Goal: Task Accomplishment & Management: Manage account settings

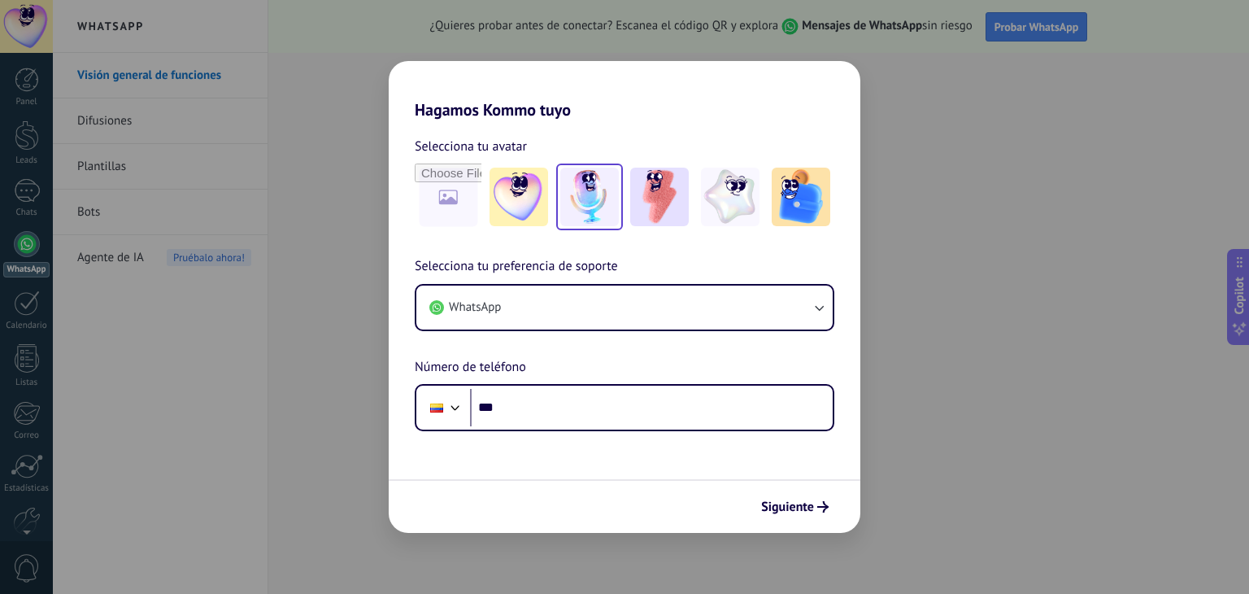
click at [590, 202] on img at bounding box center [589, 197] width 59 height 59
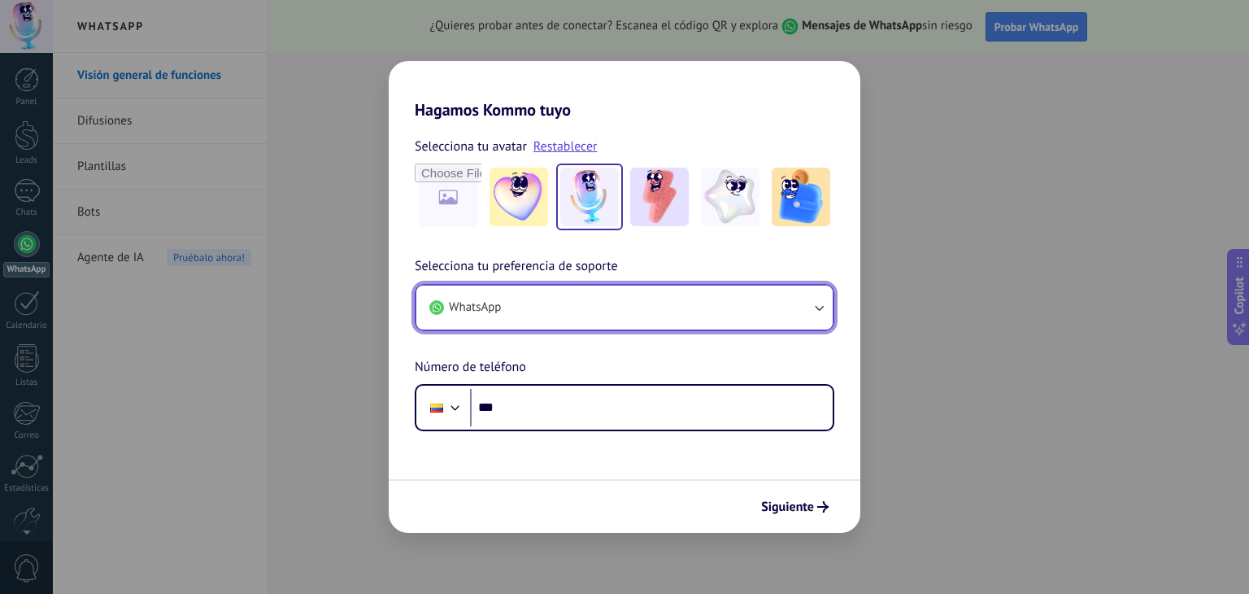
click at [514, 307] on button "WhatsApp" at bounding box center [624, 308] width 416 height 44
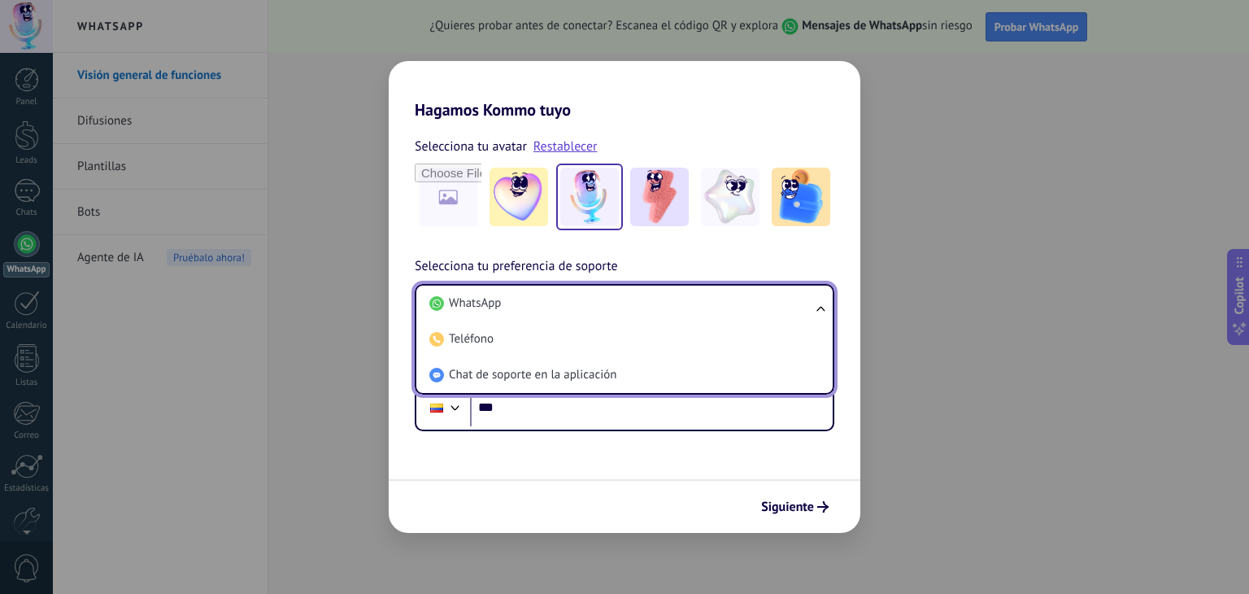
click at [514, 307] on li "WhatsApp" at bounding box center [621, 304] width 397 height 36
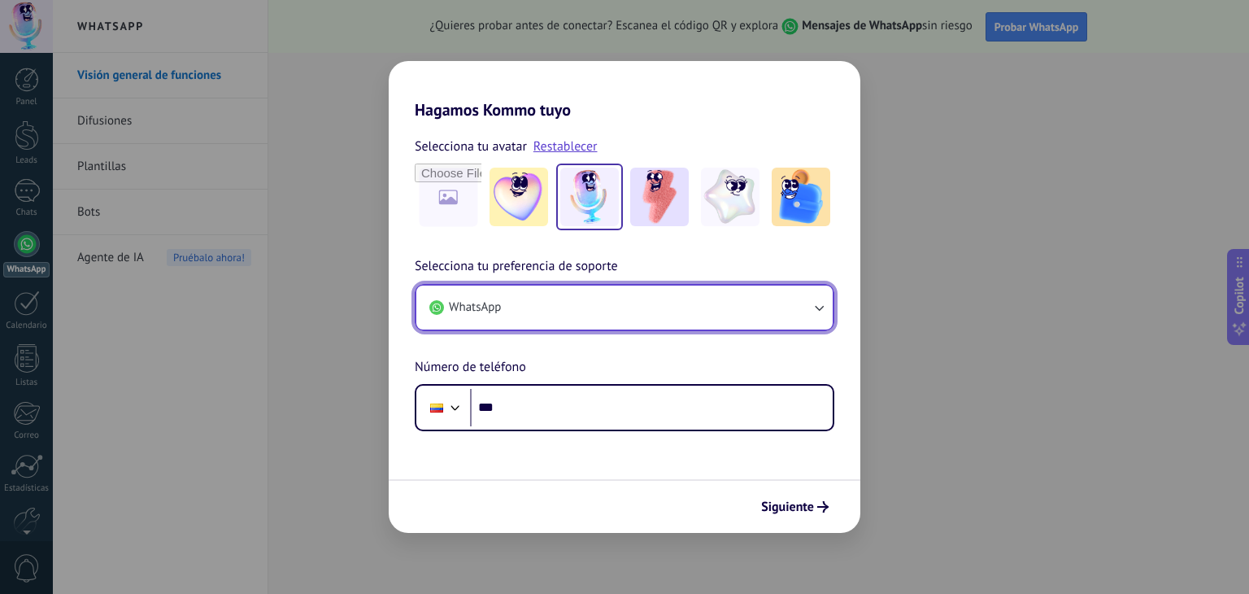
click at [494, 310] on span "WhatsApp" at bounding box center [475, 307] width 52 height 16
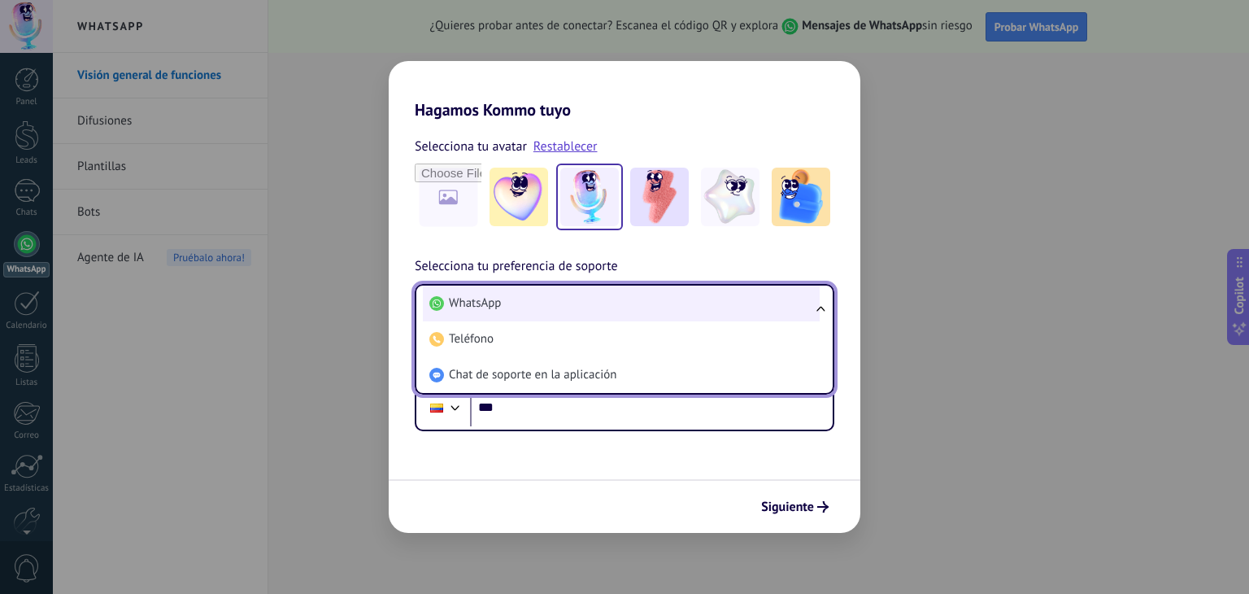
click at [529, 312] on li "WhatsApp" at bounding box center [621, 304] width 397 height 36
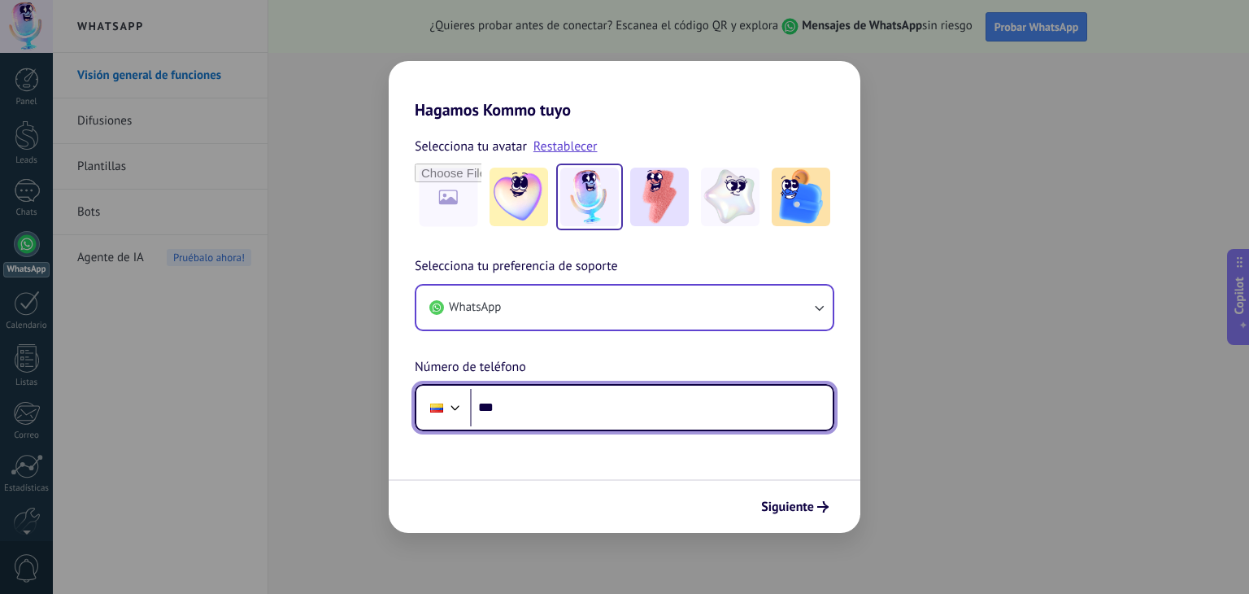
click at [518, 412] on input "***" at bounding box center [651, 407] width 363 height 37
click at [540, 404] on input "***" at bounding box center [651, 407] width 363 height 37
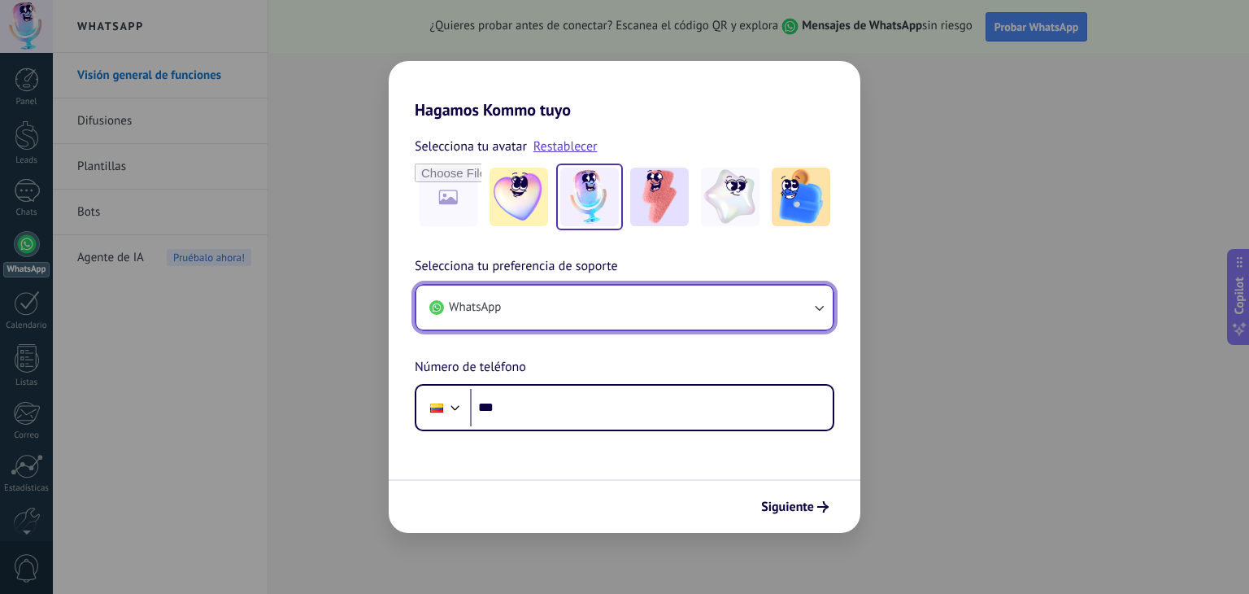
click at [566, 303] on button "WhatsApp" at bounding box center [624, 308] width 416 height 44
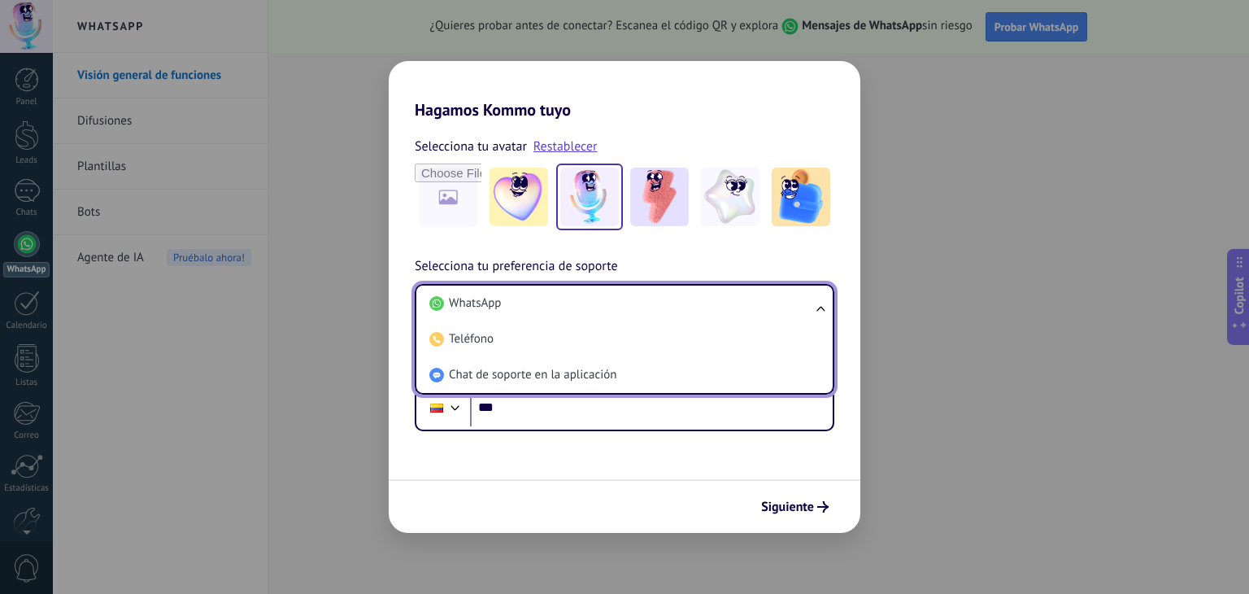
click at [566, 303] on li "WhatsApp" at bounding box center [621, 304] width 397 height 36
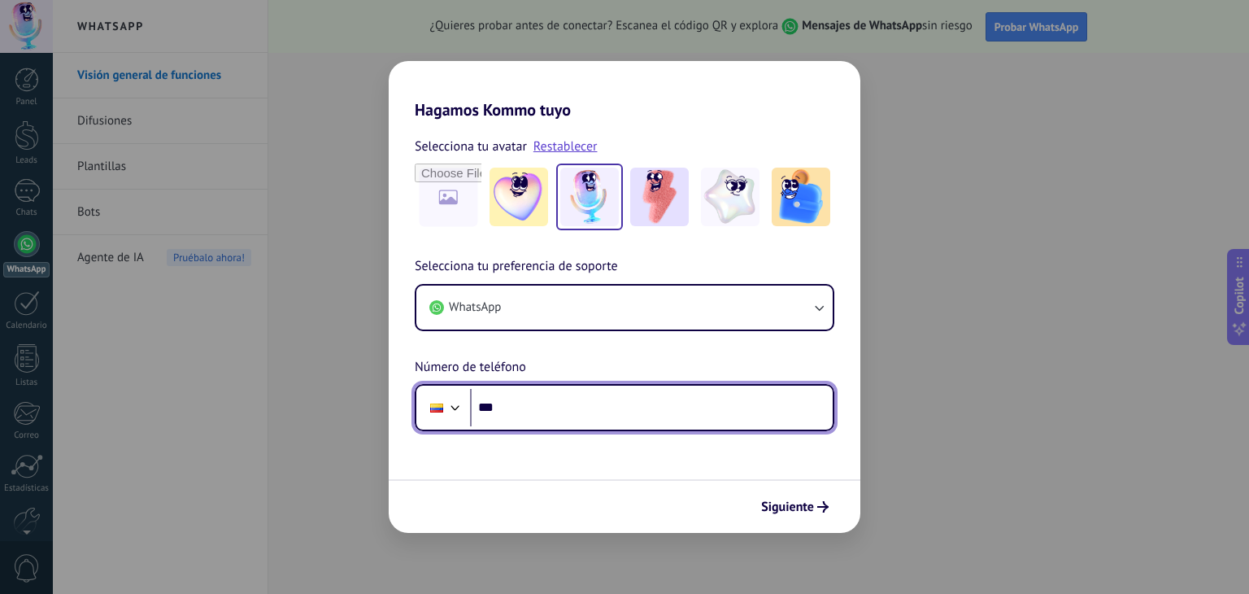
click at [538, 416] on input "***" at bounding box center [651, 407] width 363 height 37
type input "**********"
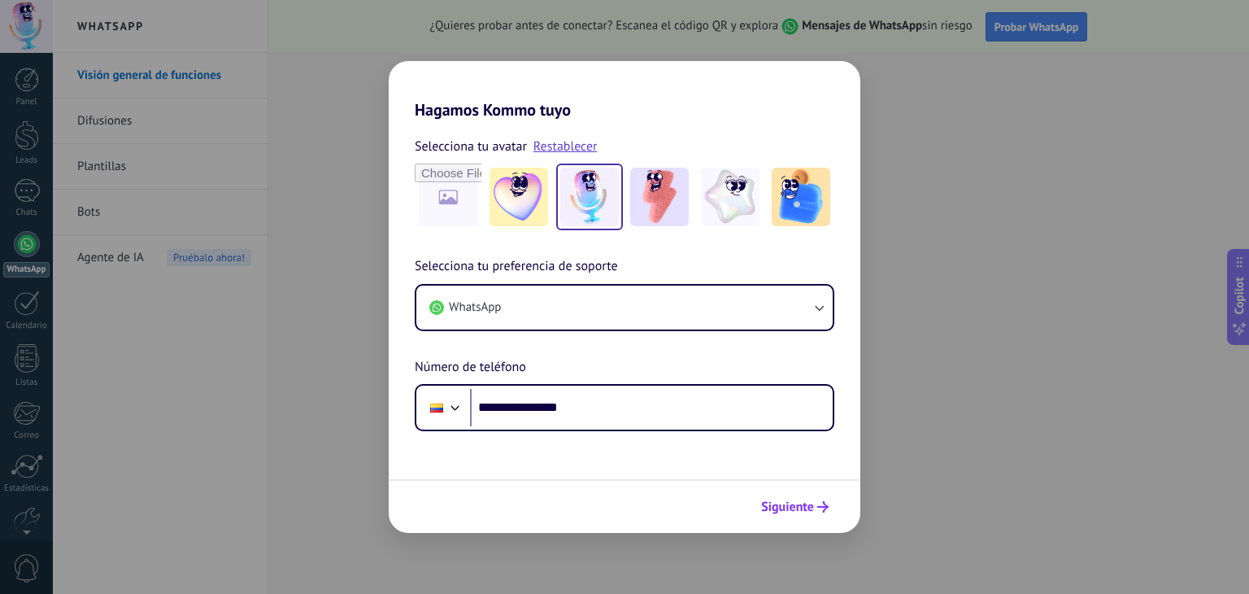
click at [778, 518] on button "Siguiente" at bounding box center [795, 507] width 82 height 28
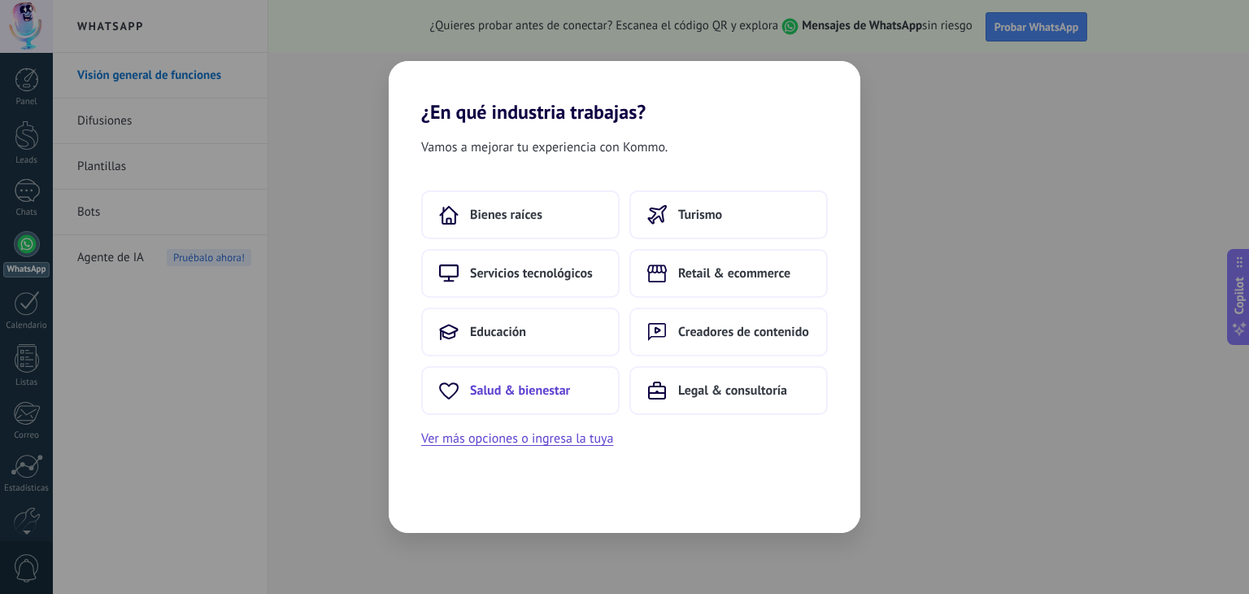
click at [545, 391] on span "Salud & bienestar" at bounding box center [520, 390] width 100 height 16
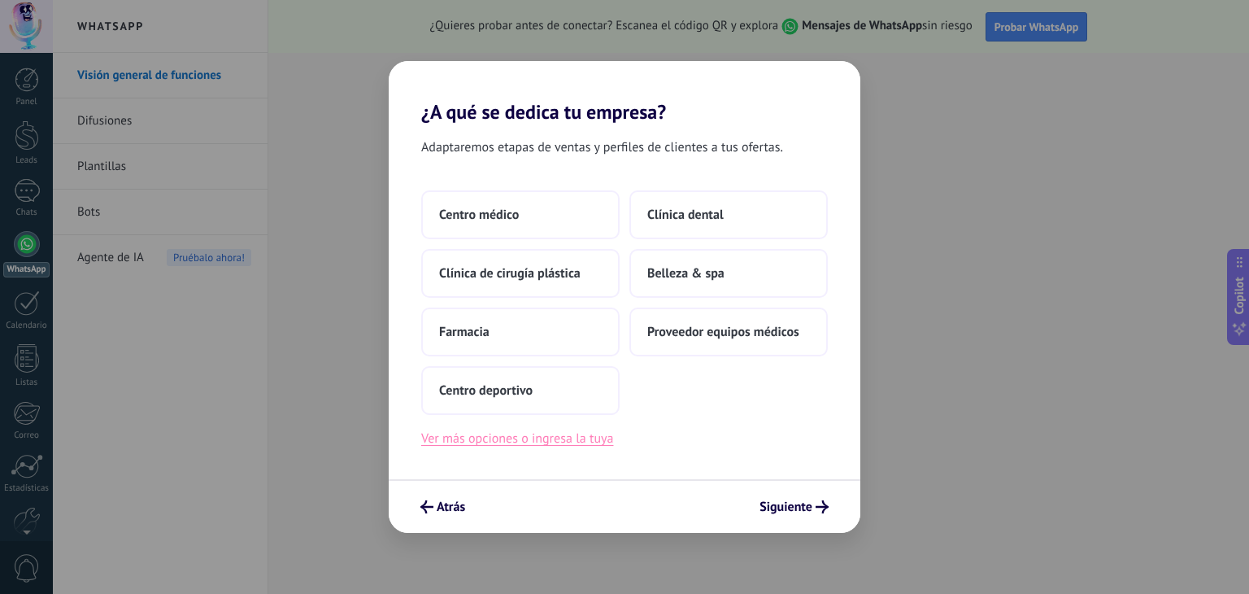
click at [515, 443] on button "Ver más opciones o ingresa la tuya" at bounding box center [517, 438] width 192 height 21
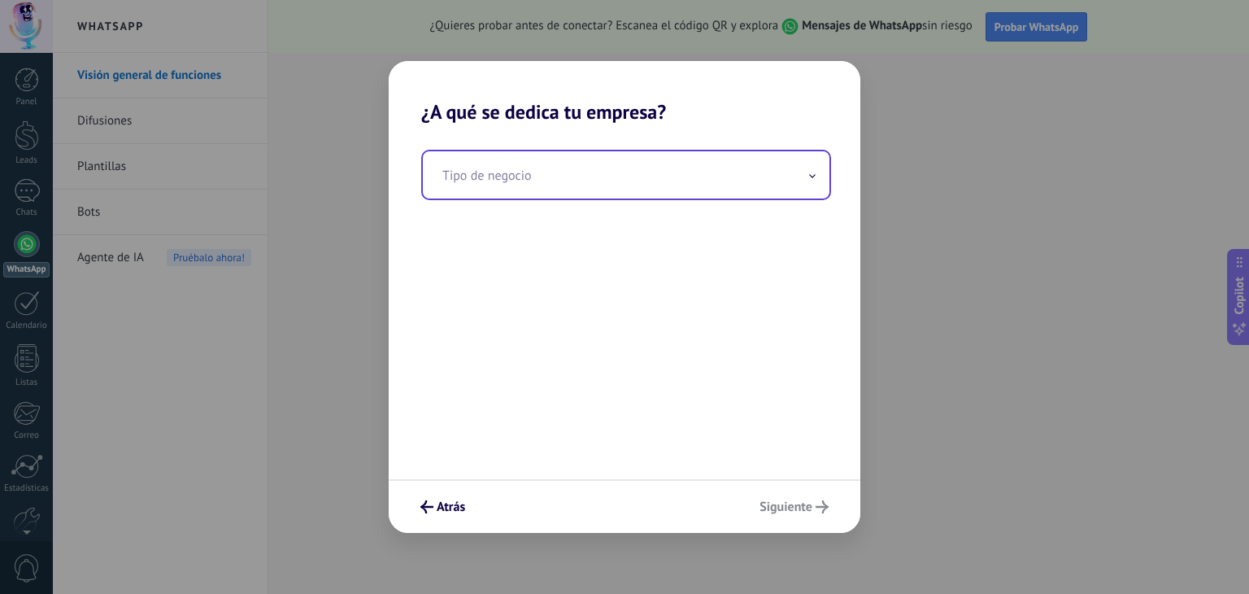
click at [474, 159] on input "text" at bounding box center [626, 174] width 407 height 47
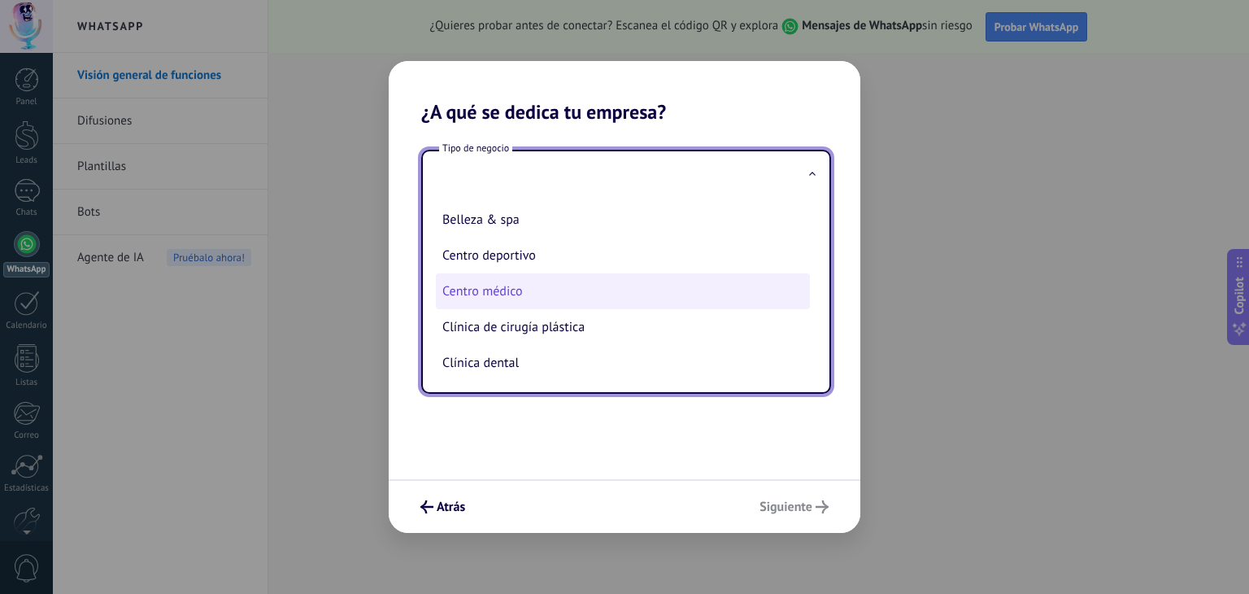
click at [501, 286] on li "Centro médico" at bounding box center [623, 291] width 374 height 36
type input "**********"
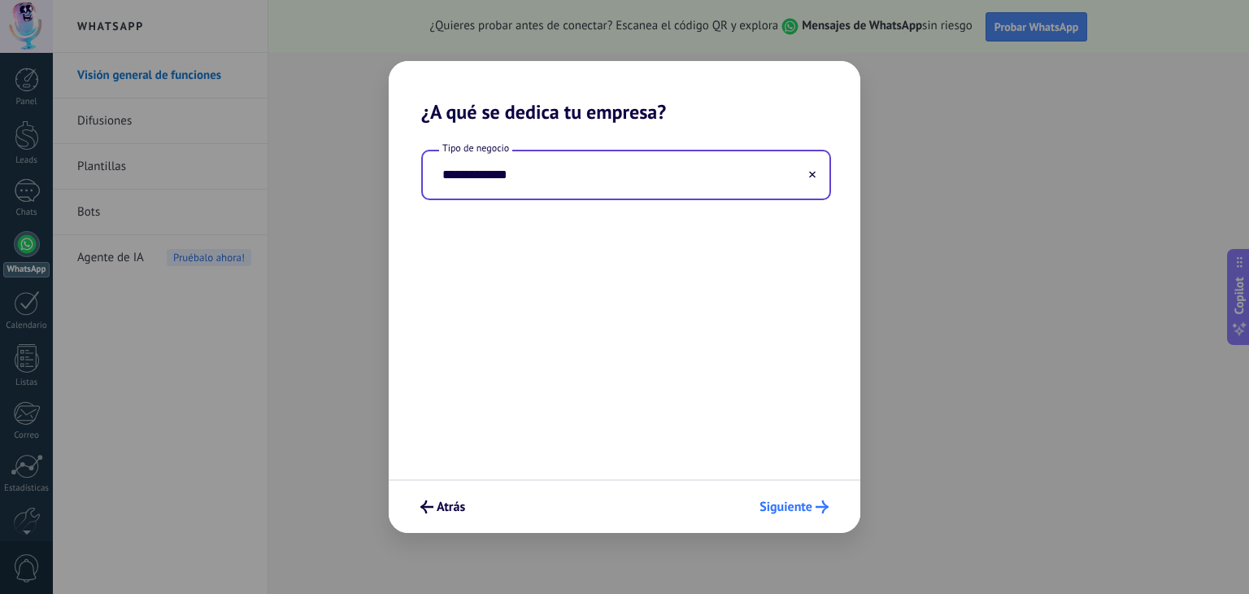
click at [813, 507] on span "Siguiente" at bounding box center [794, 506] width 69 height 13
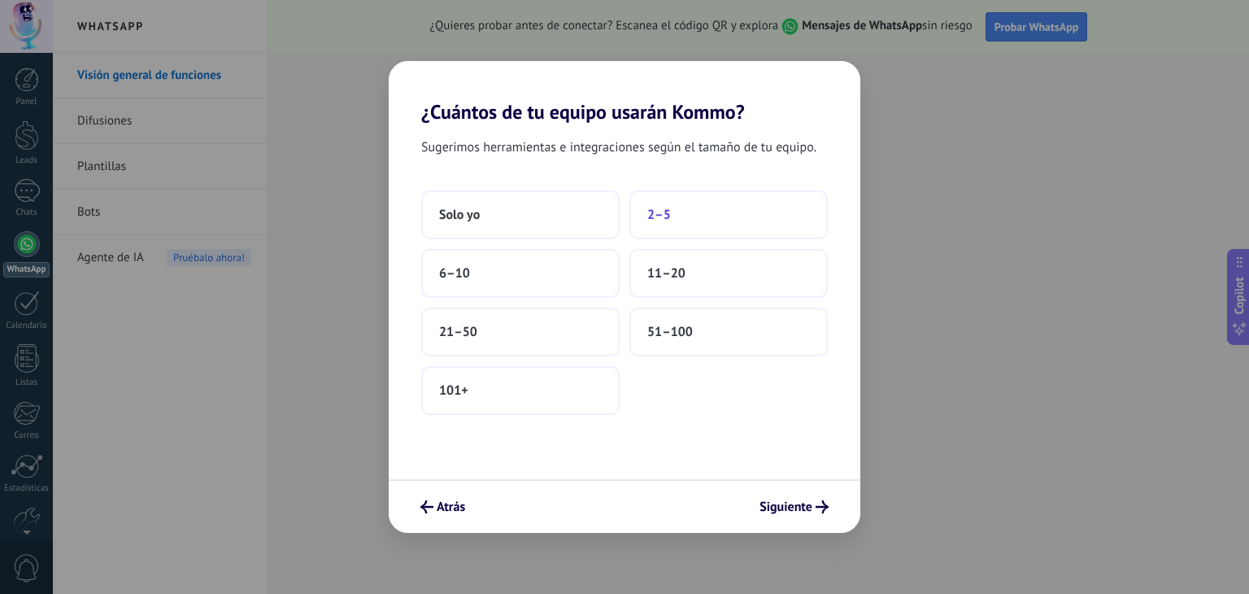
click at [682, 222] on button "2–5" at bounding box center [729, 214] width 198 height 49
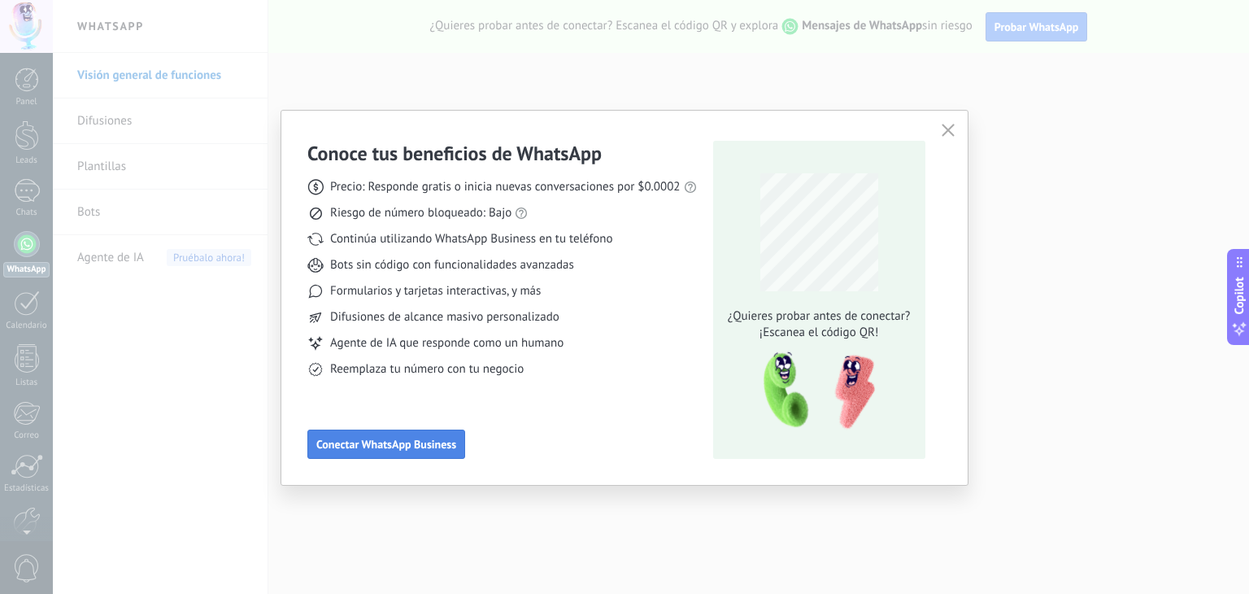
click at [427, 443] on span "Conectar WhatsApp Business" at bounding box center [386, 443] width 140 height 11
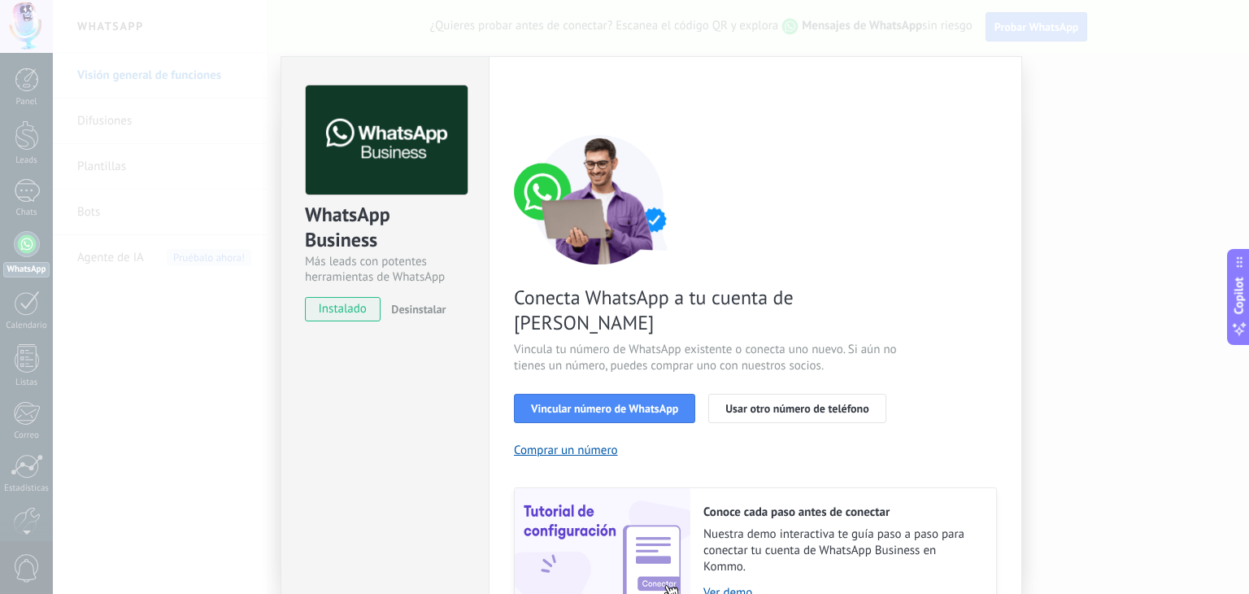
scroll to position [70, 0]
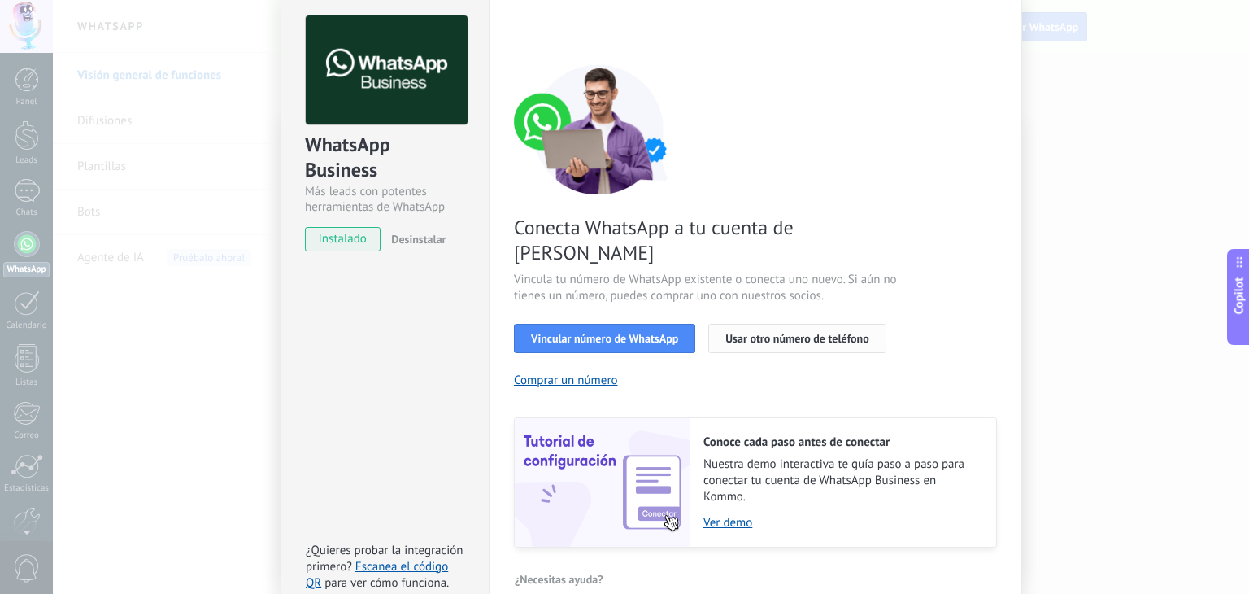
click at [787, 333] on span "Usar otro número de teléfono" at bounding box center [797, 338] width 143 height 11
click at [765, 333] on span "Usar otro número de teléfono" at bounding box center [797, 338] width 143 height 11
click at [1122, 208] on div "WhatsApp Business Más leads con potentes herramientas de WhatsApp instalado Des…" at bounding box center [651, 297] width 1197 height 594
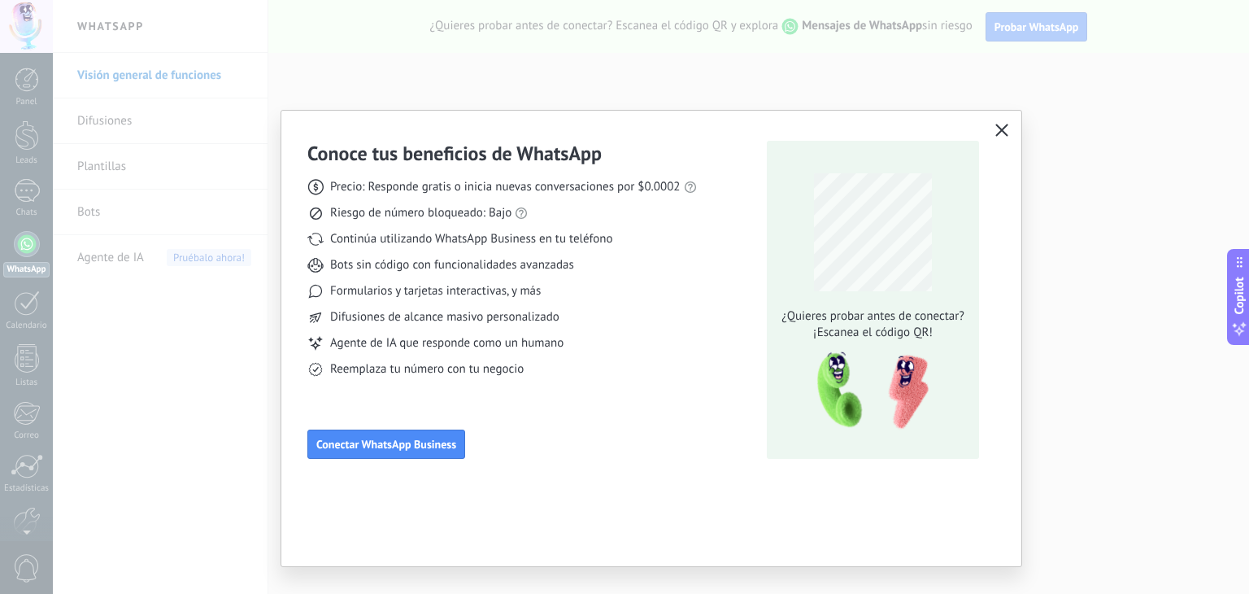
click at [742, 111] on div "Conoce tus beneficios de WhatsApp Precio: Responde gratis o inicia nuevas conve…" at bounding box center [651, 298] width 740 height 374
click at [1010, 121] on button "button" at bounding box center [1002, 131] width 21 height 23
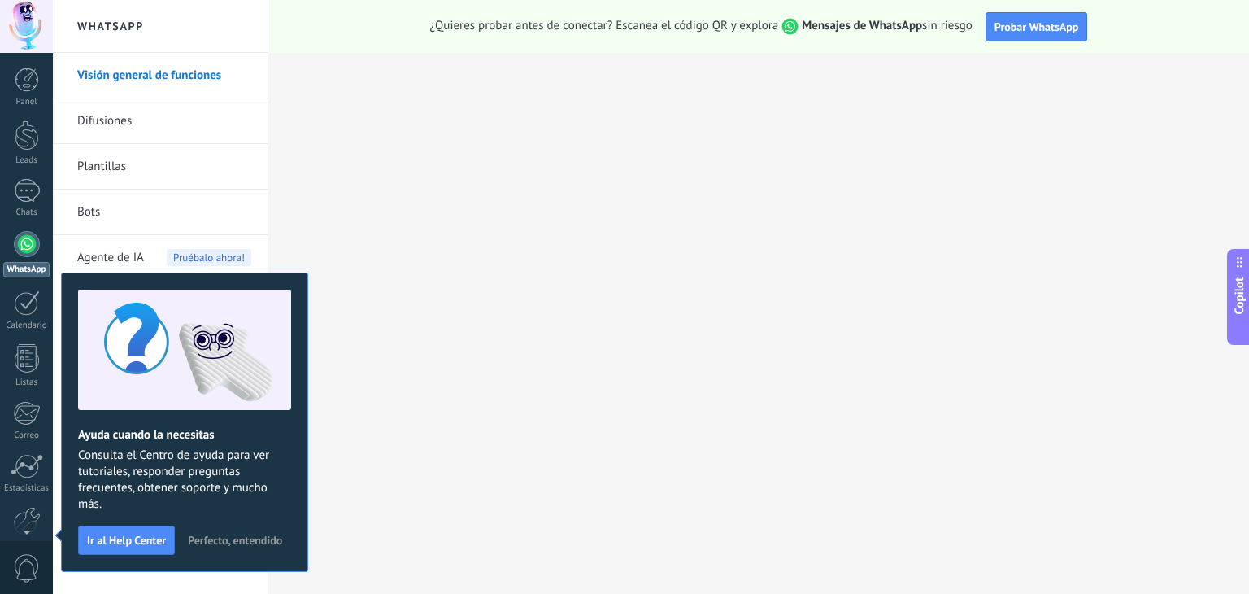
click at [23, 247] on div at bounding box center [27, 244] width 26 height 26
click at [219, 534] on span "Perfecto, entendido" at bounding box center [235, 539] width 94 height 11
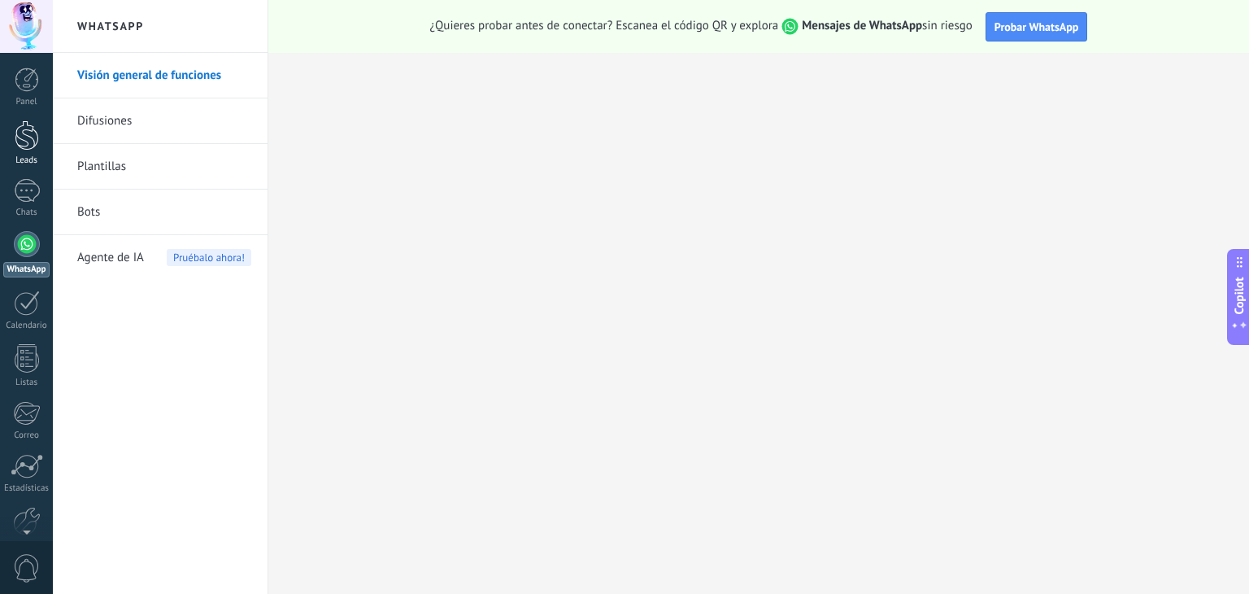
click at [24, 159] on div "Leads" at bounding box center [26, 160] width 47 height 11
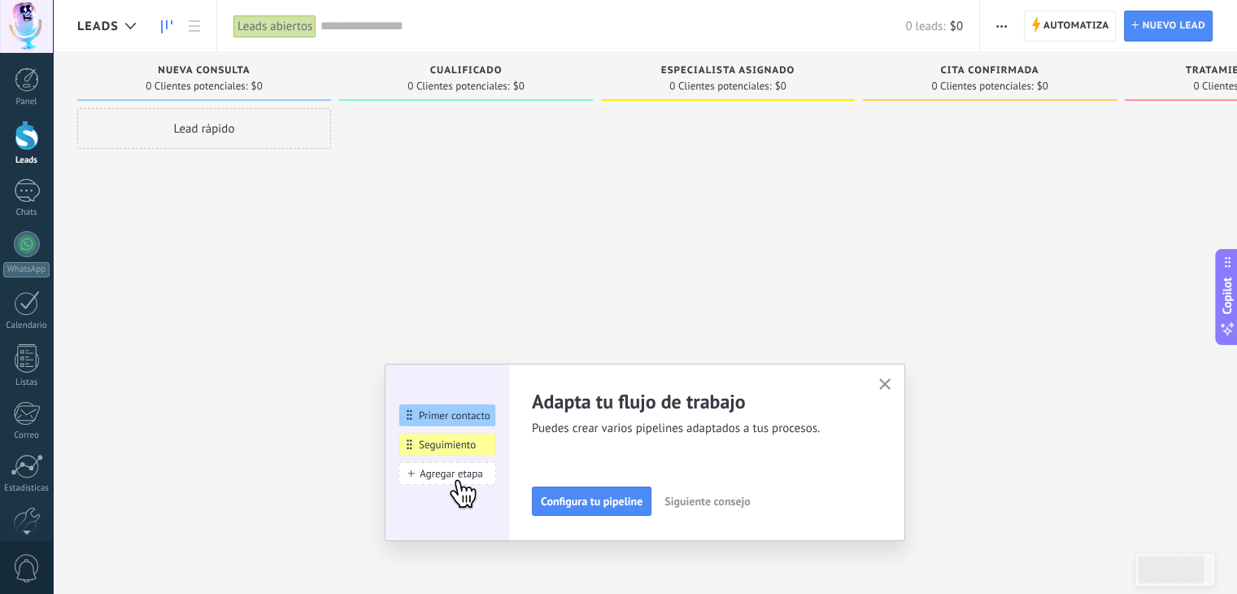
click at [888, 386] on use "button" at bounding box center [885, 384] width 12 height 12
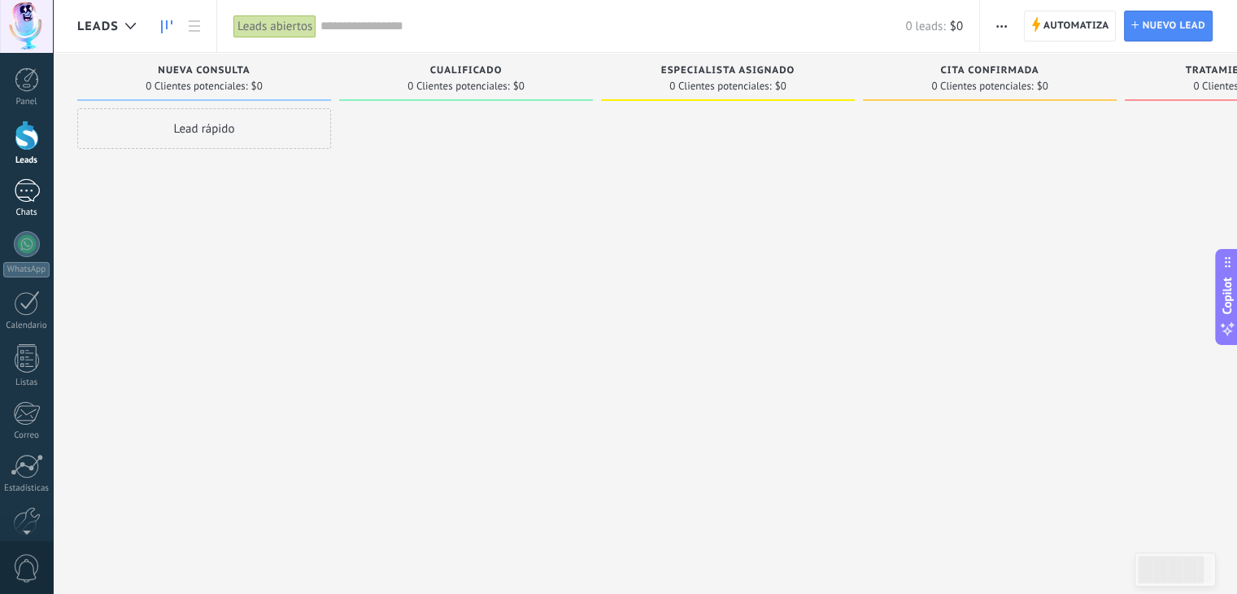
click at [29, 201] on div at bounding box center [27, 191] width 26 height 24
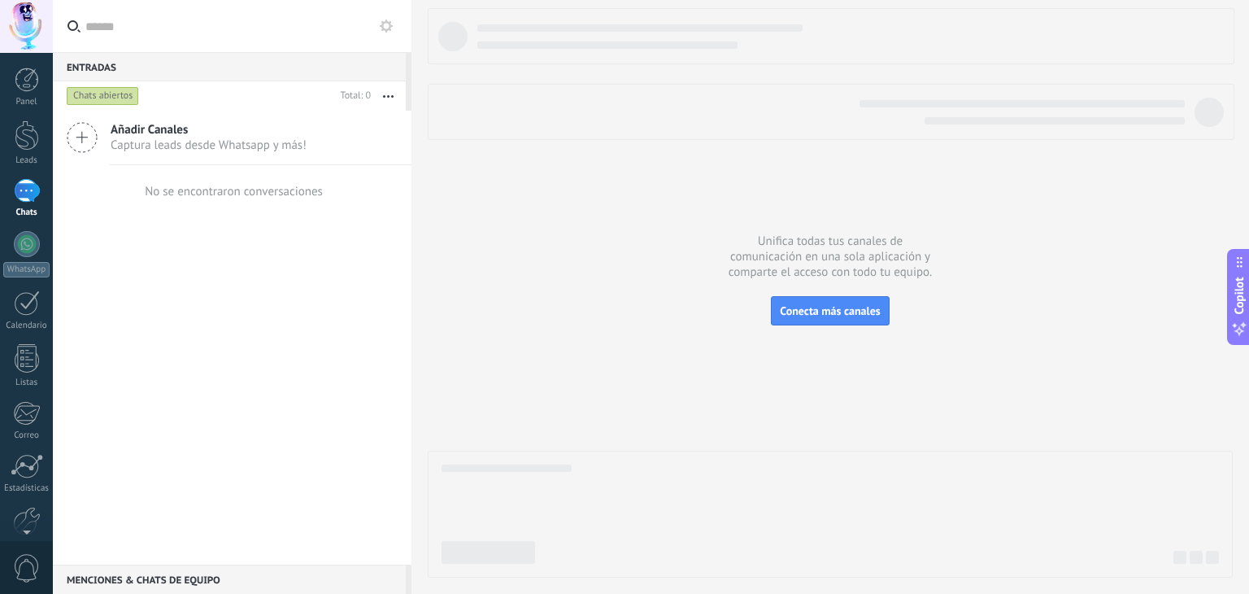
click at [133, 142] on span "Captura leads desde Whatsapp y más!" at bounding box center [209, 144] width 196 height 15
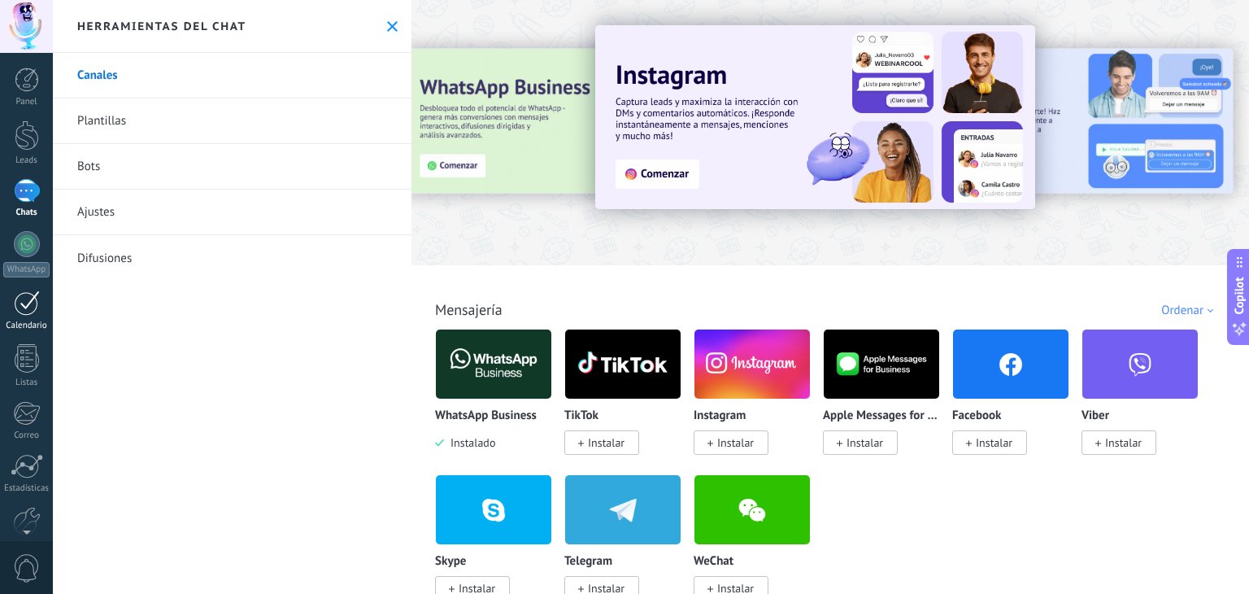
click at [25, 313] on div at bounding box center [27, 302] width 26 height 25
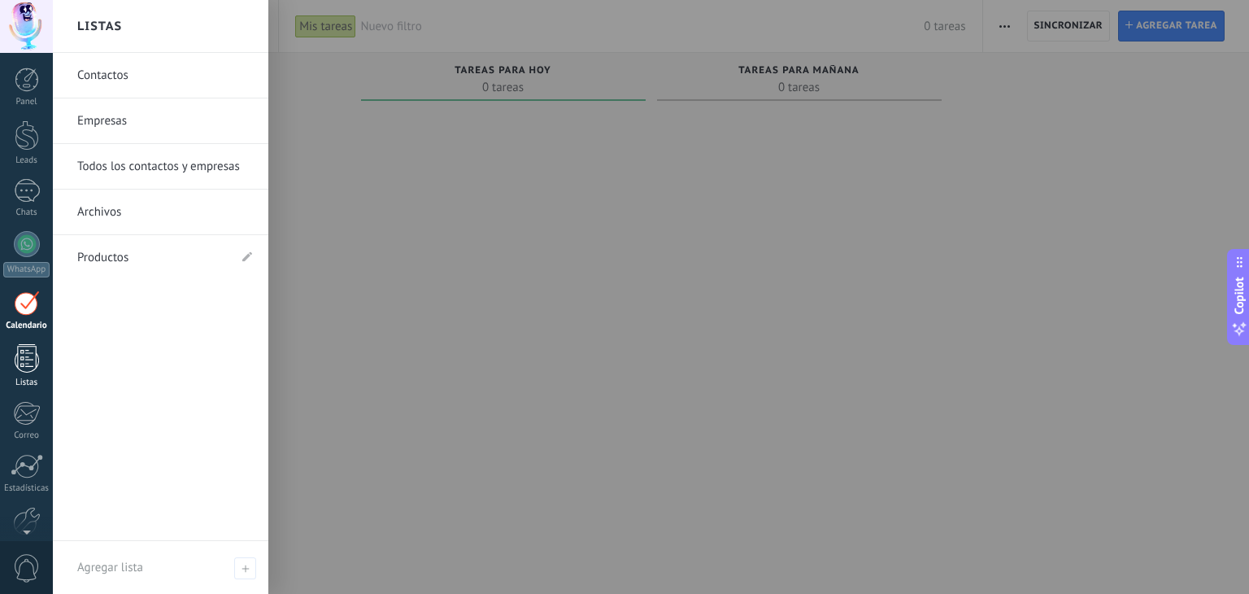
click at [18, 365] on div at bounding box center [27, 358] width 24 height 28
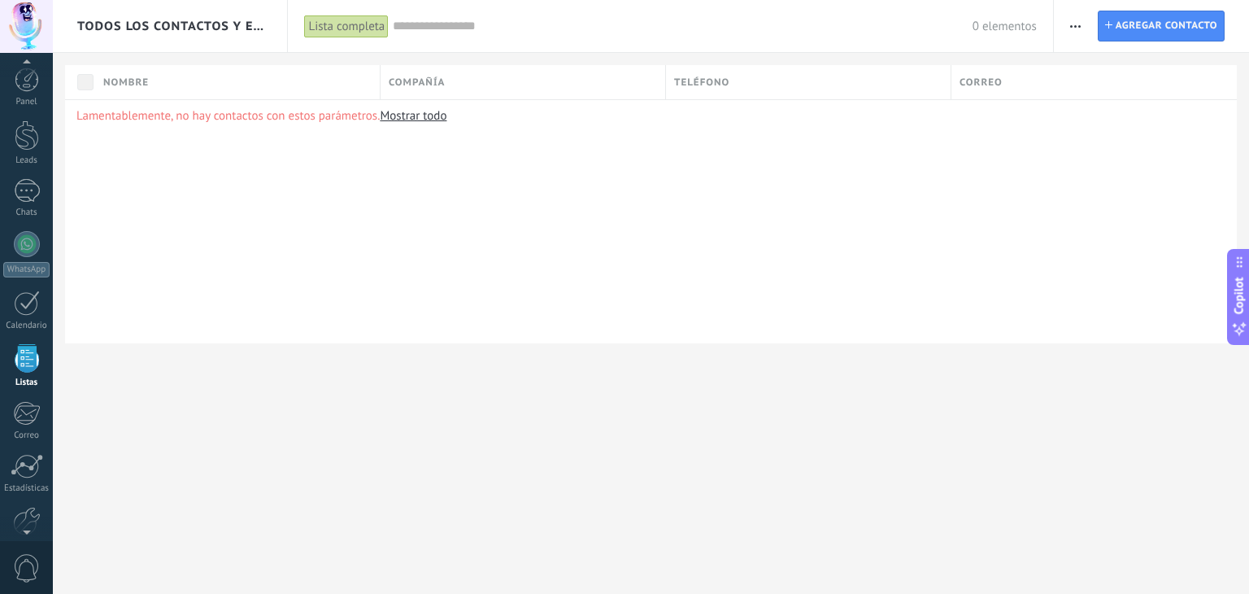
scroll to position [41, 0]
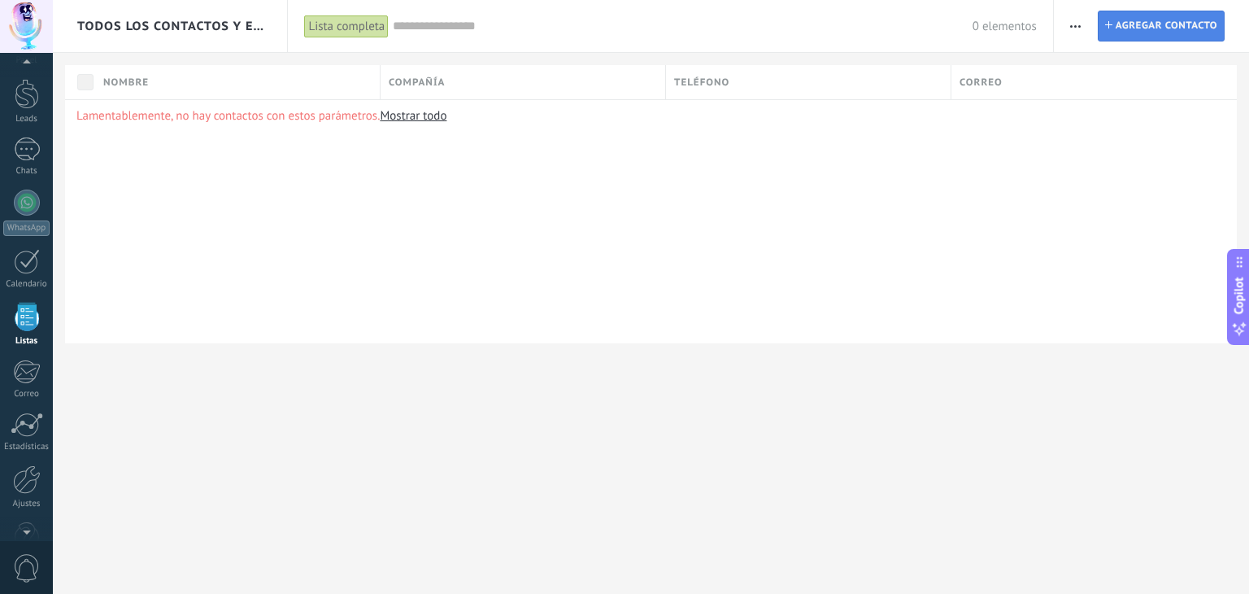
click at [1164, 29] on span "Agregar contacto" at bounding box center [1167, 25] width 102 height 29
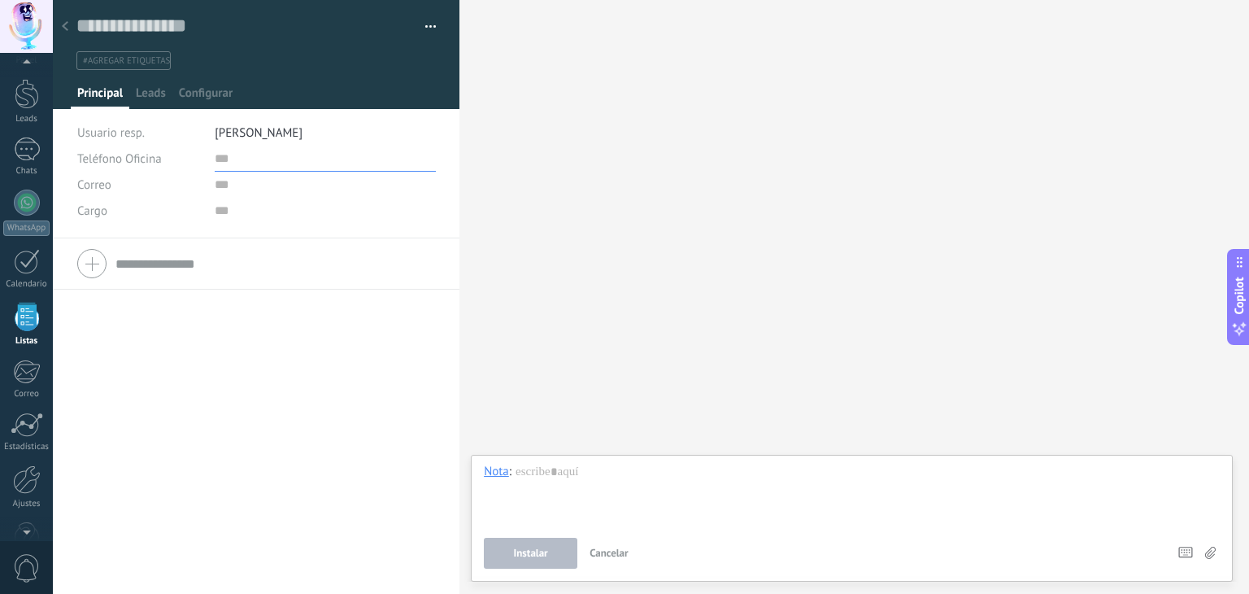
click at [283, 163] on input "text" at bounding box center [325, 159] width 221 height 26
click at [284, 136] on span "[PERSON_NAME]" at bounding box center [259, 132] width 88 height 15
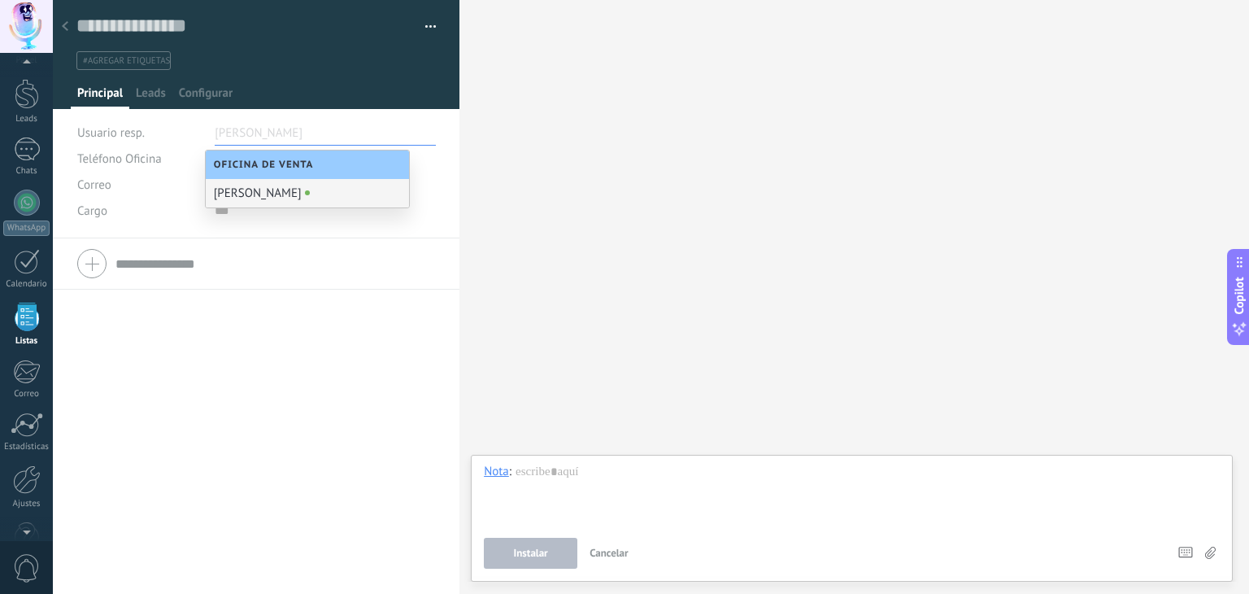
click at [338, 197] on div "[PERSON_NAME]" at bounding box center [307, 193] width 203 height 28
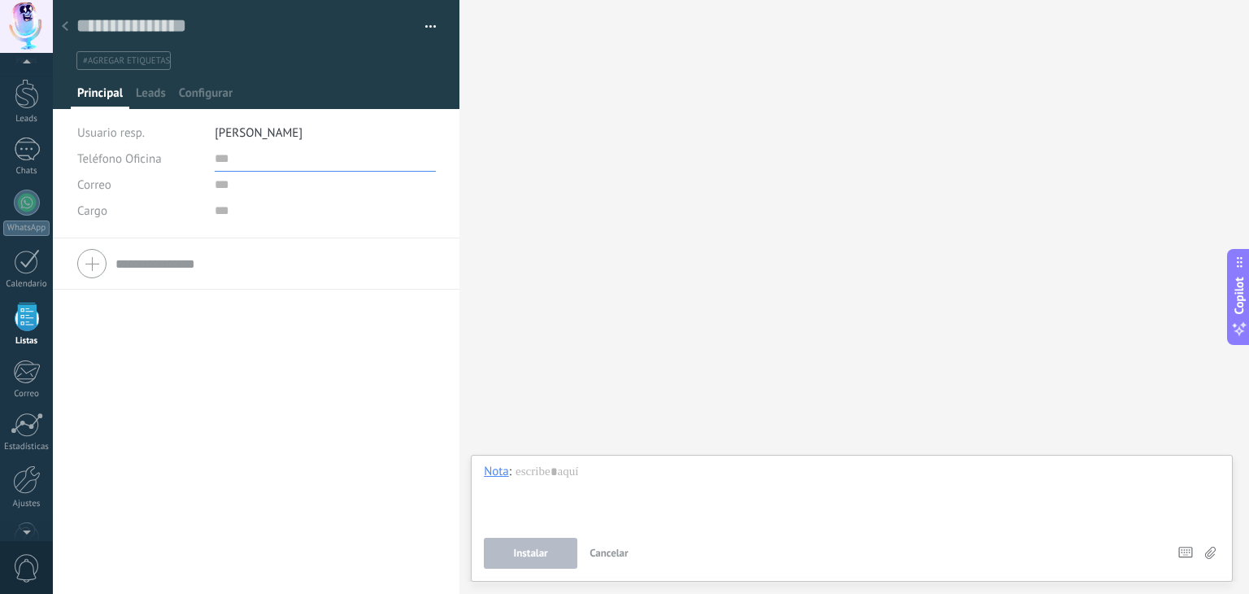
click at [249, 156] on input "text" at bounding box center [325, 159] width 221 height 26
click at [155, 102] on span "Leads" at bounding box center [151, 97] width 30 height 24
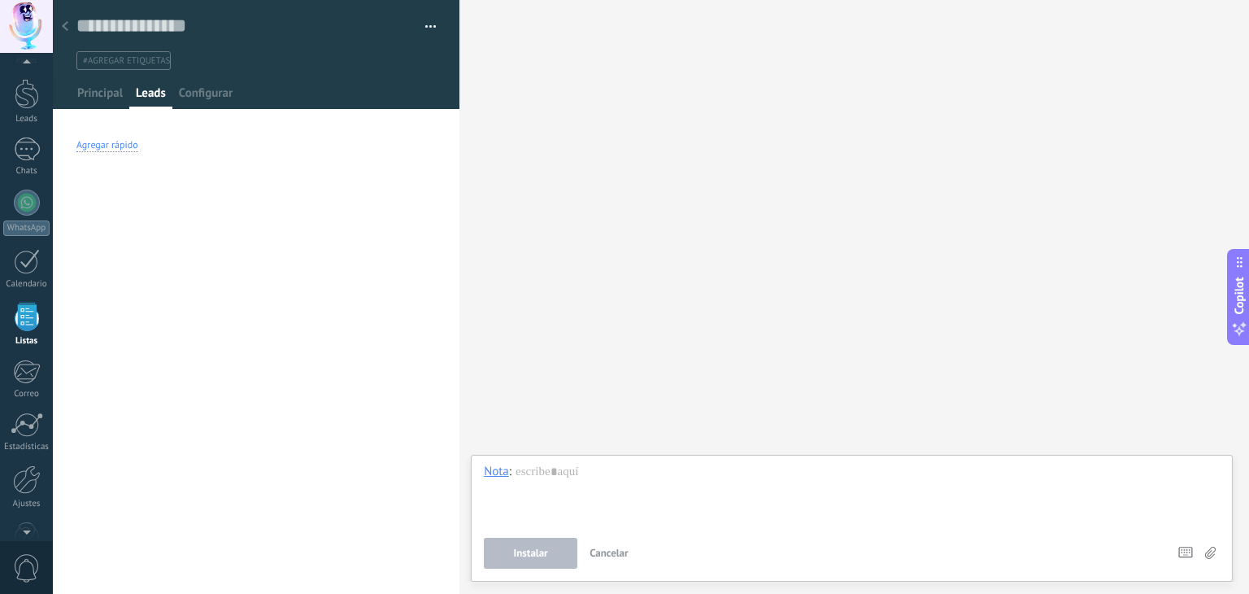
click at [143, 154] on div "Agregar rápido" at bounding box center [256, 146] width 360 height 53
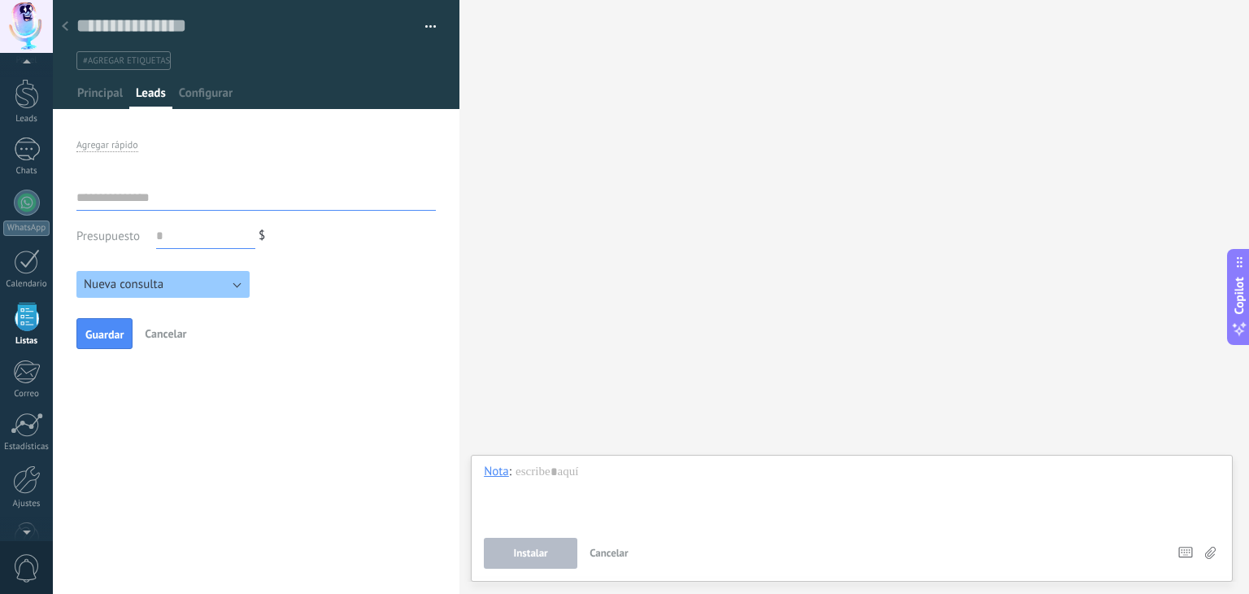
click at [140, 192] on input "text" at bounding box center [256, 198] width 360 height 26
type input "**********"
click at [181, 259] on div "**********" at bounding box center [256, 266] width 360 height 189
click at [190, 230] on input "text" at bounding box center [205, 236] width 99 height 26
type input "**"
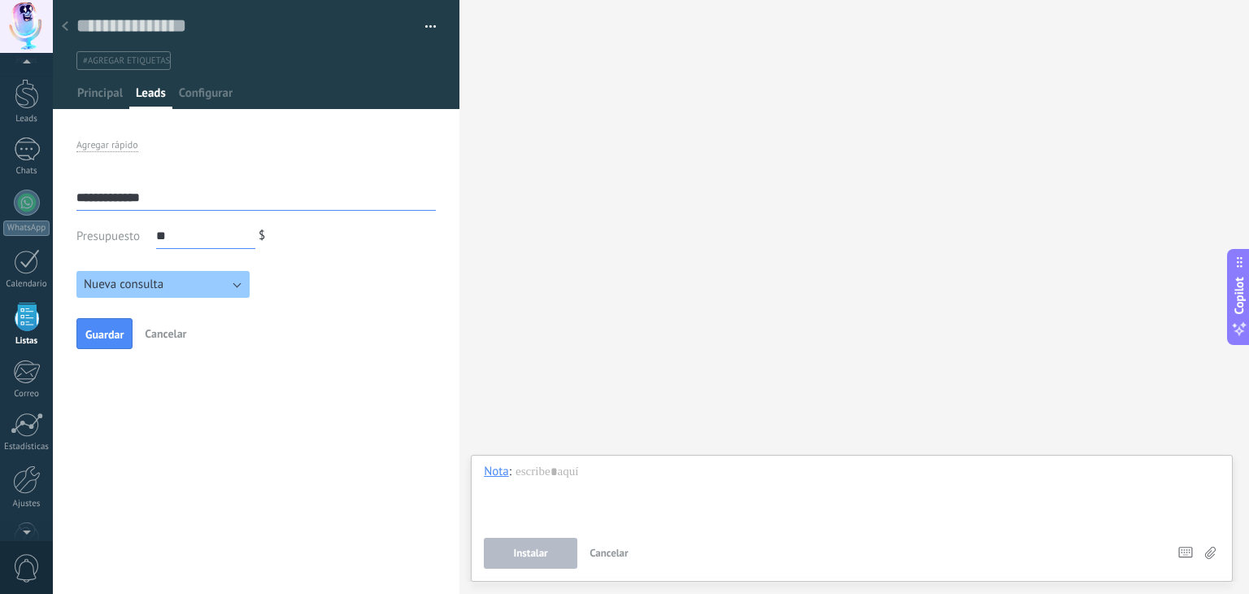
click at [273, 325] on div "Guardar Cancelar" at bounding box center [256, 333] width 360 height 31
click at [98, 331] on span "Guardar" at bounding box center [104, 334] width 38 height 11
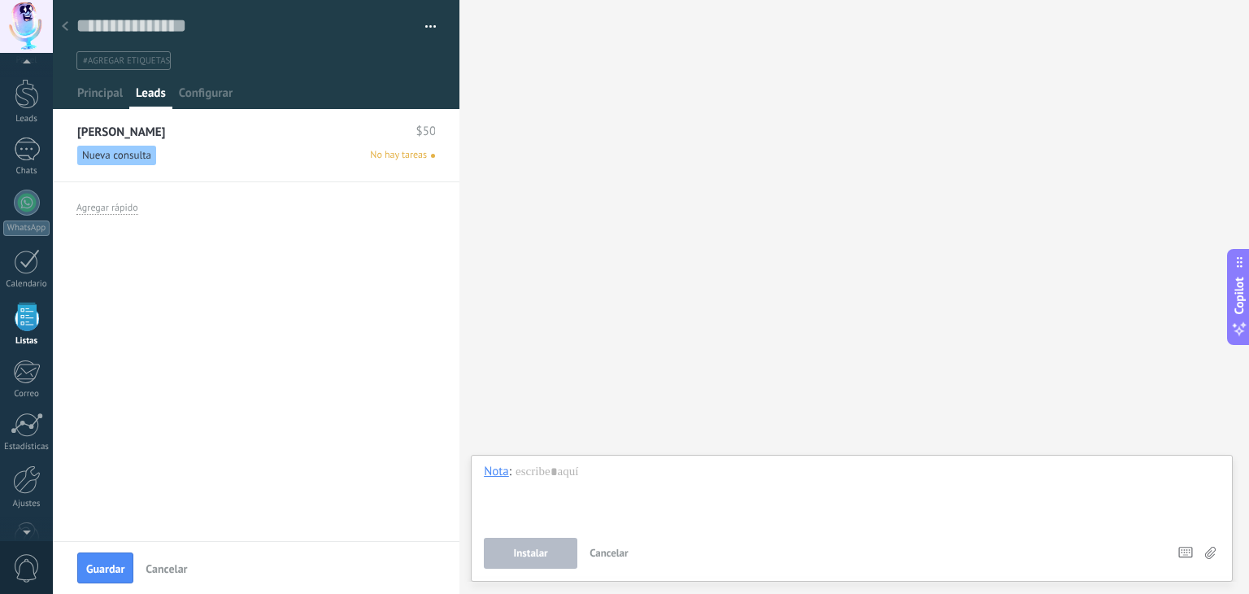
click at [253, 150] on div "Nueva consulta No hay tareas" at bounding box center [256, 156] width 358 height 20
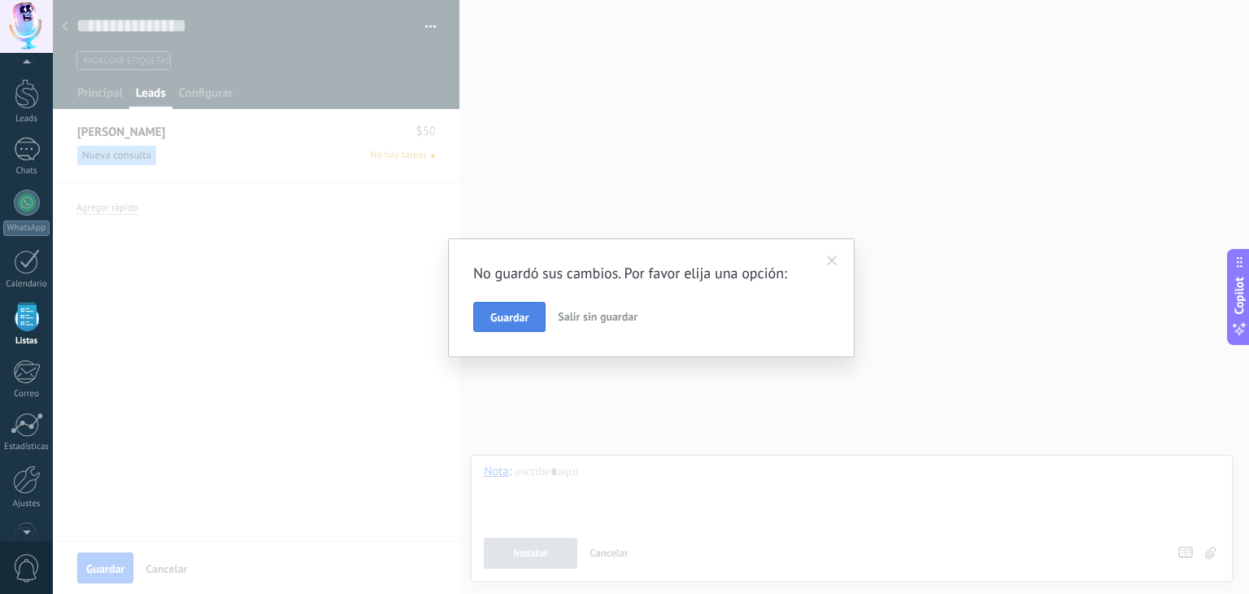
click at [517, 316] on span "Guardar" at bounding box center [509, 317] width 38 height 11
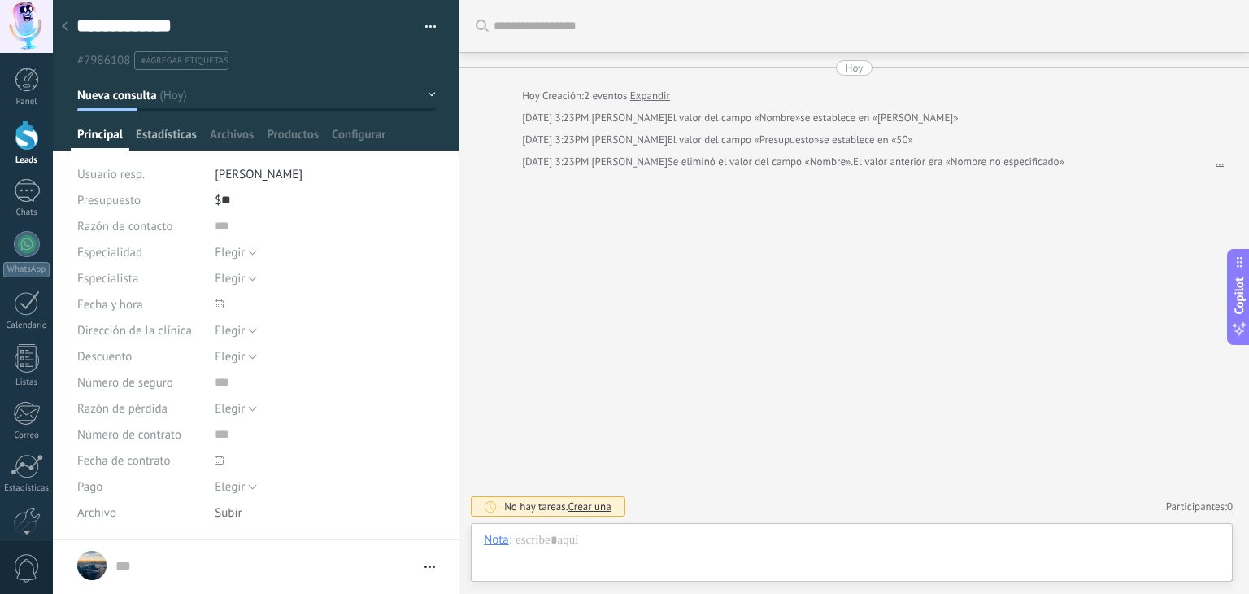
click at [172, 131] on span "Estadísticas" at bounding box center [166, 139] width 61 height 24
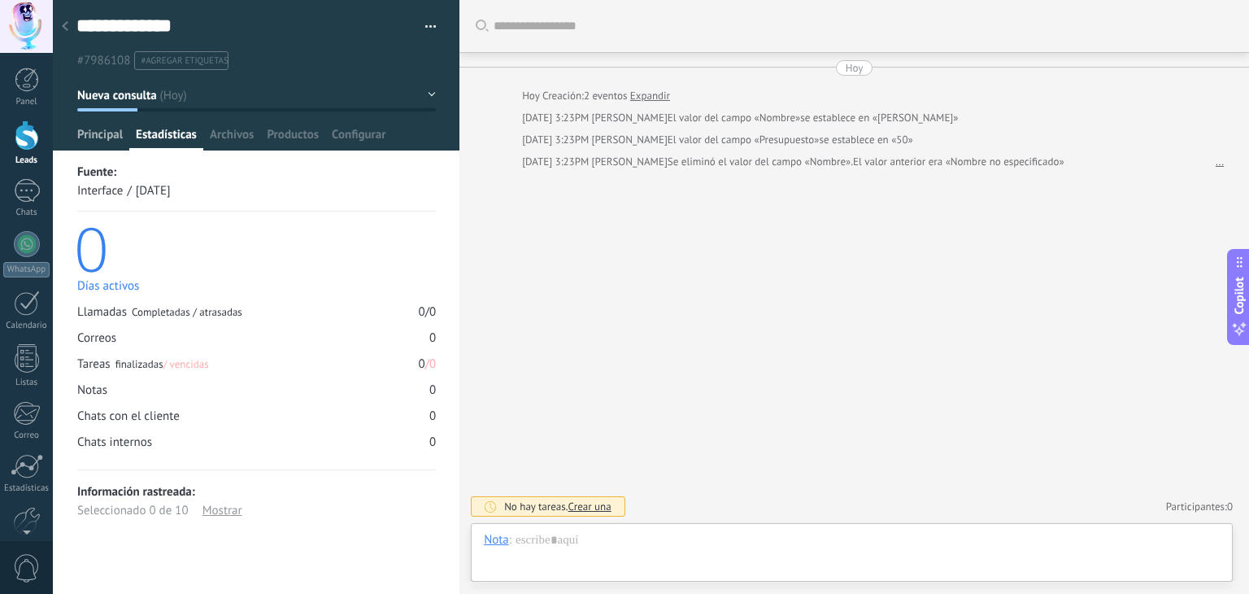
click at [111, 133] on span "Principal" at bounding box center [100, 139] width 46 height 24
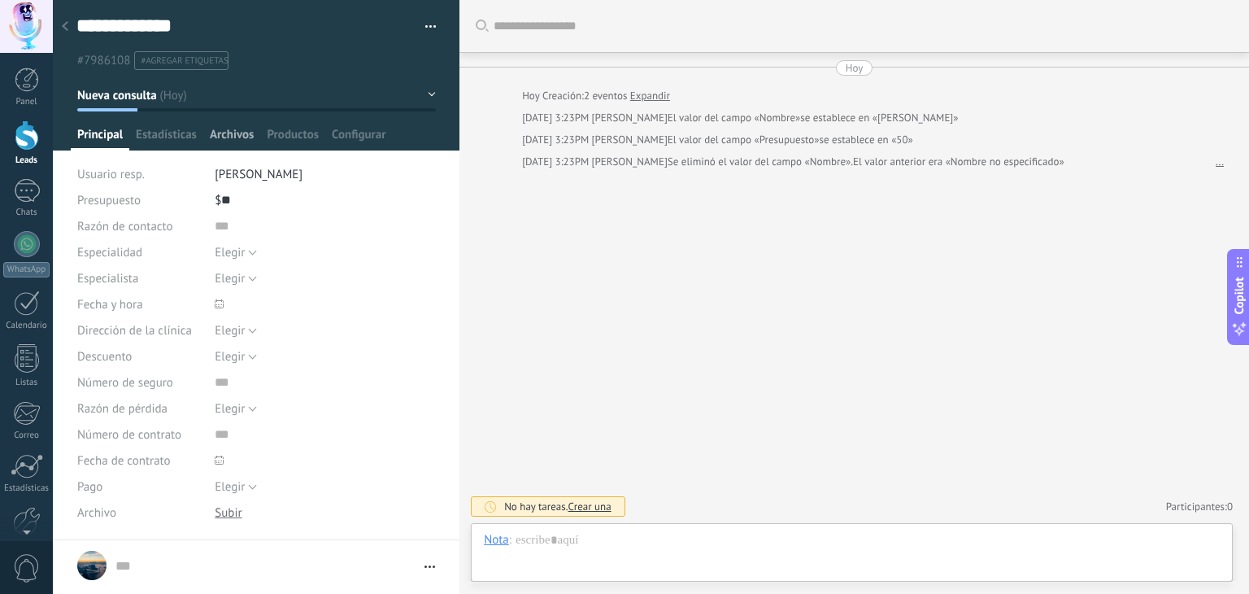
click at [257, 129] on div "Archivos" at bounding box center [231, 139] width 57 height 24
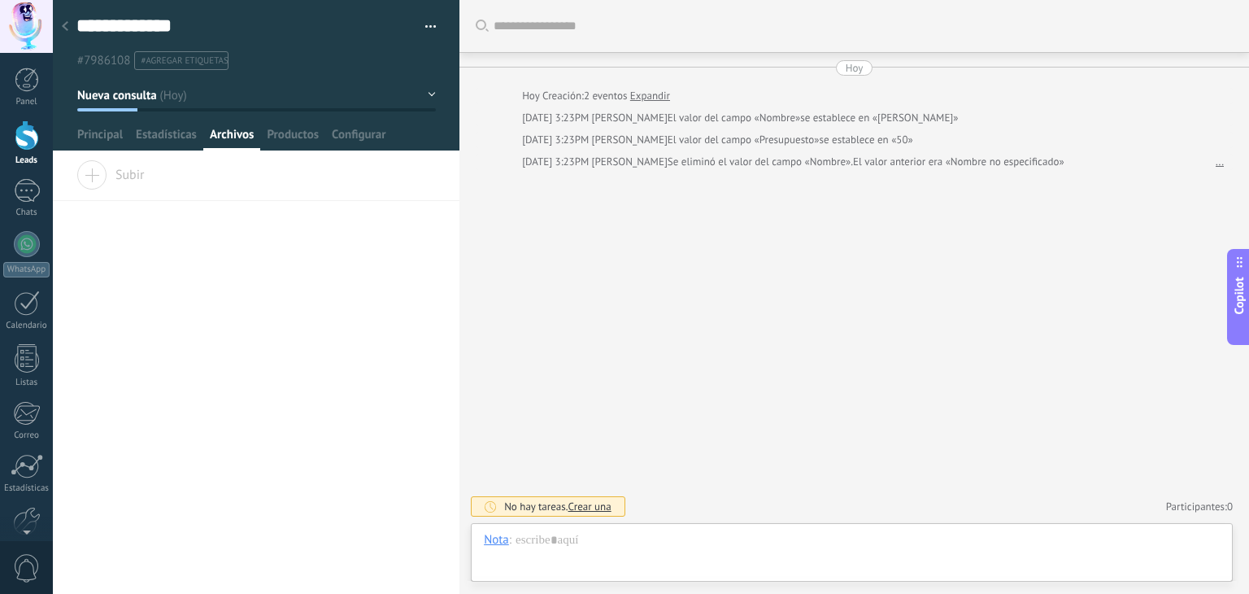
click at [68, 17] on div at bounding box center [65, 27] width 23 height 32
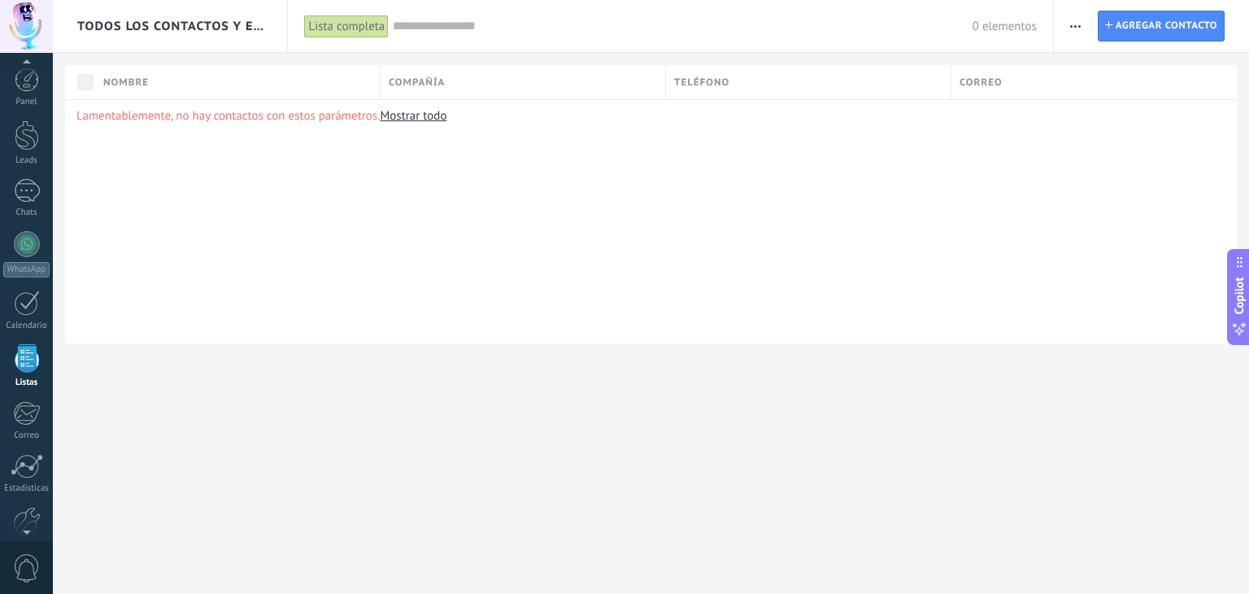
scroll to position [41, 0]
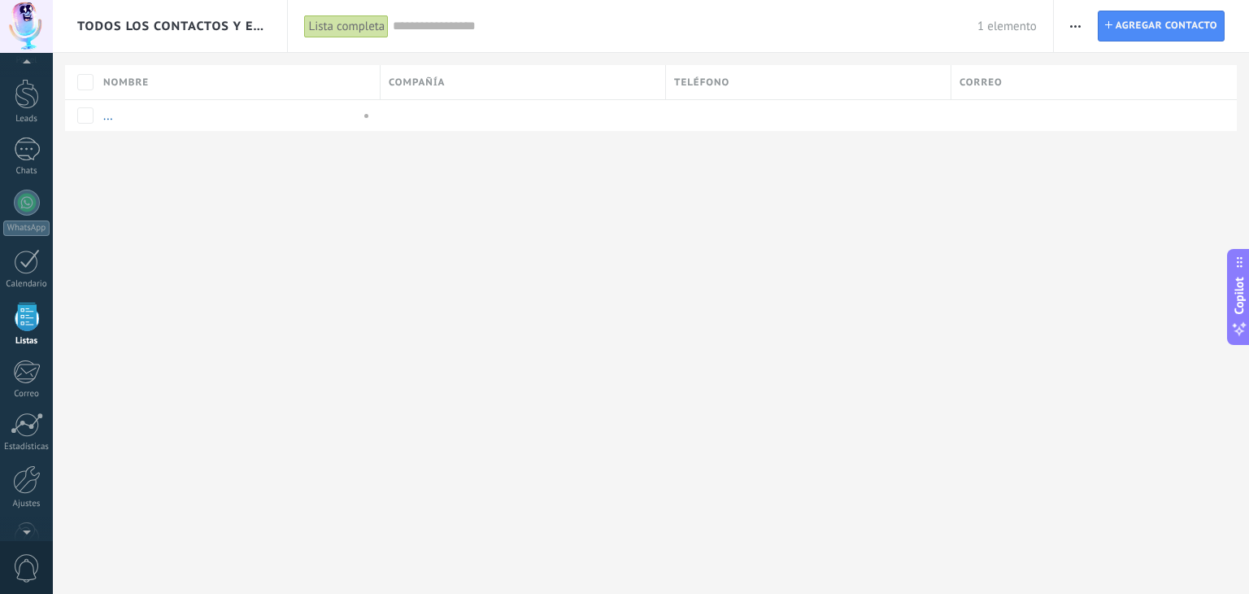
click at [304, 163] on div "Todos los contactos y empresas Lista completa Aplicar 1 elemento Lista completa…" at bounding box center [651, 92] width 1197 height 184
click at [264, 124] on div "..." at bounding box center [233, 115] width 277 height 31
click at [130, 114] on span at bounding box center [125, 115] width 16 height 16
click at [163, 117] on input "text" at bounding box center [237, 116] width 271 height 26
type input "**********"
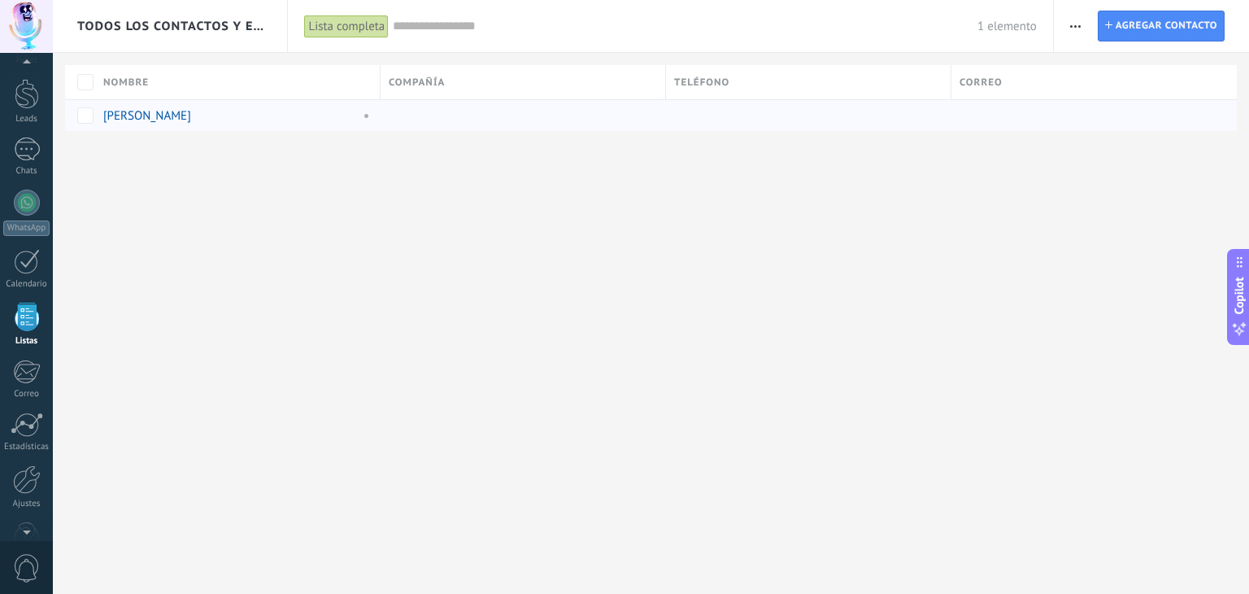
click at [290, 168] on div "Todos los contactos y empresas Lista completa Aplicar 1 elemento Lista completa…" at bounding box center [651, 92] width 1197 height 184
click at [329, 102] on div "[PERSON_NAME]" at bounding box center [233, 115] width 277 height 31
click at [190, 115] on span at bounding box center [194, 115] width 16 height 16
click at [508, 151] on div "Todos los contactos y empresas Lista completa Aplicar 1 elemento Lista completa…" at bounding box center [651, 92] width 1197 height 184
click at [246, 114] on div "[PERSON_NAME]" at bounding box center [227, 115] width 249 height 15
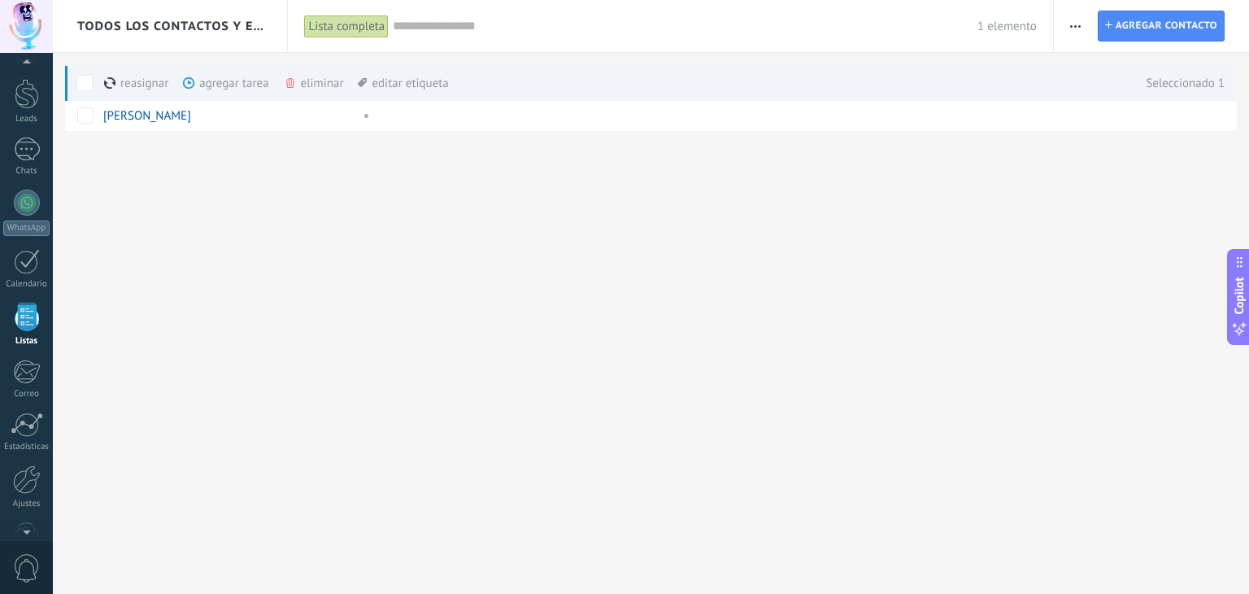
click at [322, 84] on div "eliminar màs" at bounding box center [342, 83] width 116 height 36
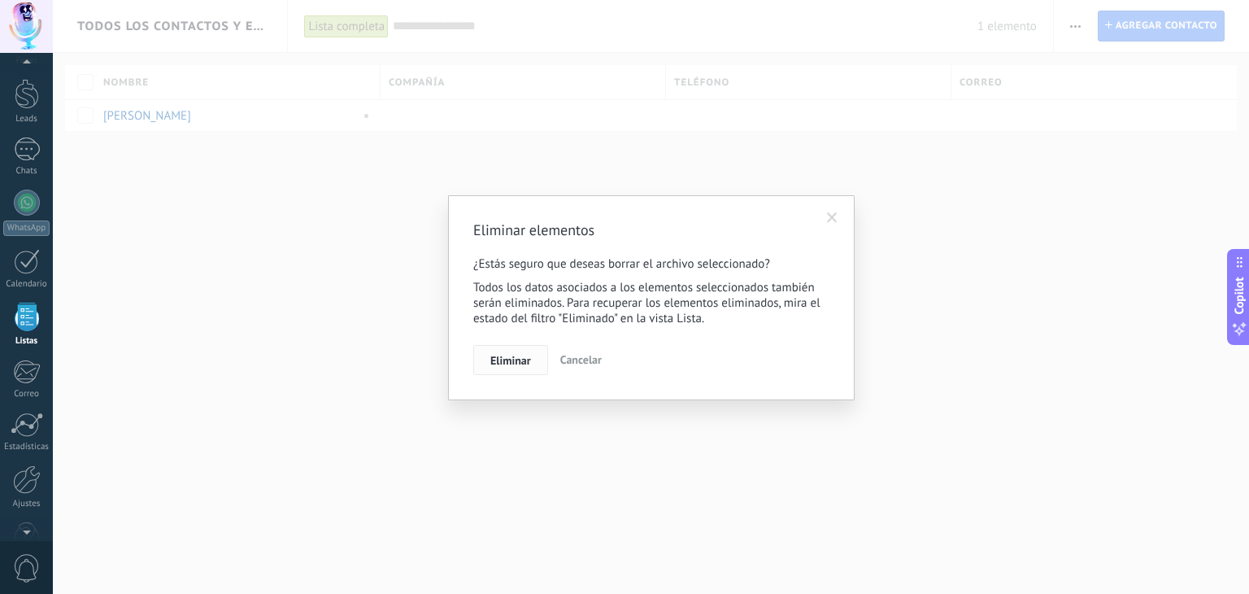
click at [517, 362] on span "Eliminar" at bounding box center [510, 360] width 41 height 11
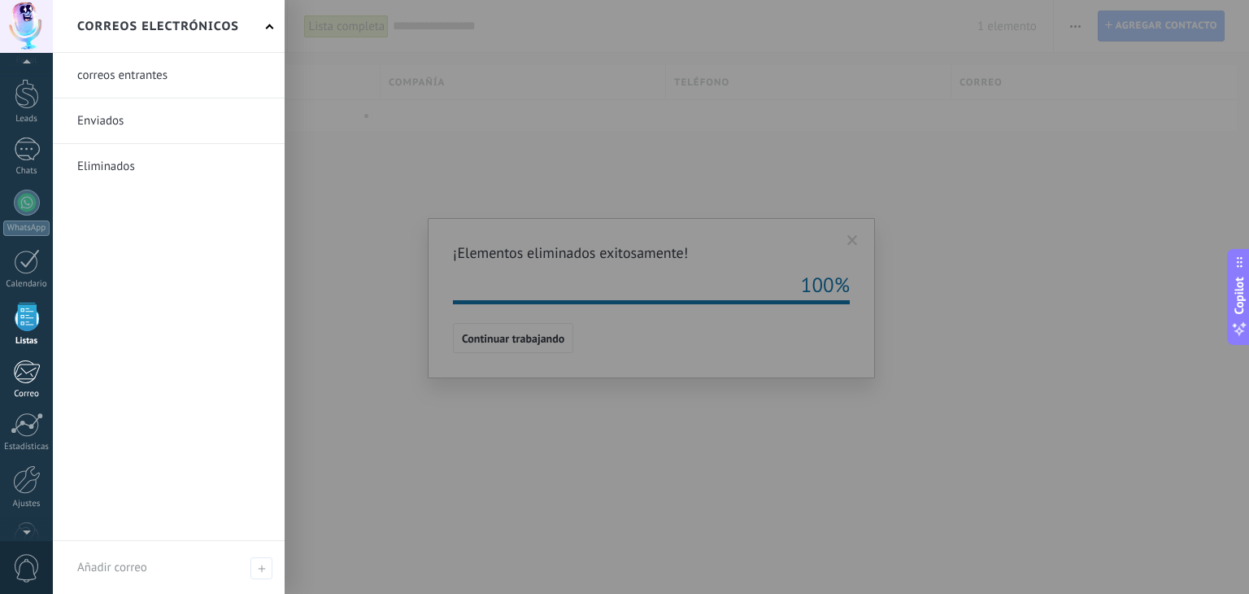
click at [33, 385] on link "Correo" at bounding box center [26, 380] width 53 height 40
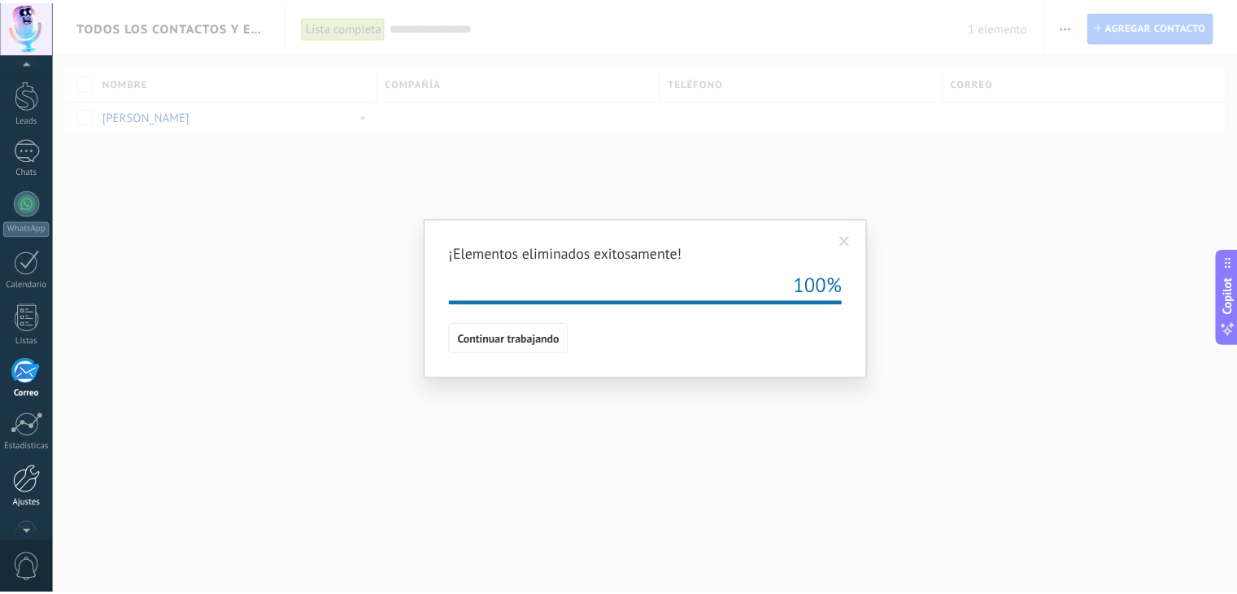
scroll to position [82, 0]
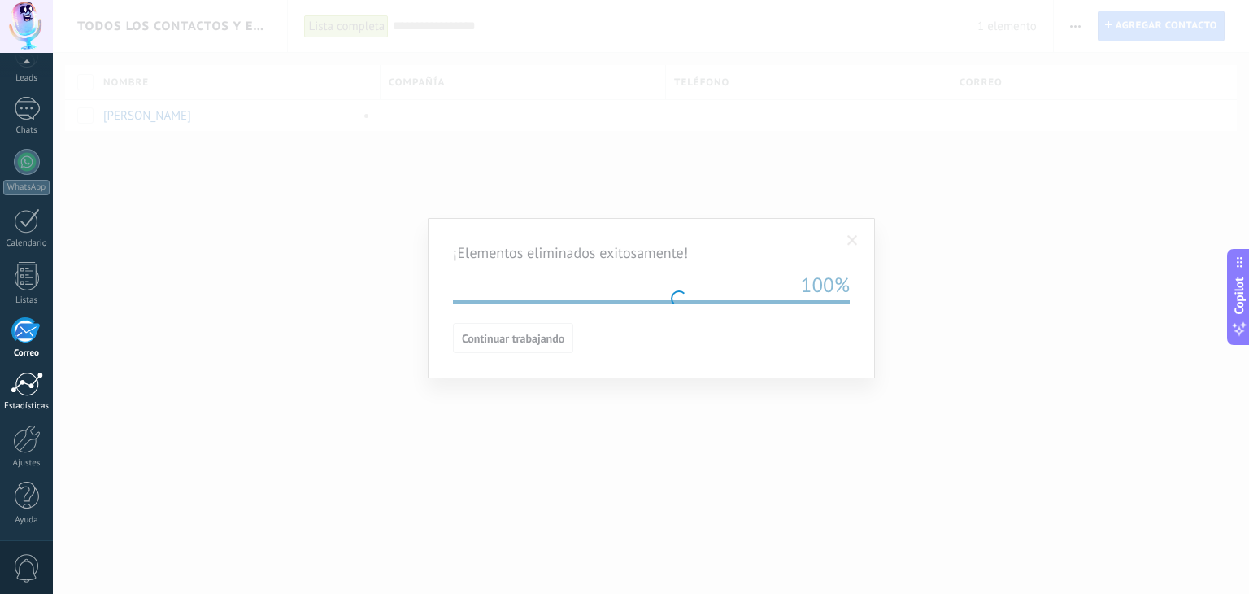
click at [19, 397] on link "Estadísticas" at bounding box center [26, 392] width 53 height 40
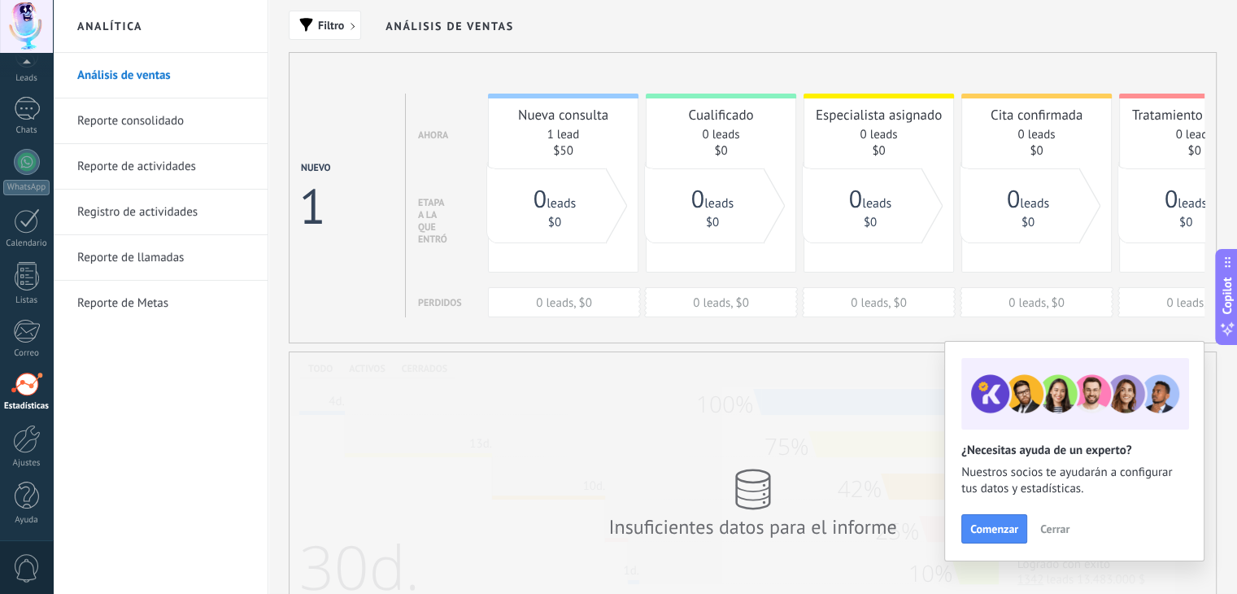
click at [199, 123] on link "Reporte consolidado" at bounding box center [164, 121] width 174 height 46
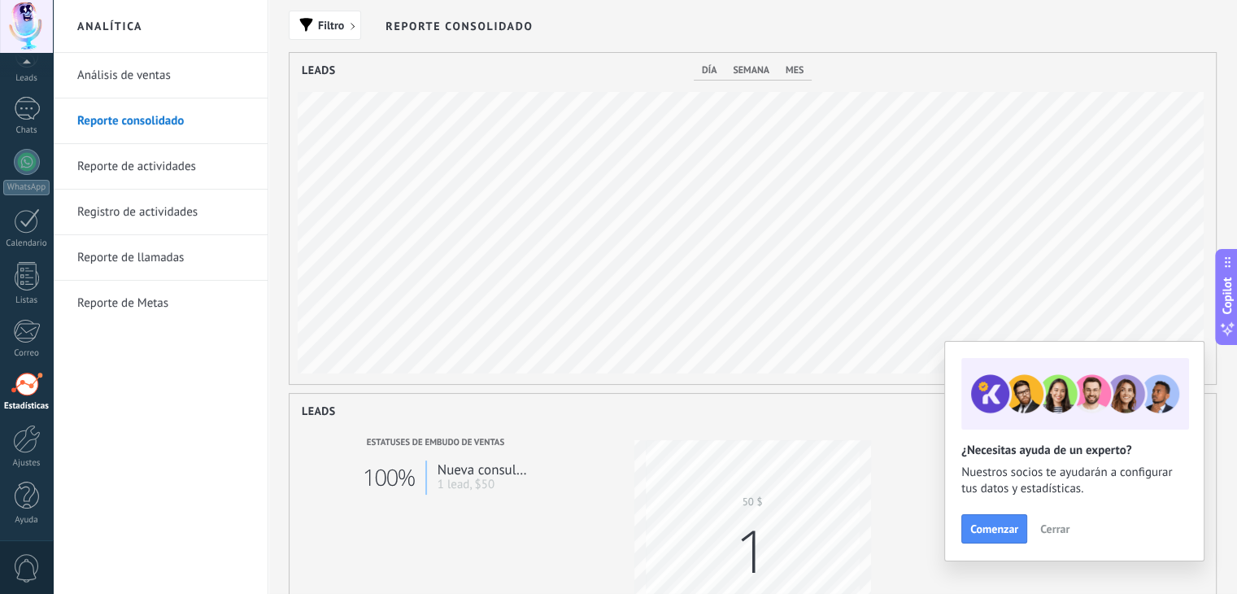
scroll to position [331, 926]
click at [176, 162] on link "Reporte de actividades" at bounding box center [164, 167] width 174 height 46
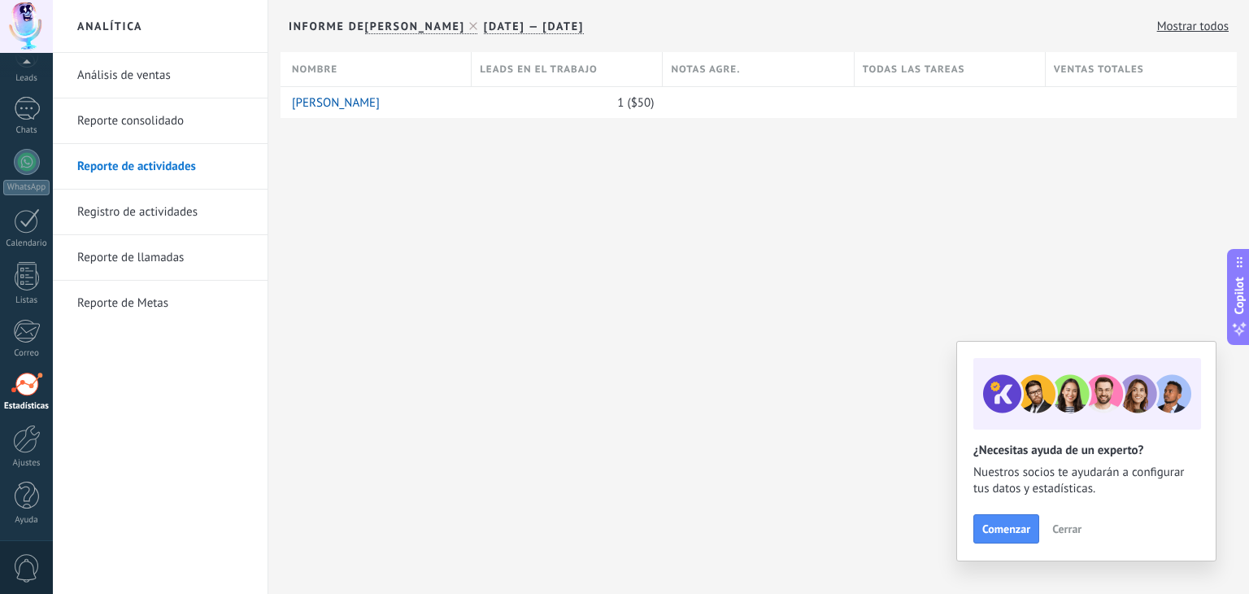
click at [152, 209] on link "Registro de actividades" at bounding box center [164, 213] width 174 height 46
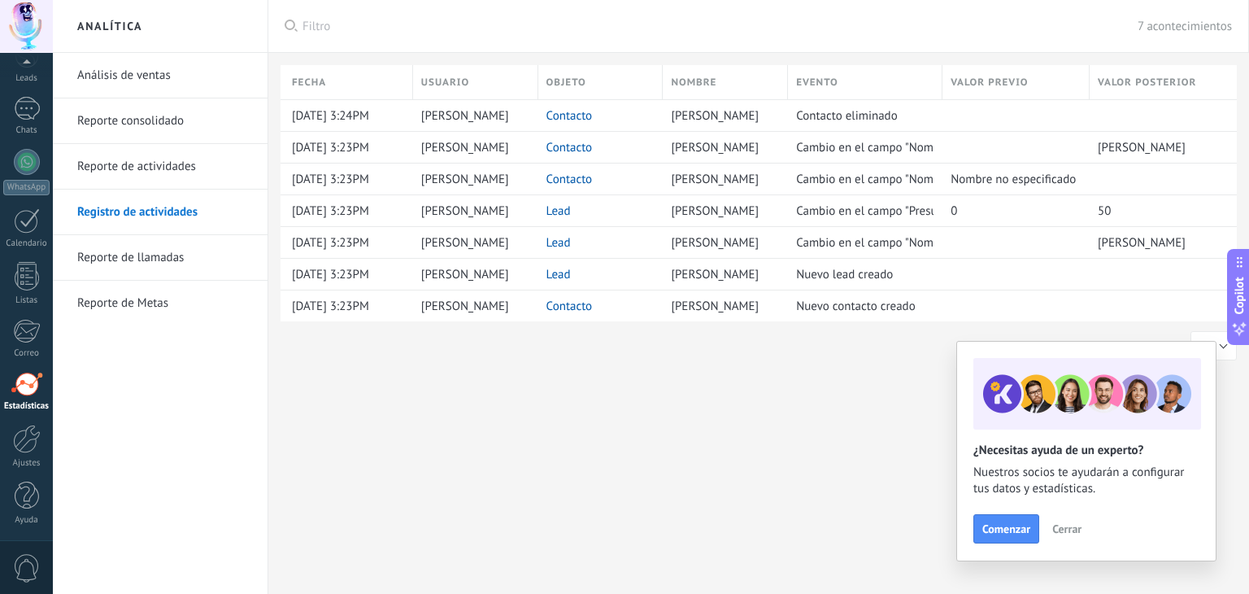
click at [557, 337] on div "Mostrar filas: 25 50 100 200 50" at bounding box center [759, 345] width 957 height 29
click at [1074, 525] on span "Cerrar" at bounding box center [1067, 528] width 29 height 11
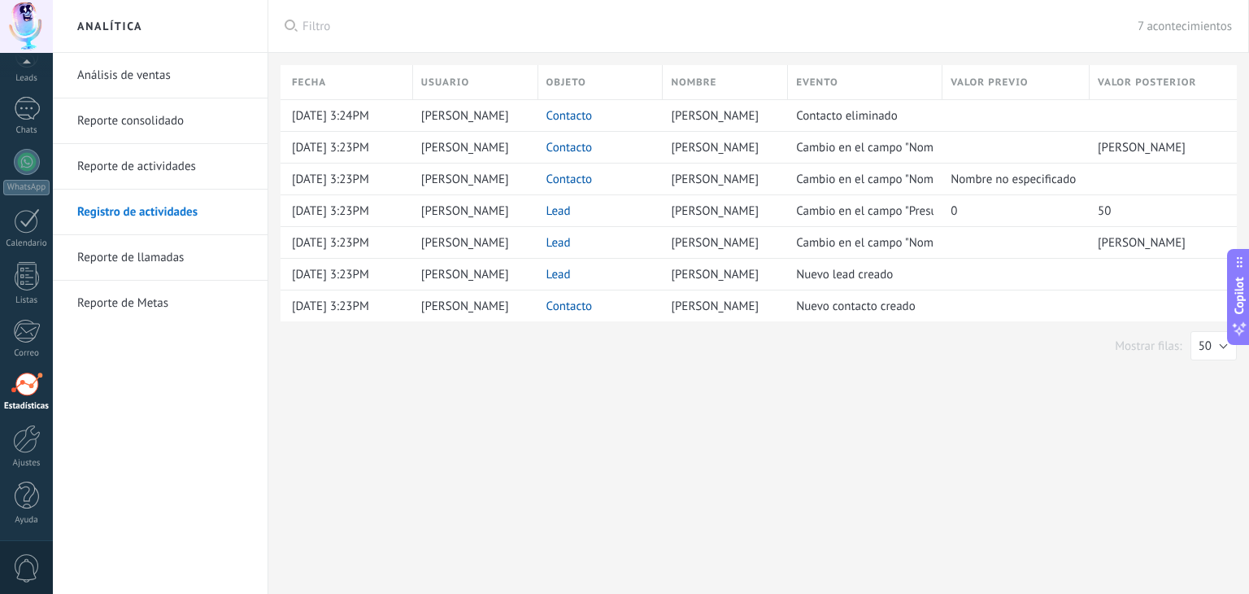
click at [849, 436] on div "Analítica Análisis de ventas Reporte consolidado Reporte de actividades Registr…" at bounding box center [651, 297] width 1197 height 594
click at [238, 268] on link "Reporte de llamadas" at bounding box center [164, 258] width 174 height 46
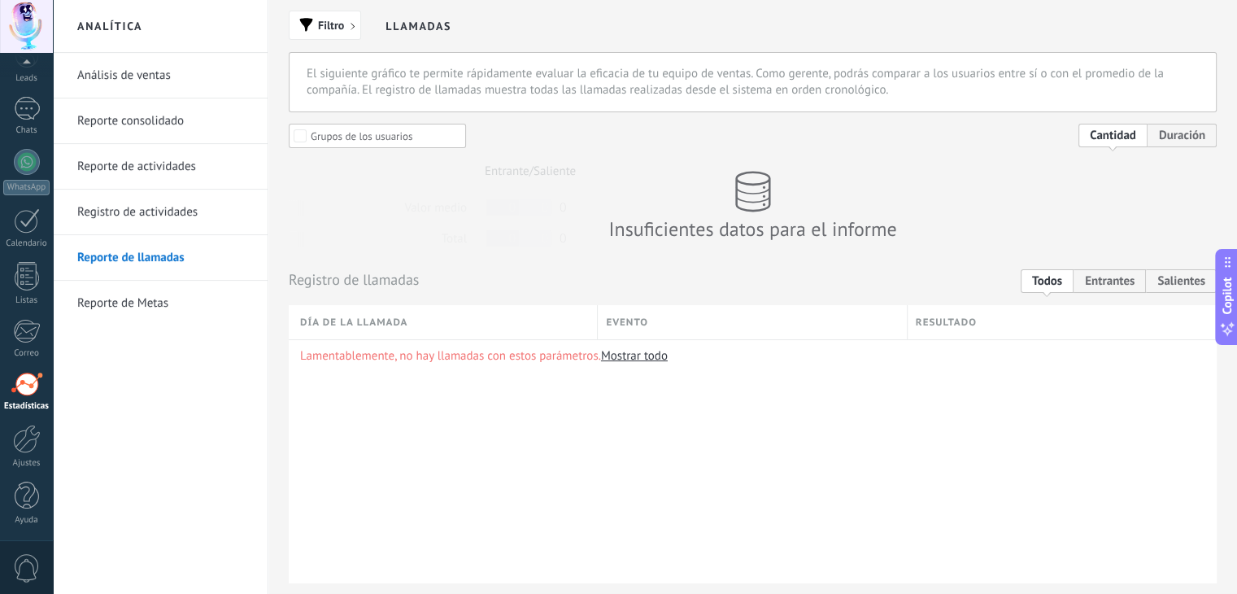
click at [163, 306] on link "Reporte de Metas" at bounding box center [164, 304] width 174 height 46
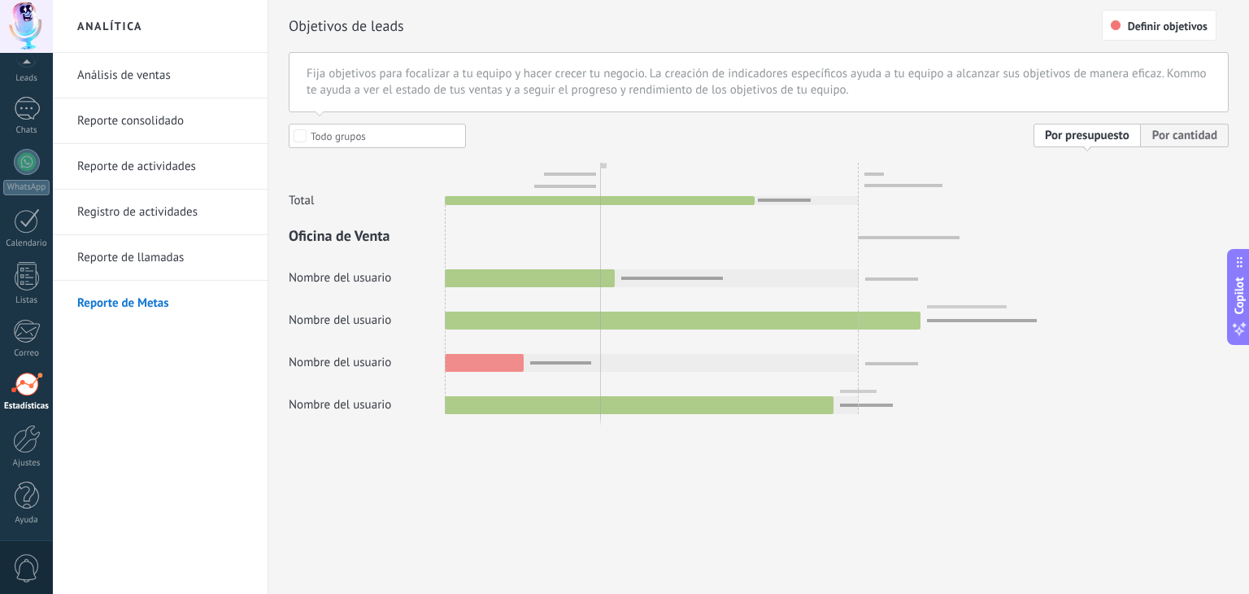
click at [165, 258] on link "Reporte de llamadas" at bounding box center [164, 258] width 174 height 46
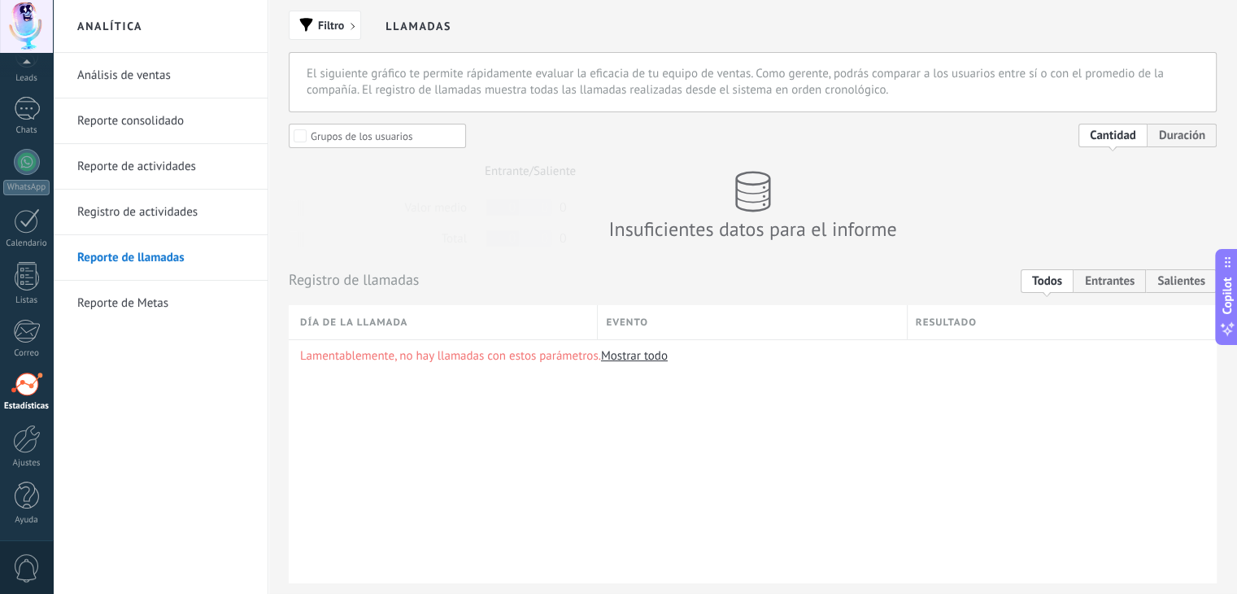
click at [133, 228] on link "Registro de actividades" at bounding box center [164, 213] width 174 height 46
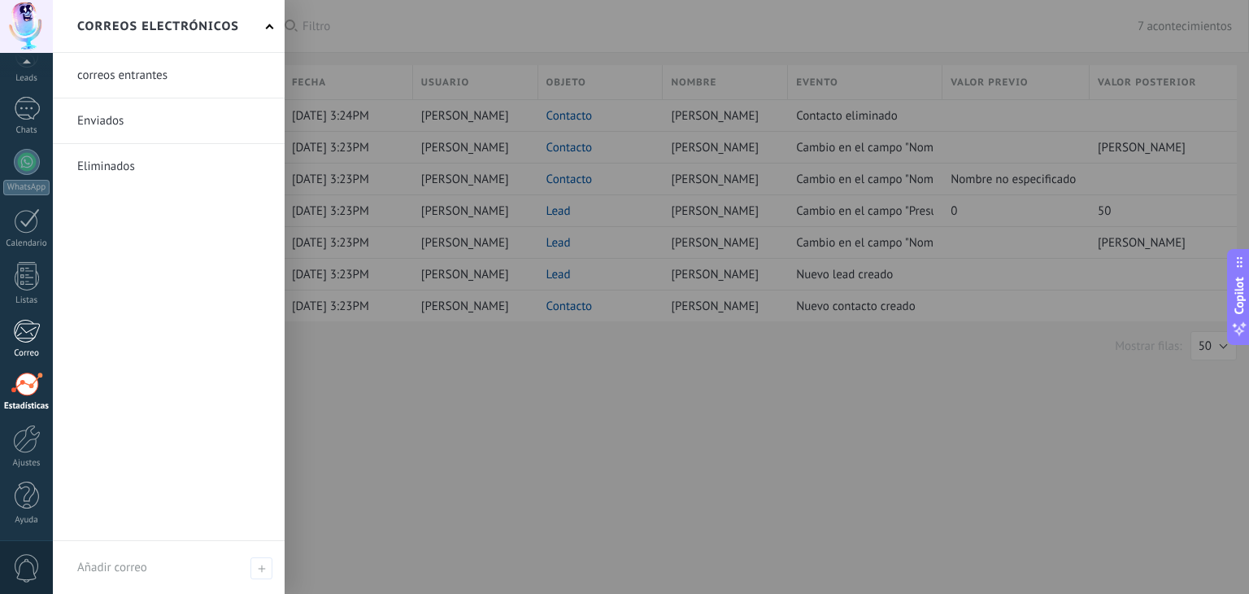
click at [23, 337] on div at bounding box center [26, 331] width 27 height 24
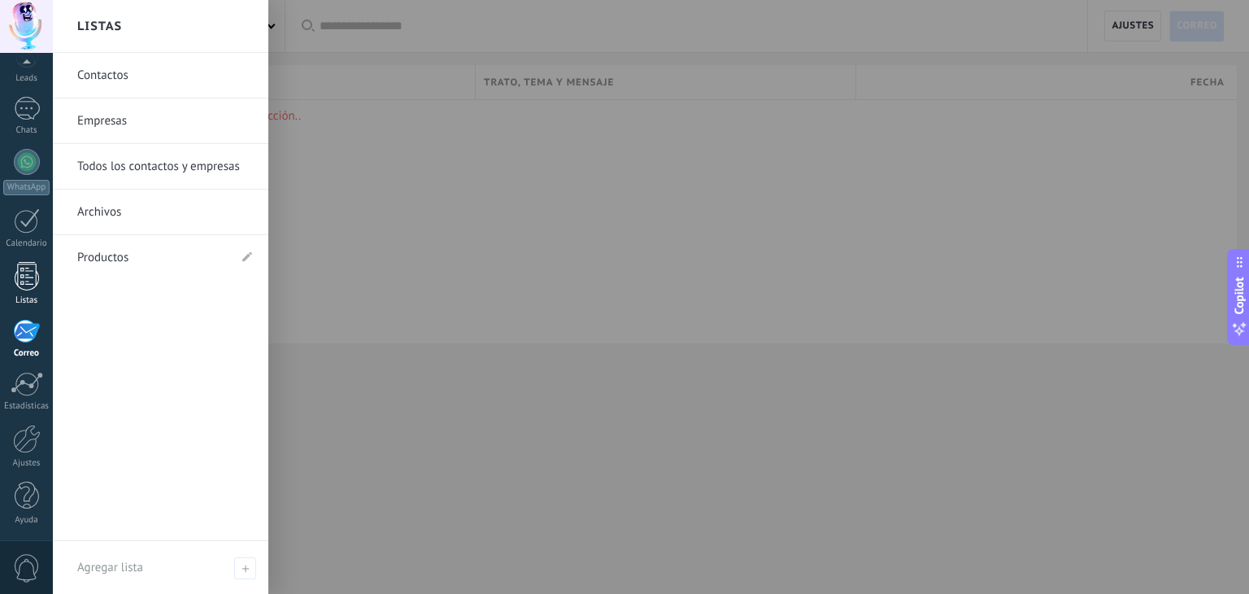
click at [12, 281] on link "Listas" at bounding box center [26, 284] width 53 height 44
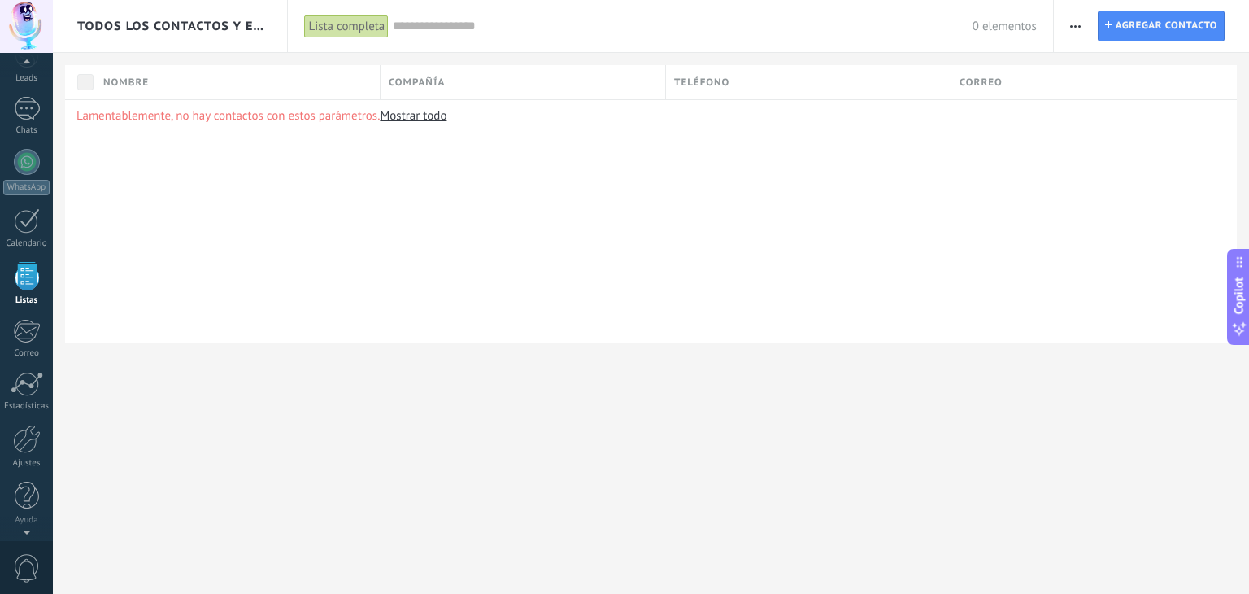
scroll to position [41, 0]
click at [25, 266] on div at bounding box center [27, 261] width 26 height 25
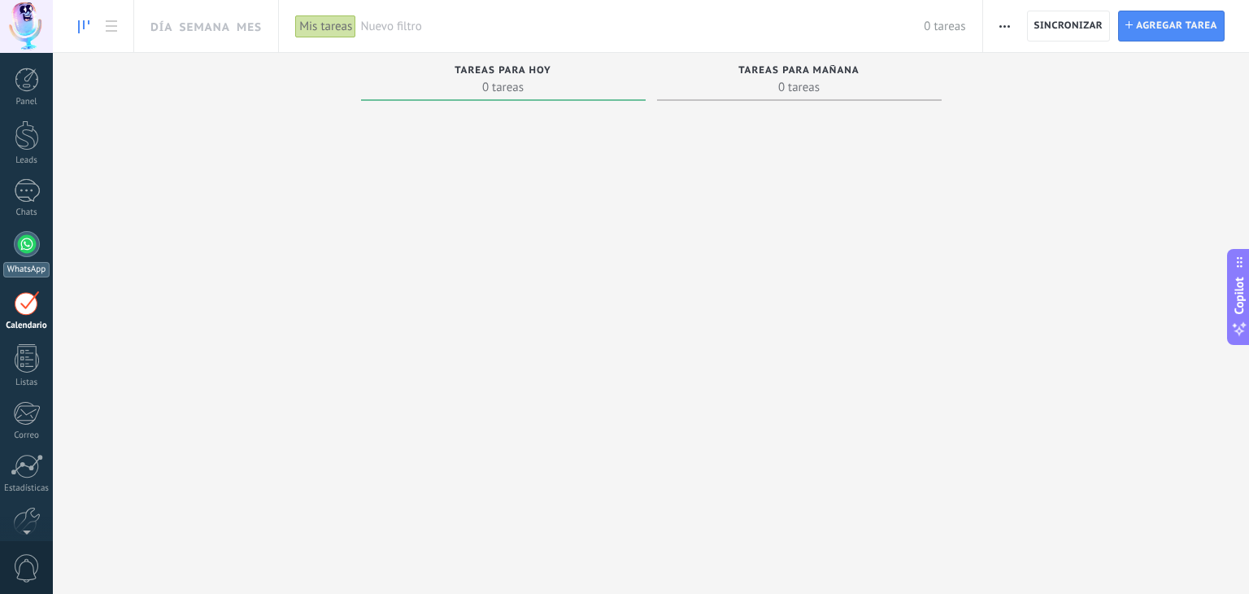
click at [16, 246] on div at bounding box center [27, 244] width 26 height 26
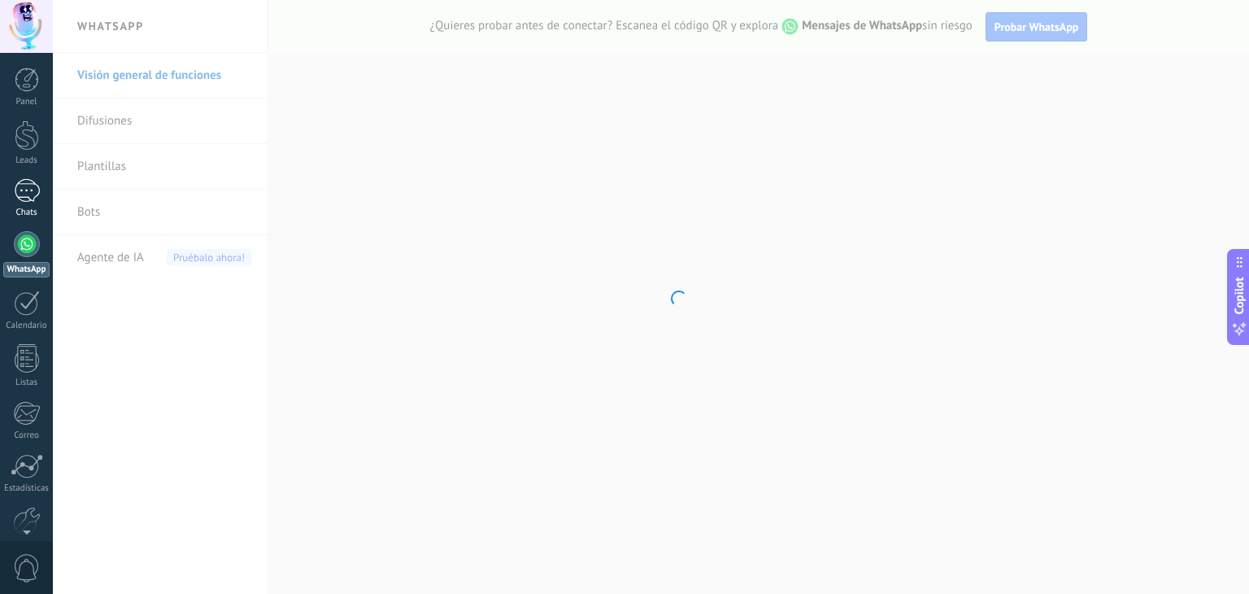
click at [20, 203] on link "Chats" at bounding box center [26, 198] width 53 height 39
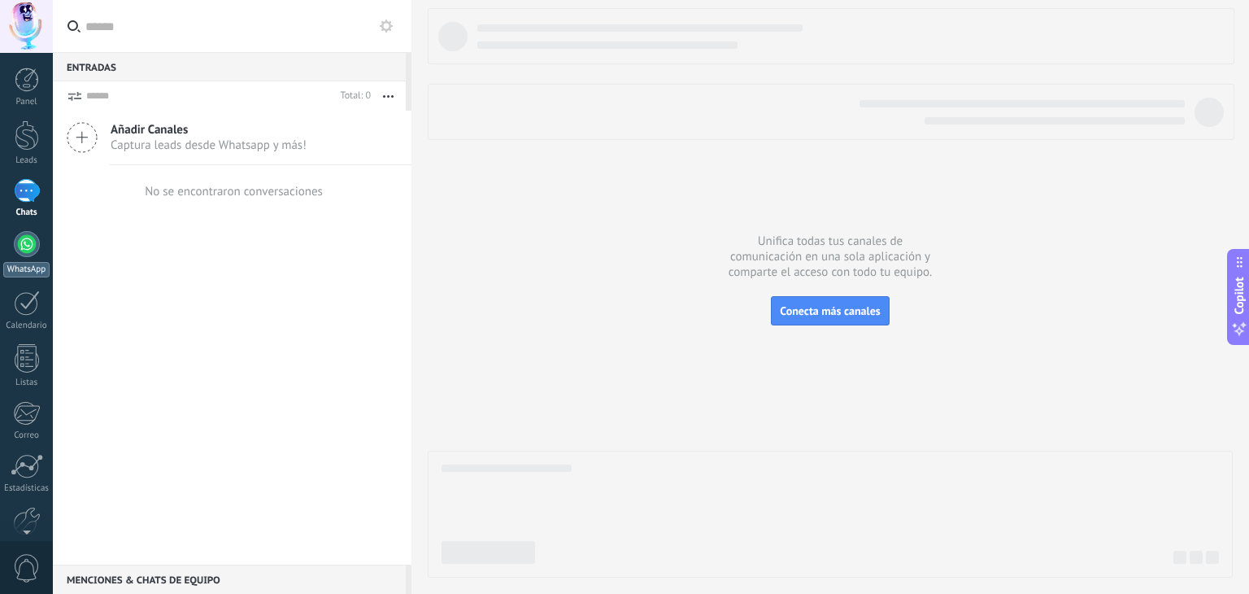
click at [33, 242] on div at bounding box center [27, 244] width 26 height 26
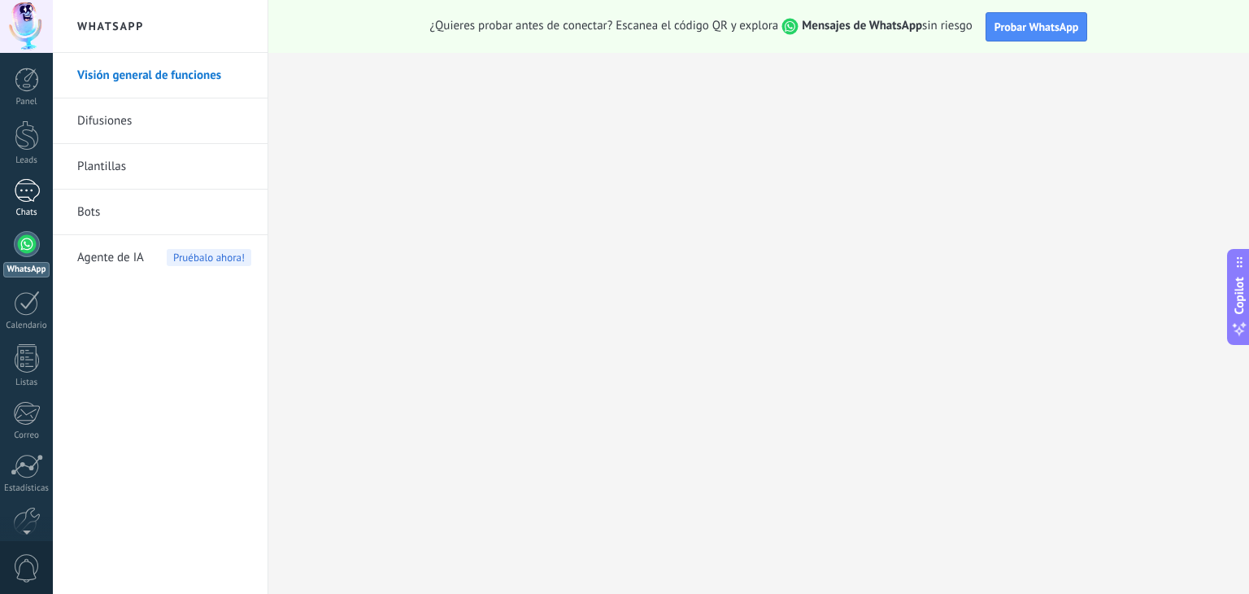
click at [8, 193] on link "Chats" at bounding box center [26, 198] width 53 height 39
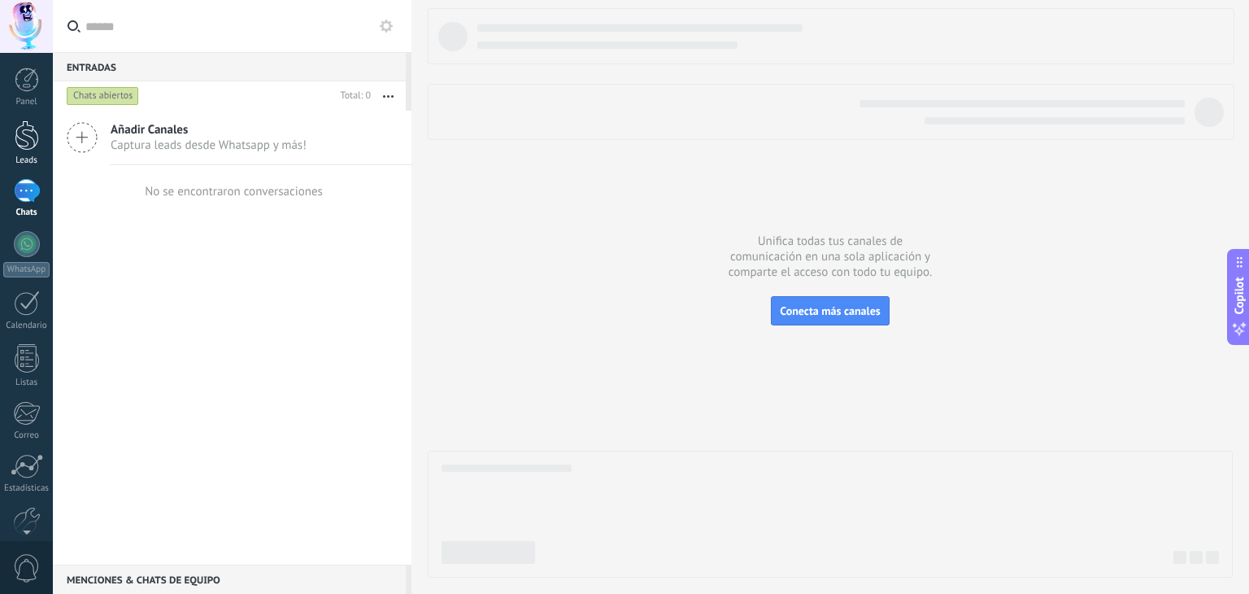
click at [10, 146] on link "Leads" at bounding box center [26, 143] width 53 height 46
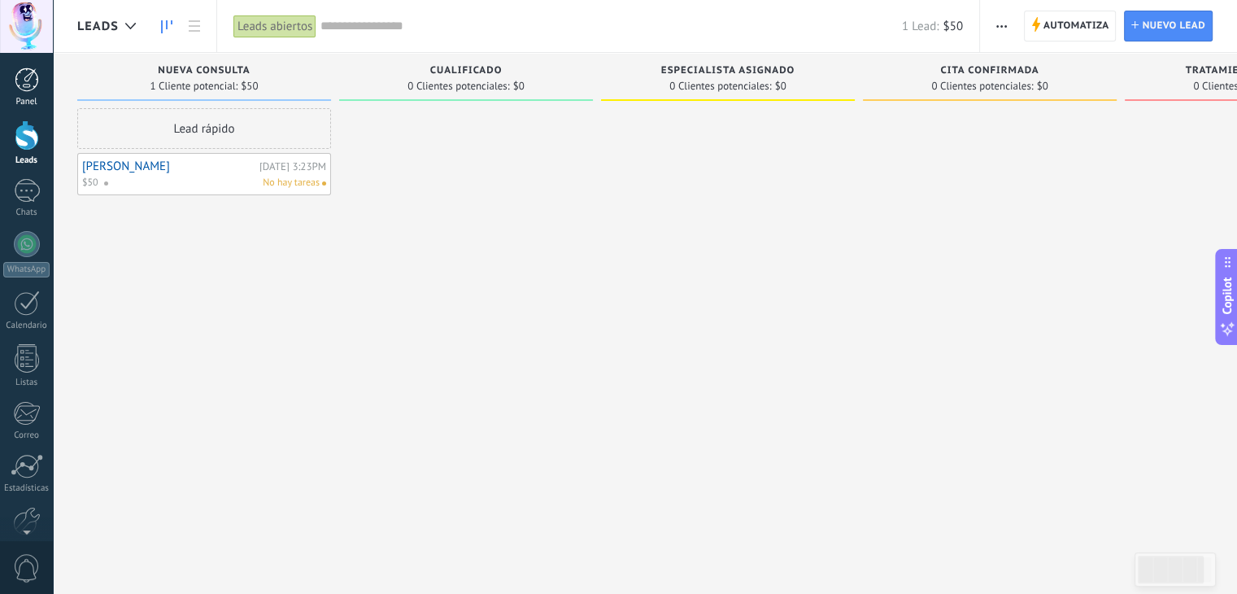
click at [49, 97] on div "Panel" at bounding box center [26, 102] width 47 height 11
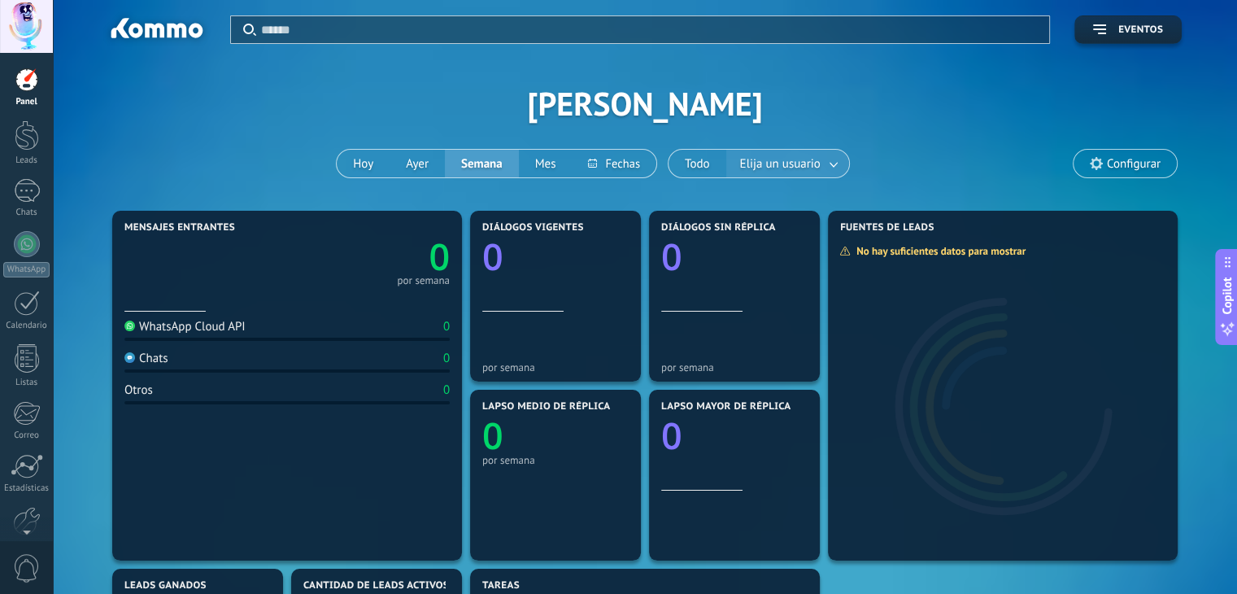
click at [750, 153] on span "Elija un usuario" at bounding box center [780, 164] width 87 height 22
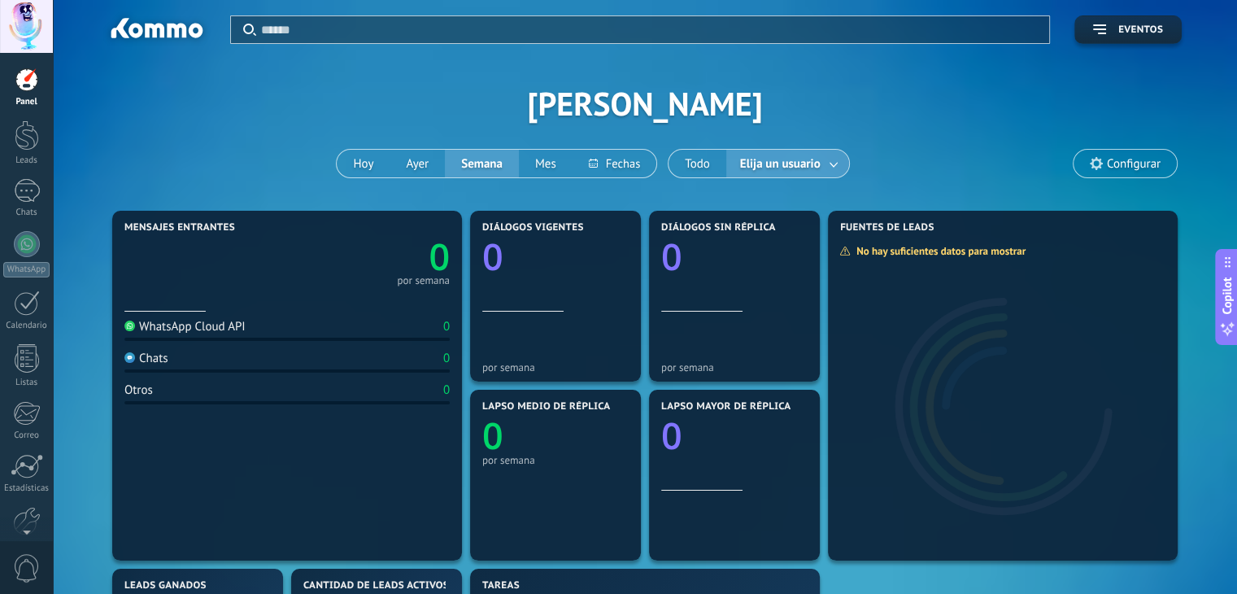
click at [771, 161] on span "Elija un usuario" at bounding box center [780, 164] width 87 height 22
click at [831, 163] on link at bounding box center [834, 163] width 29 height 27
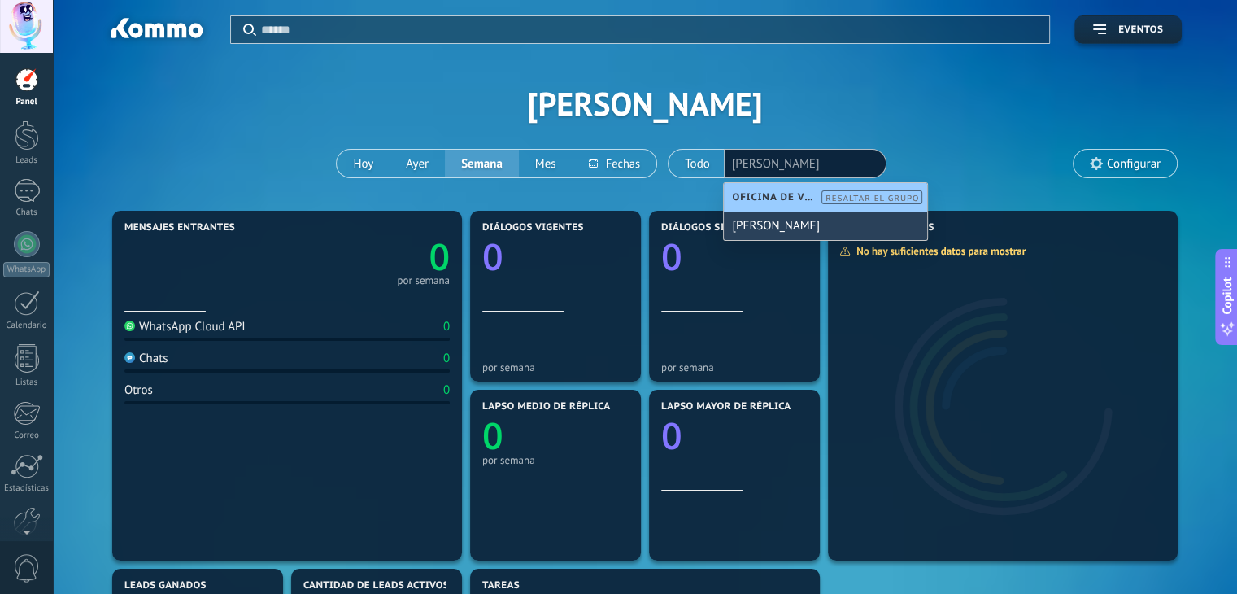
click at [826, 223] on div "[PERSON_NAME]" at bounding box center [825, 225] width 203 height 28
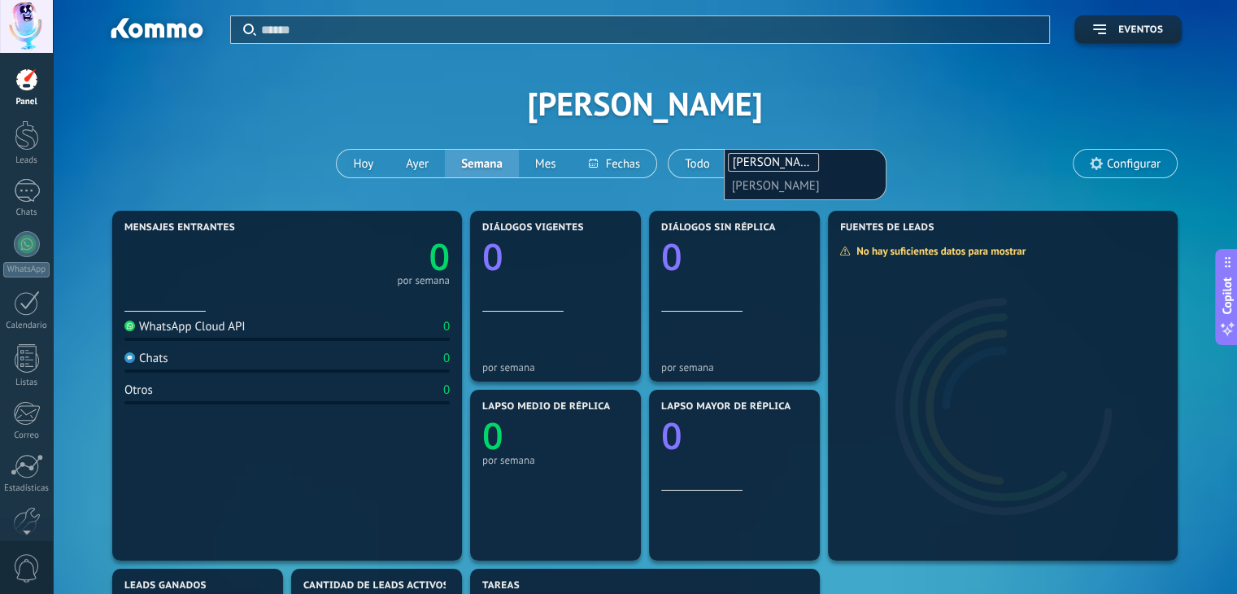
click at [955, 155] on div "Aplicar Eventos [PERSON_NAME][DATE] [DATE] Semana Mes Todo Elija un usuario [PE…" at bounding box center [645, 103] width 1136 height 207
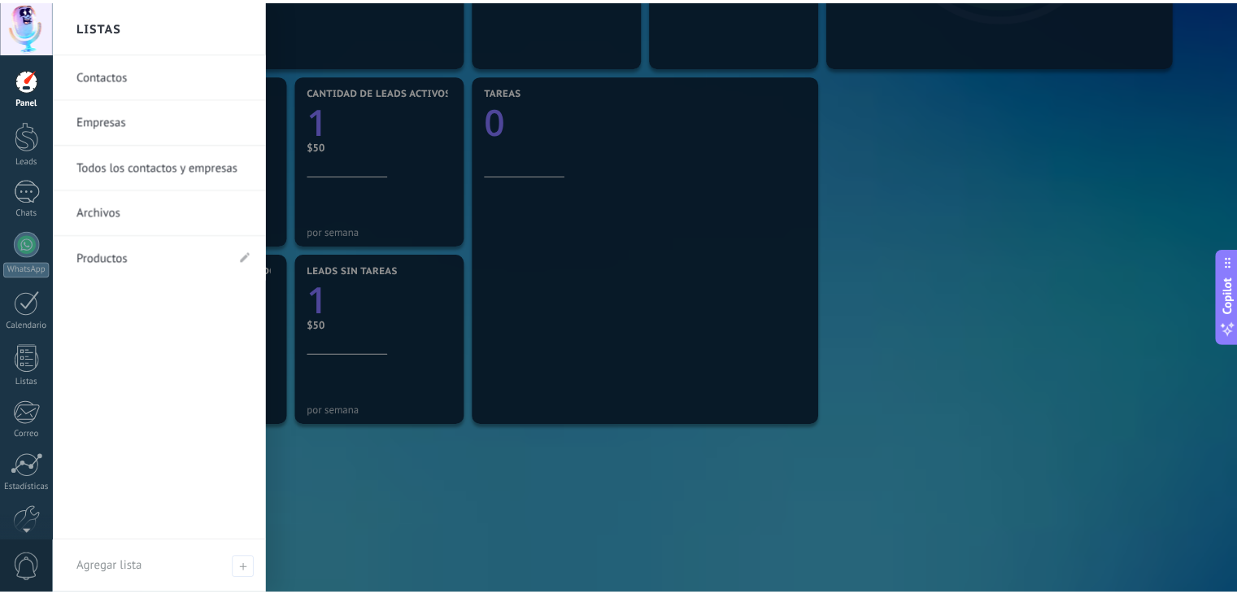
scroll to position [476, 0]
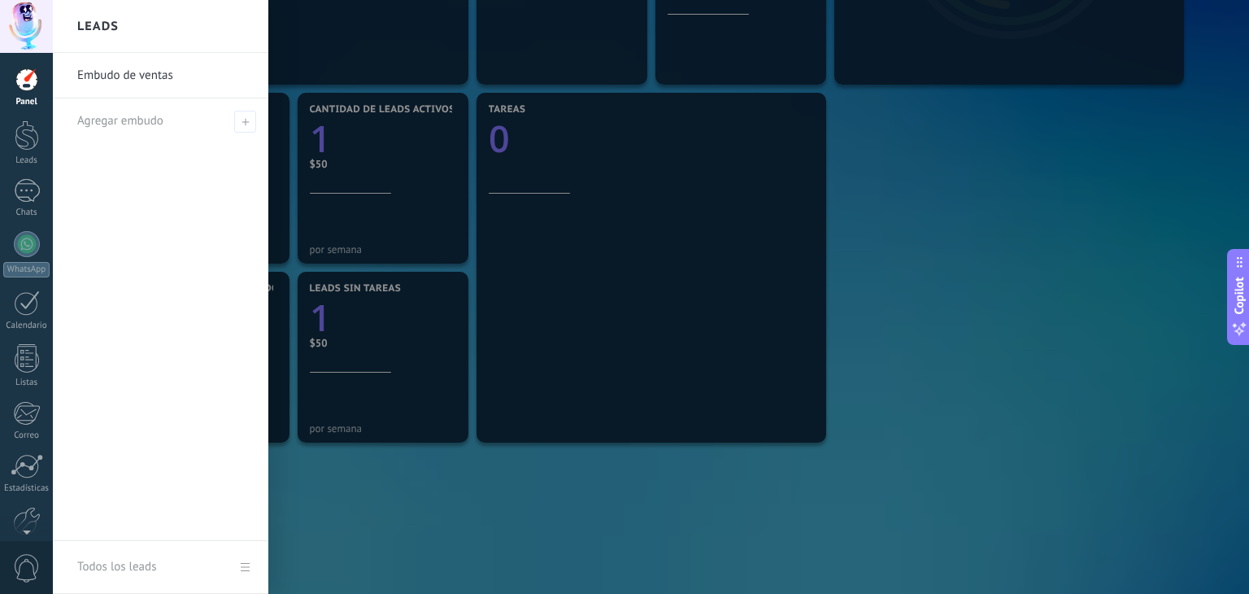
click at [133, 69] on link "Embudo de ventas" at bounding box center [164, 76] width 175 height 46
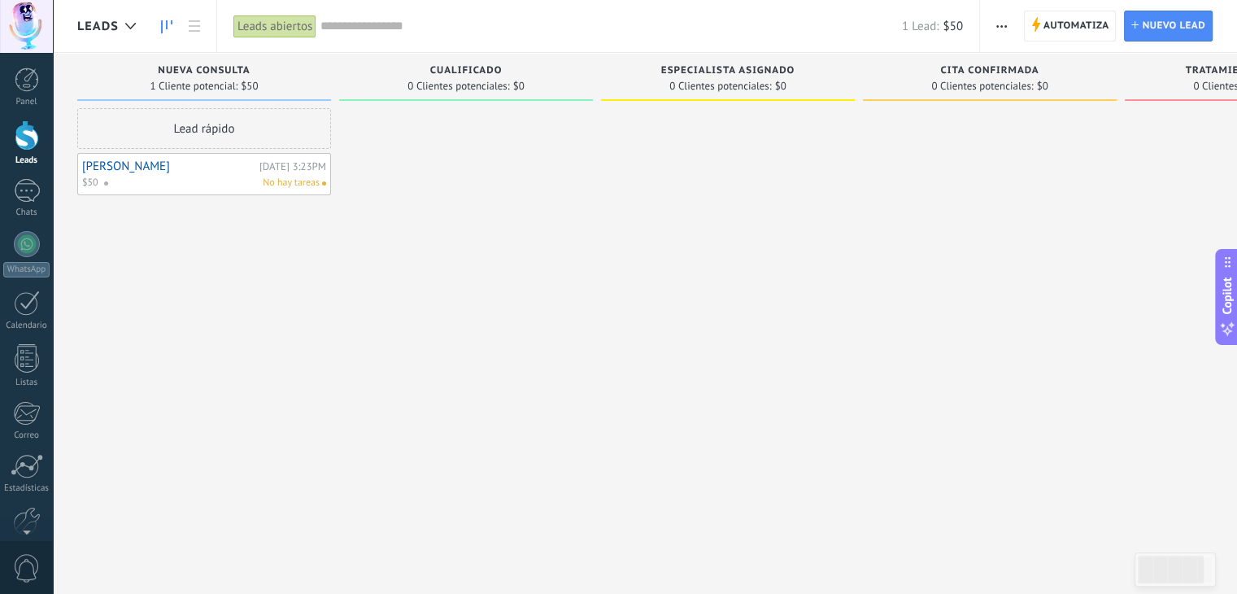
click at [1007, 27] on span "button" at bounding box center [1001, 26] width 11 height 31
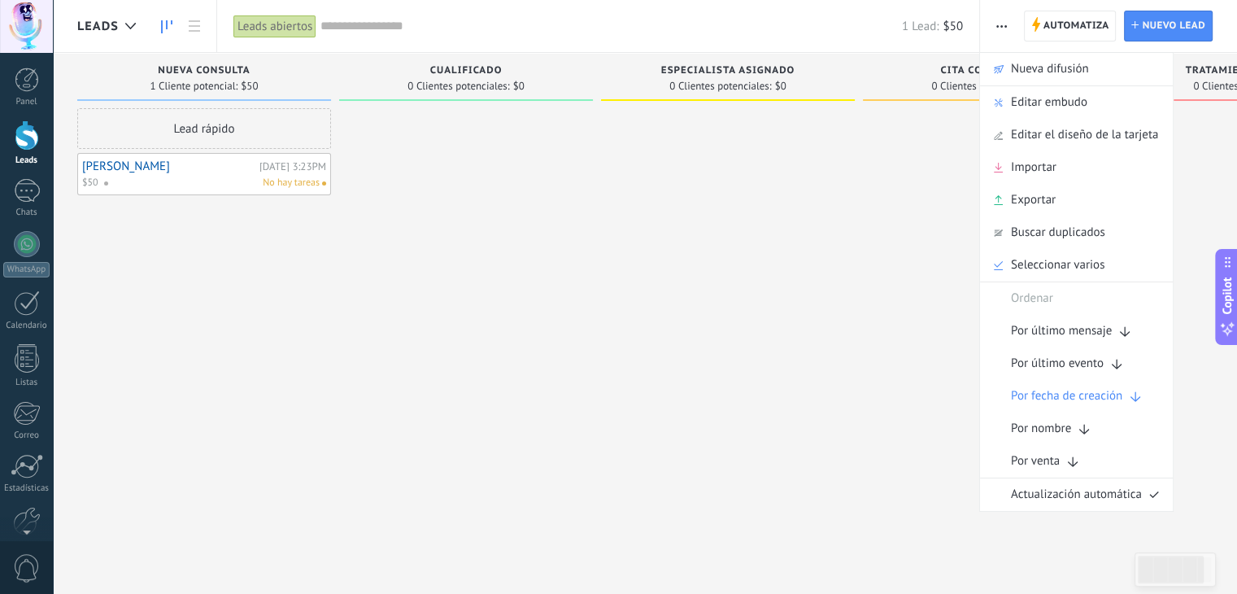
click at [435, 394] on div at bounding box center [466, 298] width 254 height 381
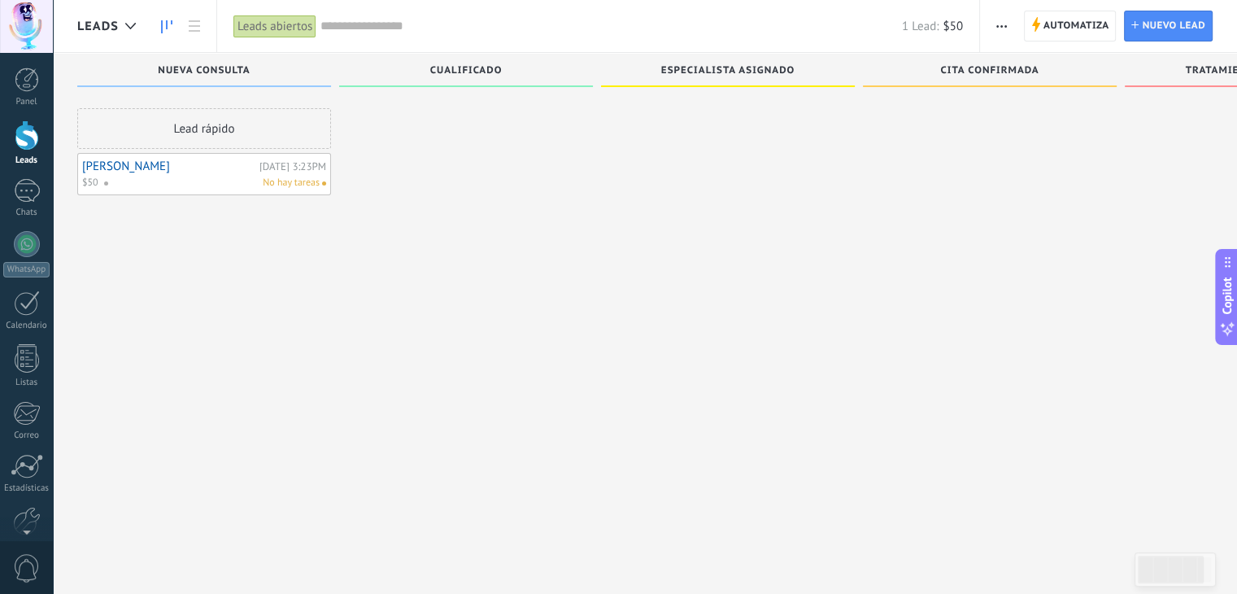
scroll to position [28, 0]
click at [28, 505] on div at bounding box center [27, 518] width 28 height 28
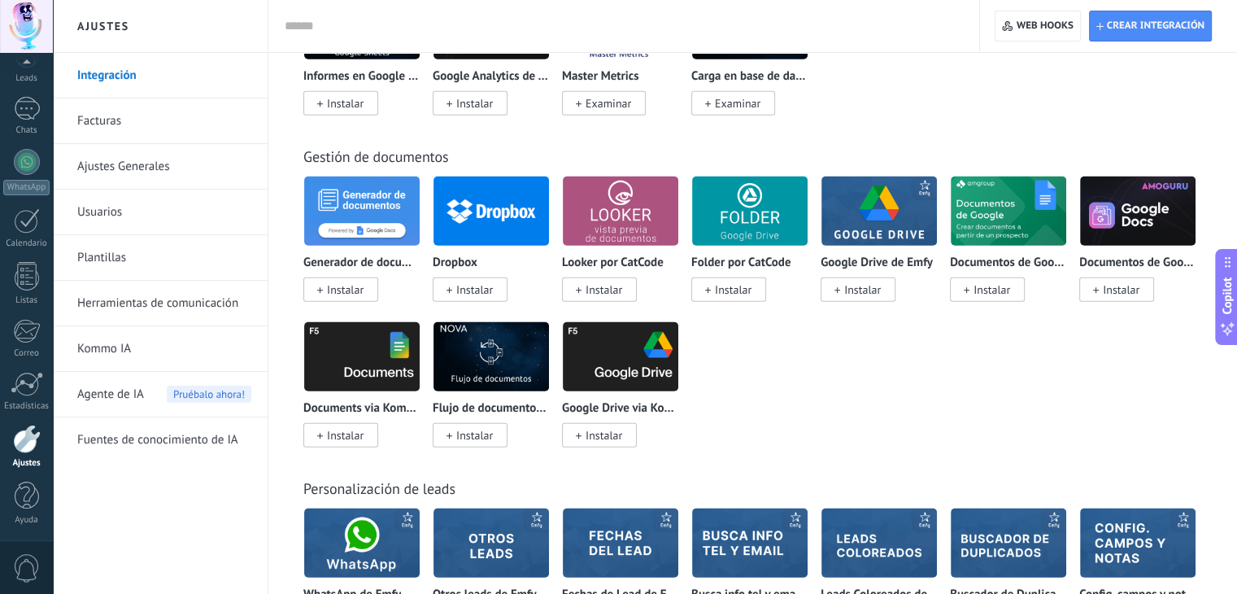
scroll to position [3812, 0]
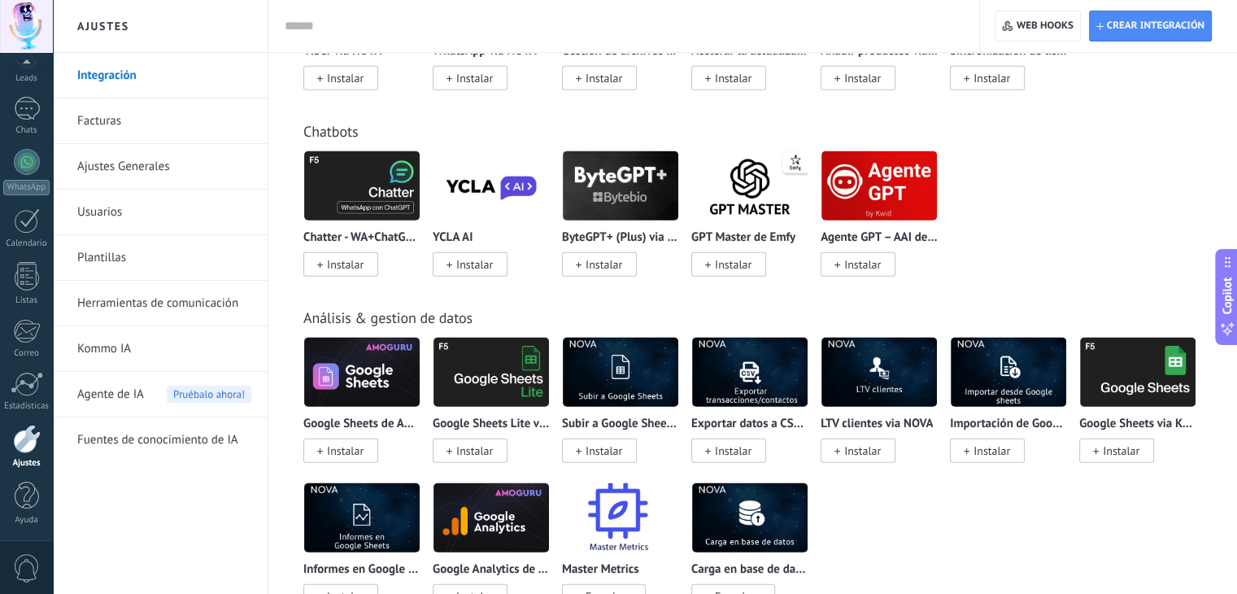
click at [346, 25] on input "text" at bounding box center [621, 26] width 672 height 17
type input "*****"
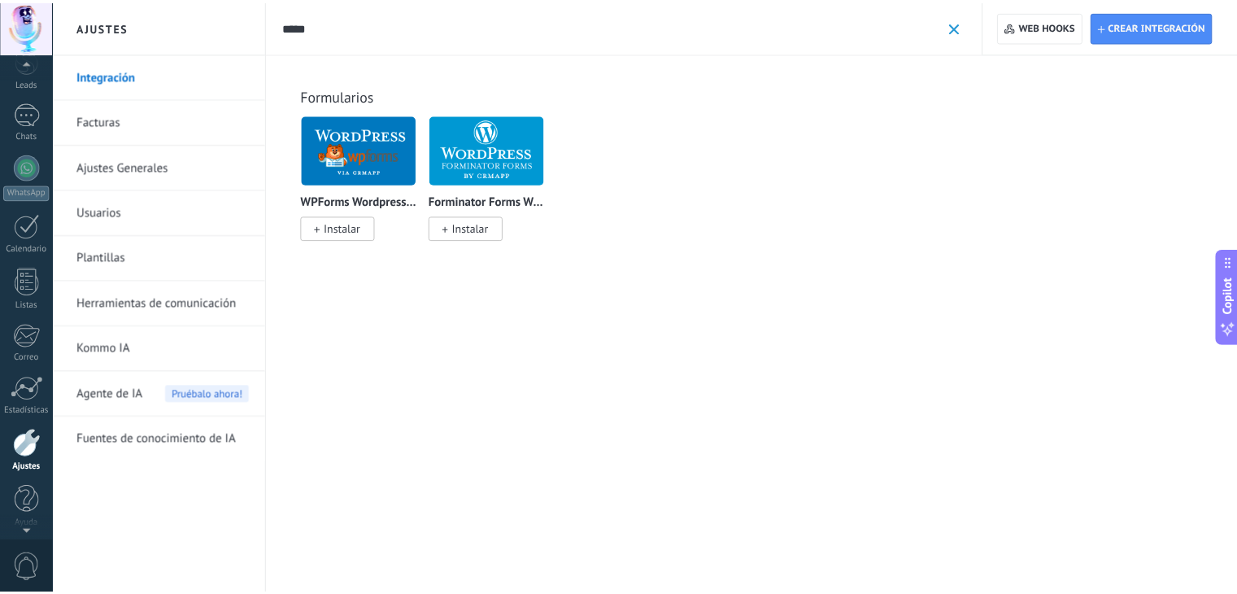
scroll to position [0, 0]
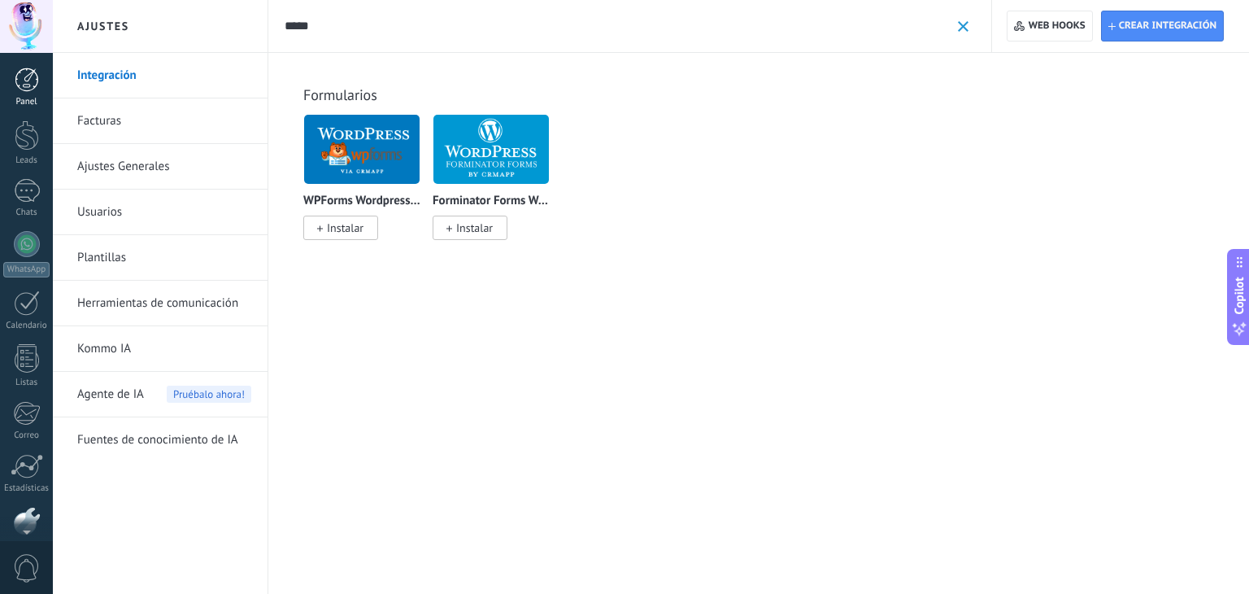
click at [28, 73] on div at bounding box center [27, 80] width 24 height 24
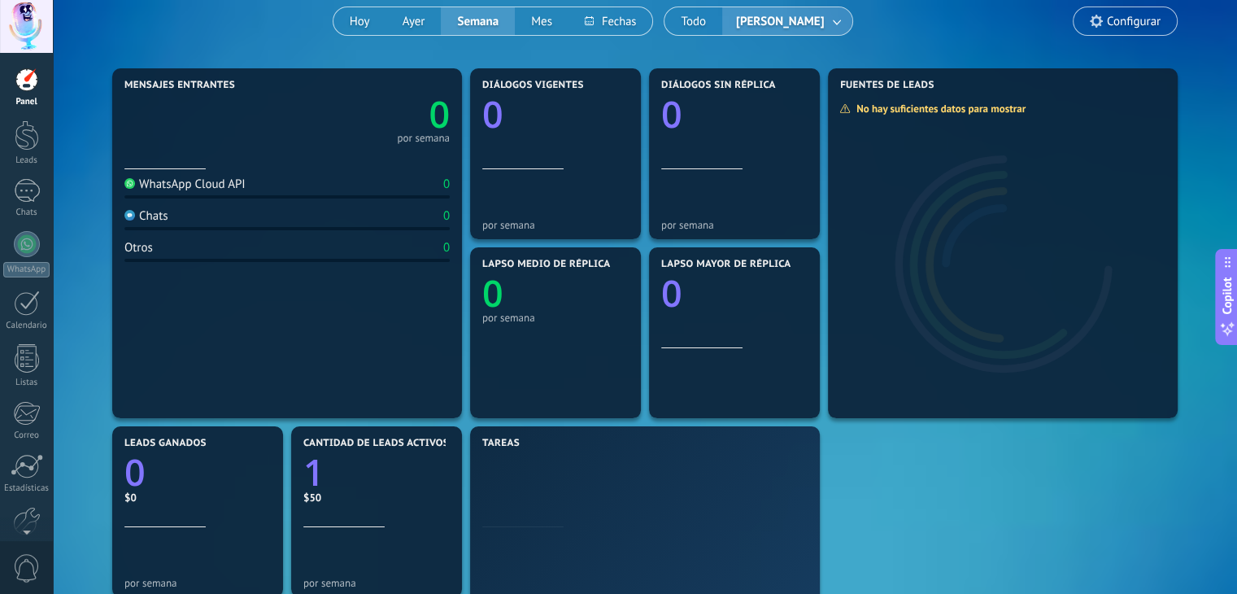
scroll to position [163, 0]
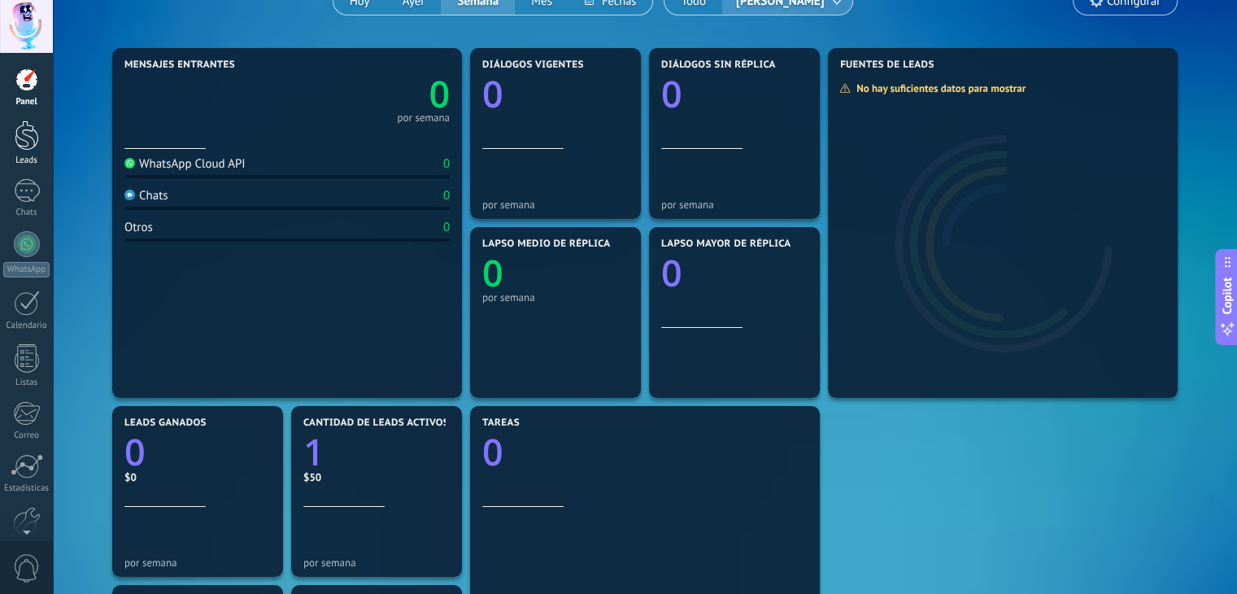
click at [29, 127] on div at bounding box center [27, 135] width 24 height 30
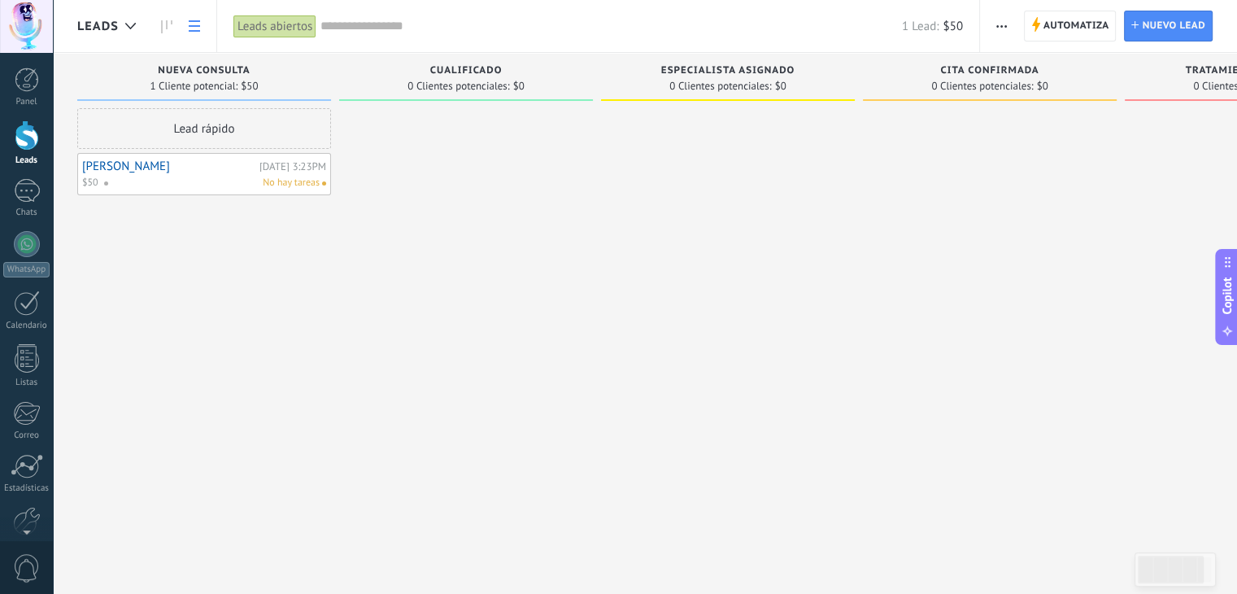
click at [186, 33] on link at bounding box center [195, 27] width 28 height 32
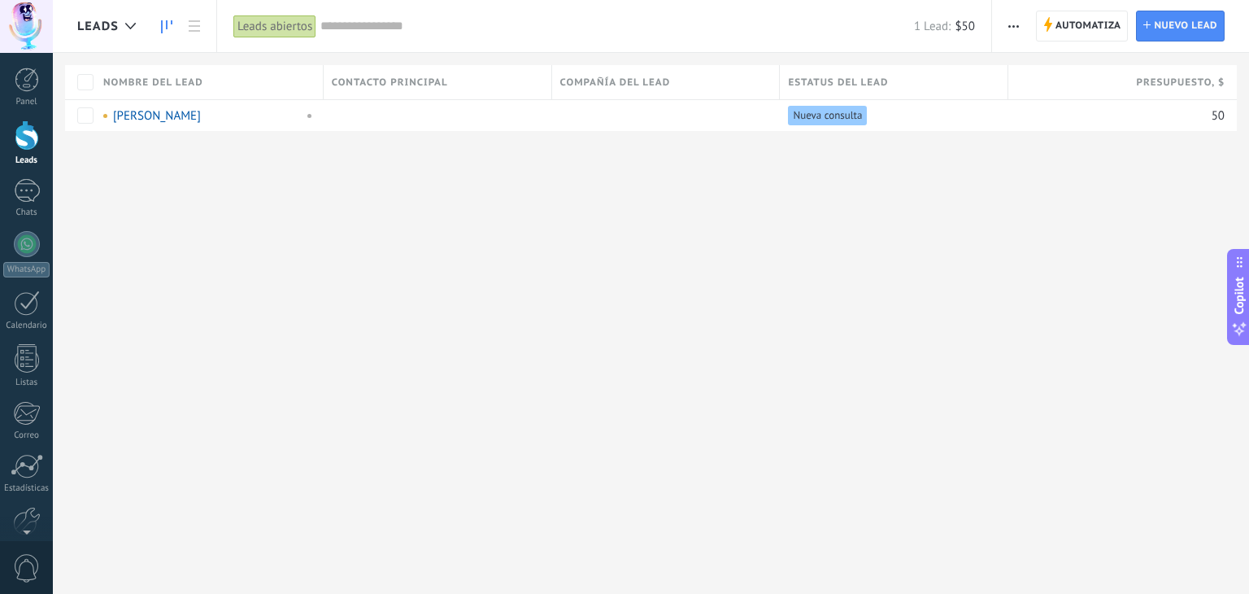
click at [174, 26] on link at bounding box center [167, 27] width 28 height 32
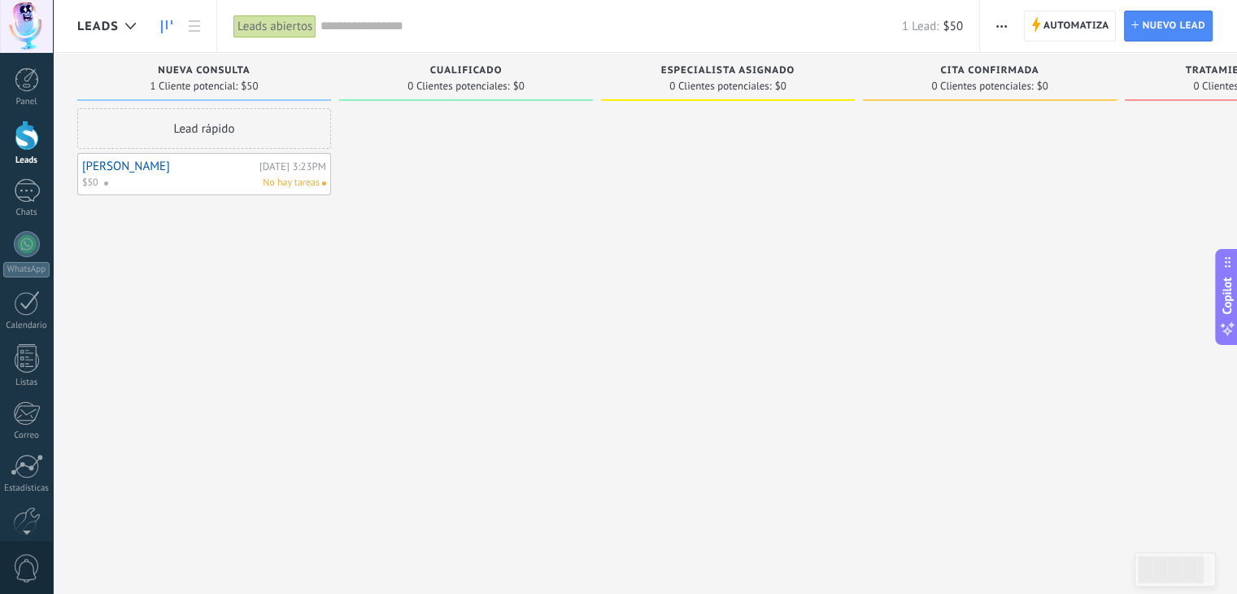
click at [277, 25] on div "Leads abiertos" at bounding box center [274, 27] width 83 height 24
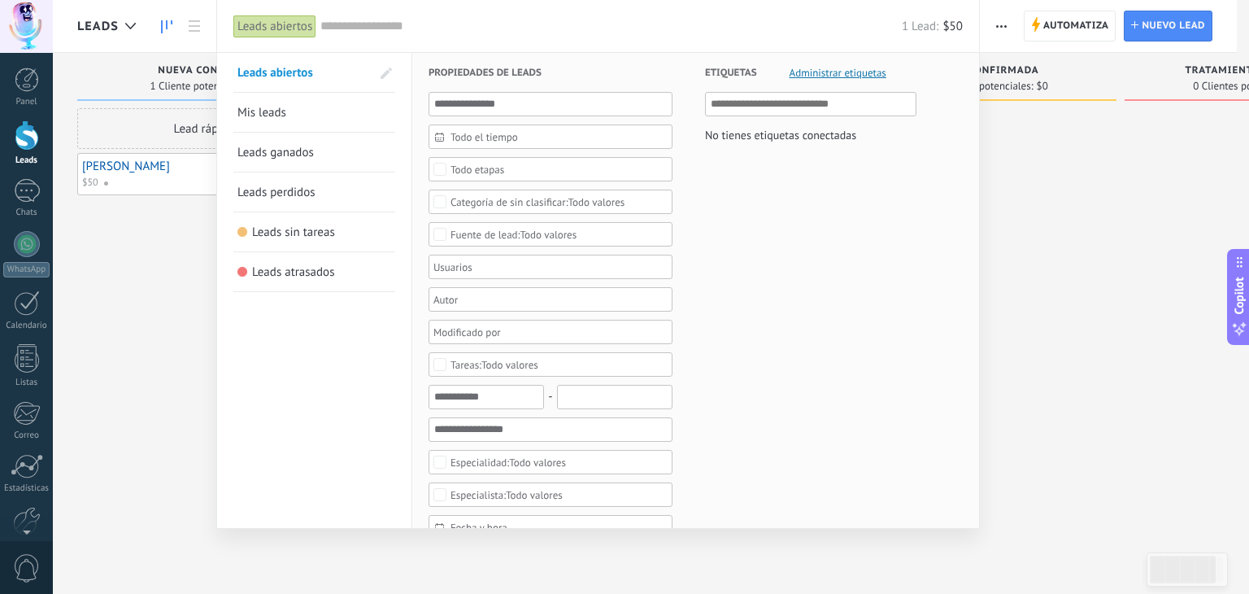
click at [306, 261] on link "Leads atrasados" at bounding box center [315, 271] width 154 height 39
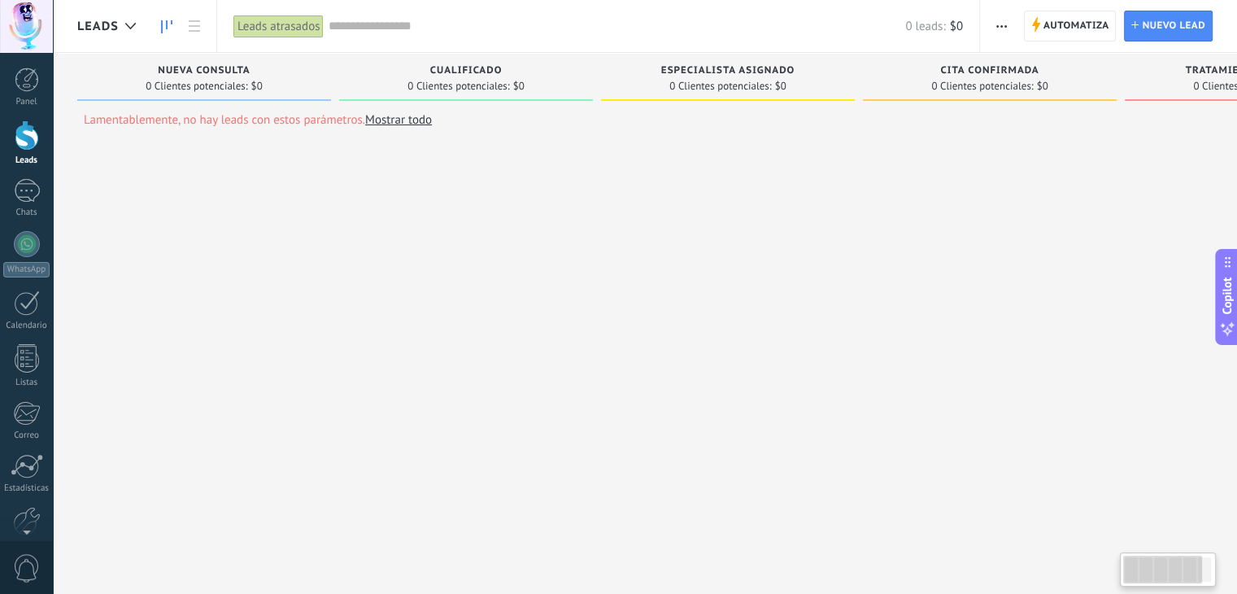
click at [290, 20] on div "Leads atrasados" at bounding box center [278, 27] width 91 height 24
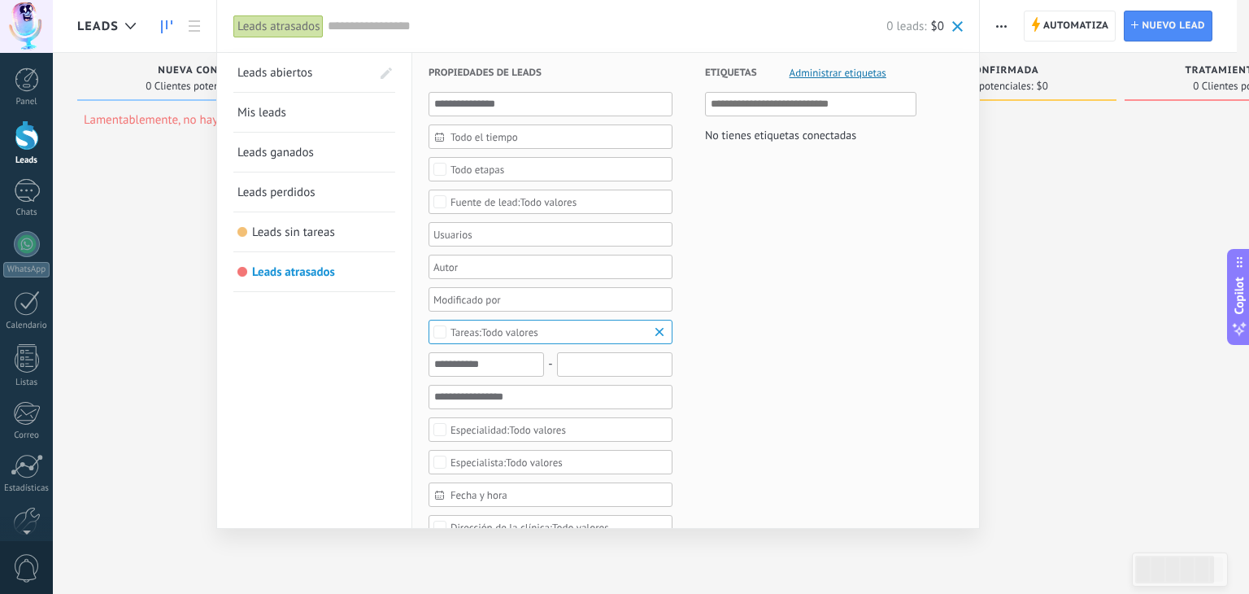
click at [1039, 190] on div at bounding box center [624, 297] width 1249 height 594
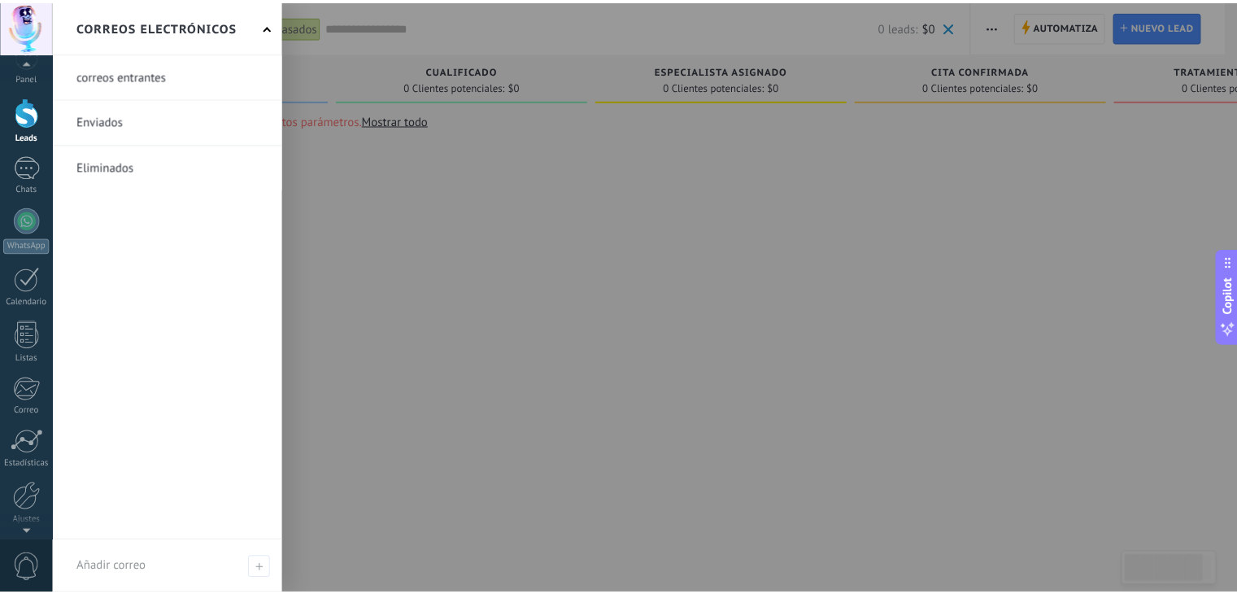
scroll to position [82, 0]
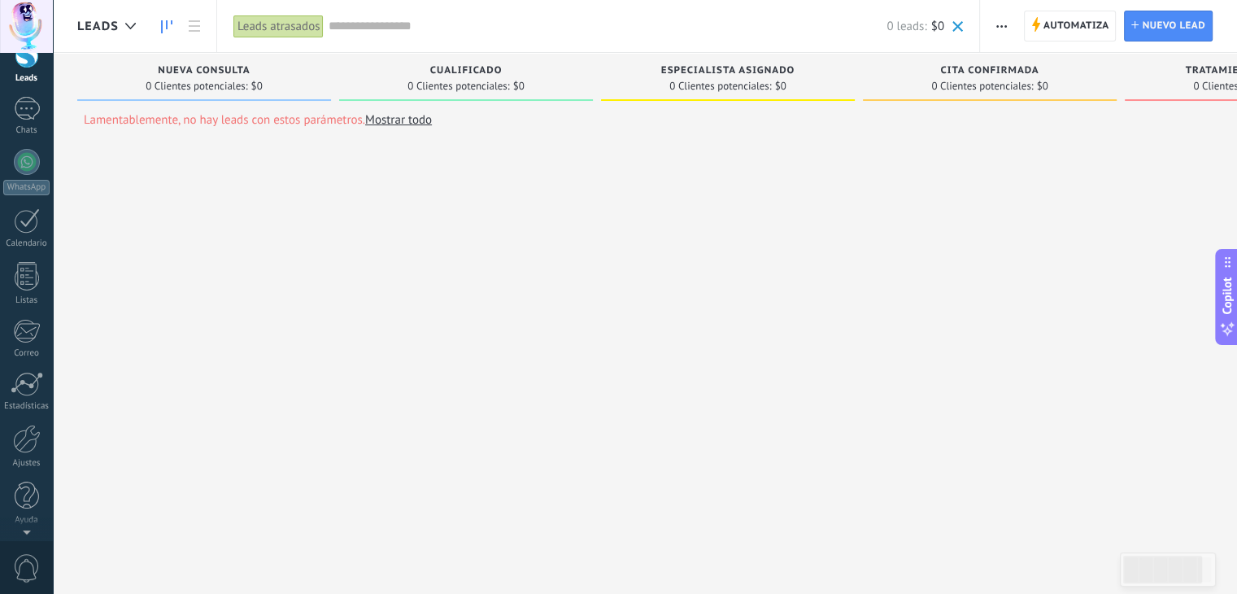
click at [416, 376] on div "Lamentablemente, no hay leads con estos parámetros. Mostrar todo Leads Entrante…" at bounding box center [740, 317] width 1326 height 529
click at [1236, 307] on button "Copilot" at bounding box center [1226, 296] width 23 height 96
type textarea "**********"
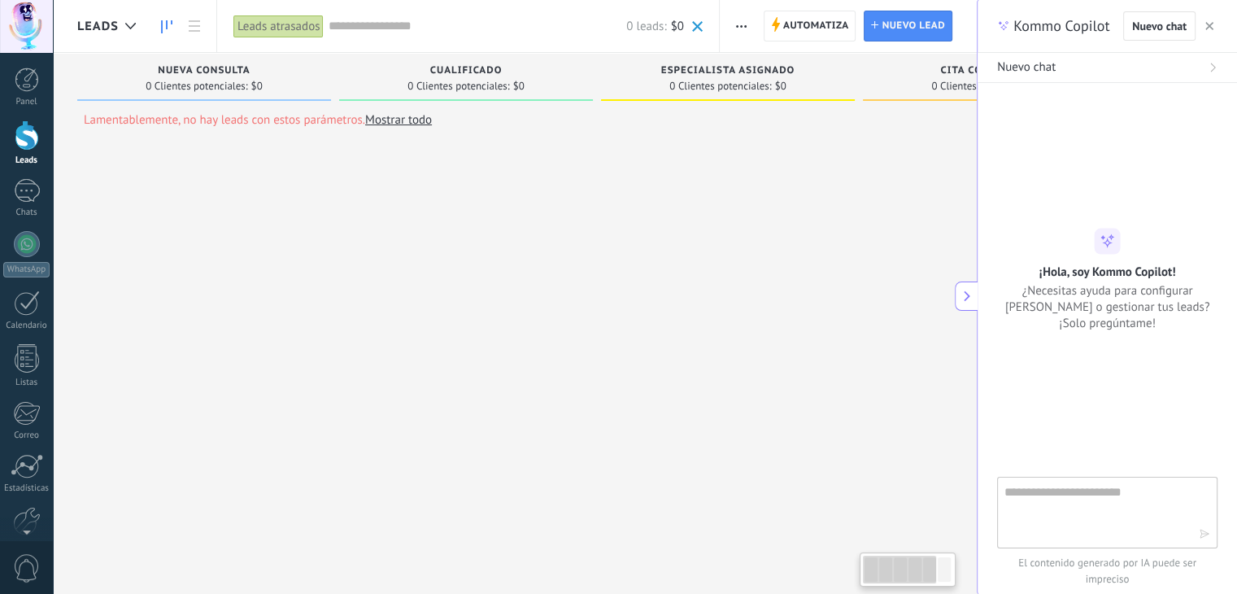
scroll to position [24, 0]
click at [1204, 24] on button "button" at bounding box center [1209, 26] width 16 height 20
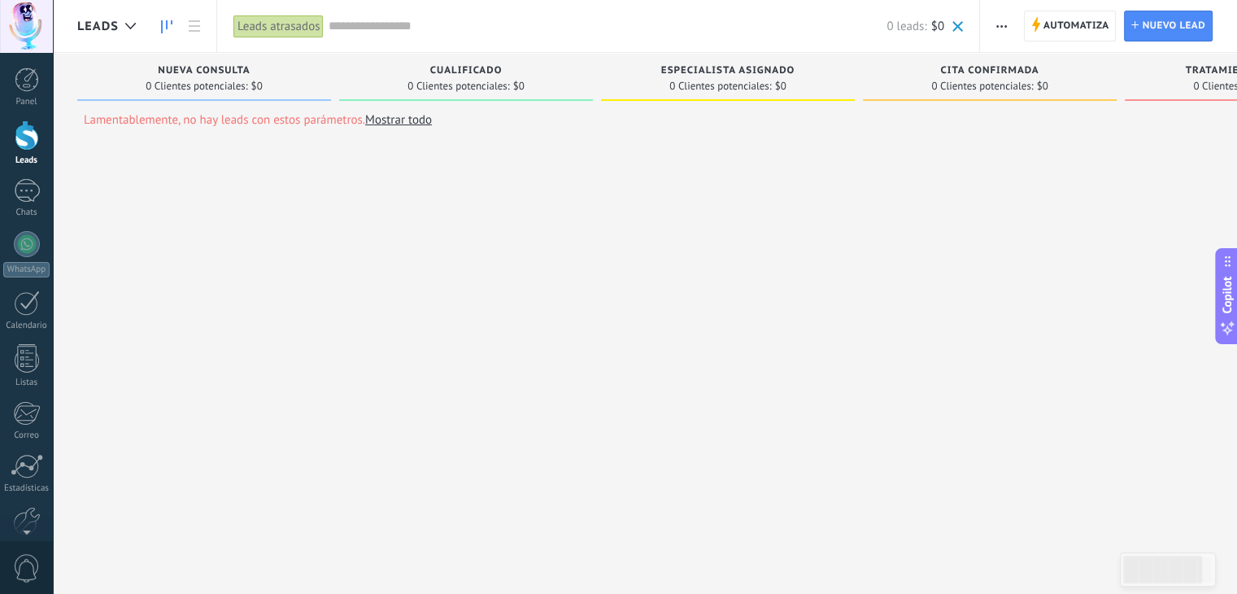
click at [970, 18] on div "Leads atrasados Aplicar 0 leads: $0 Leads abiertos Mis leads Leads ganados Lead…" at bounding box center [598, 26] width 764 height 52
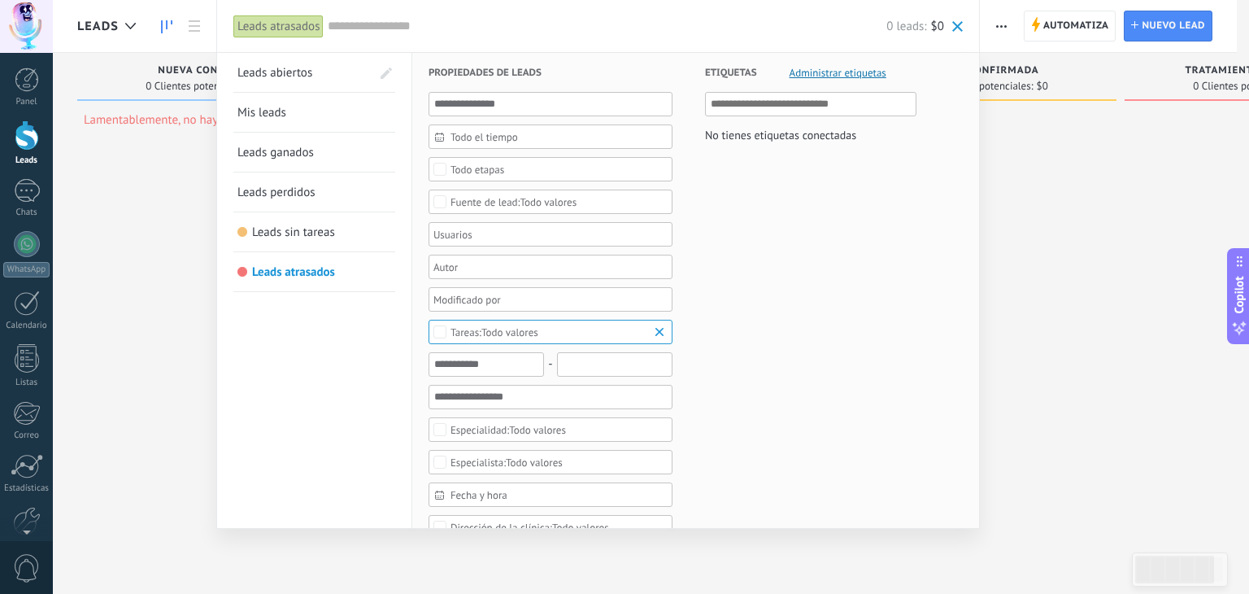
click at [956, 25] on span at bounding box center [957, 26] width 11 height 11
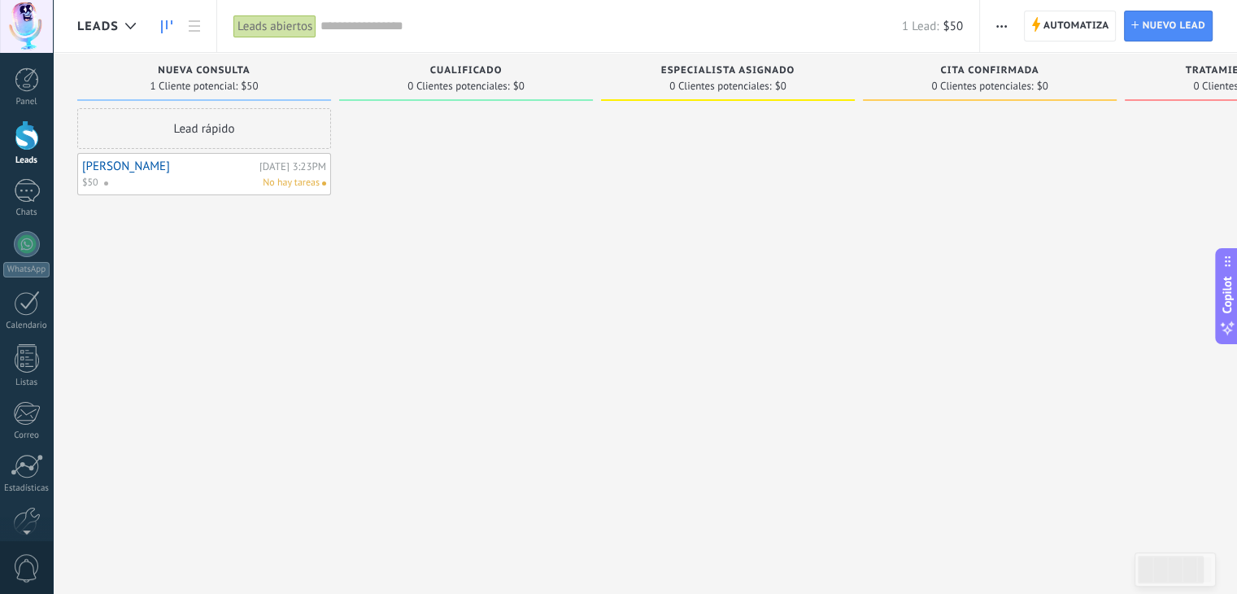
click at [239, 123] on div "Lead rápido" at bounding box center [204, 128] width 254 height 41
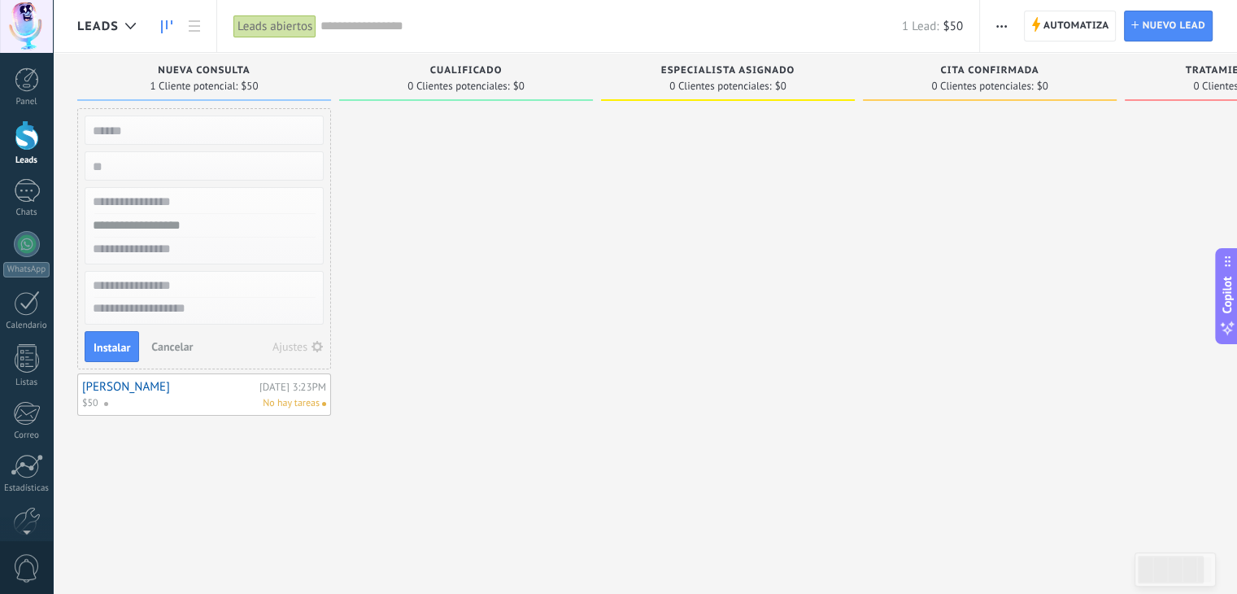
type input "*"
type input "**********"
click at [193, 155] on input "numeric" at bounding box center [203, 166] width 238 height 23
type input "**"
click at [186, 198] on input "text" at bounding box center [203, 202] width 238 height 24
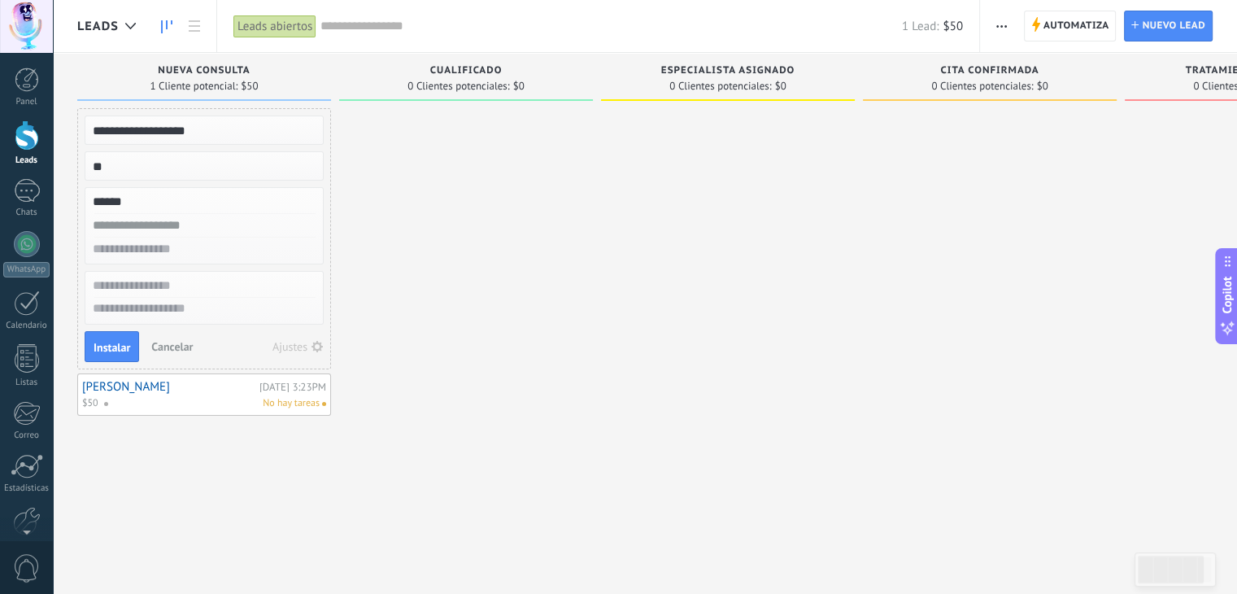
type input "*****"
click at [169, 223] on input "text" at bounding box center [203, 226] width 238 height 24
type input "**********"
click at [152, 245] on input "text" at bounding box center [203, 250] width 238 height 24
type input "**********"
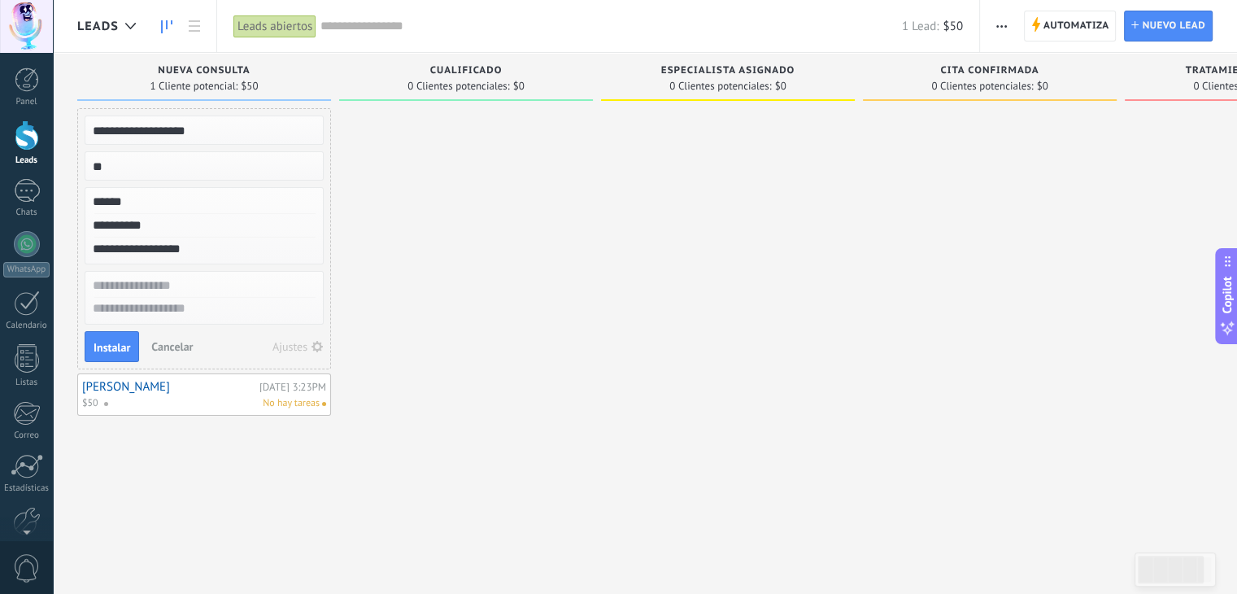
click at [165, 286] on input "text" at bounding box center [203, 286] width 238 height 24
click at [111, 342] on span "Instalar" at bounding box center [112, 347] width 37 height 11
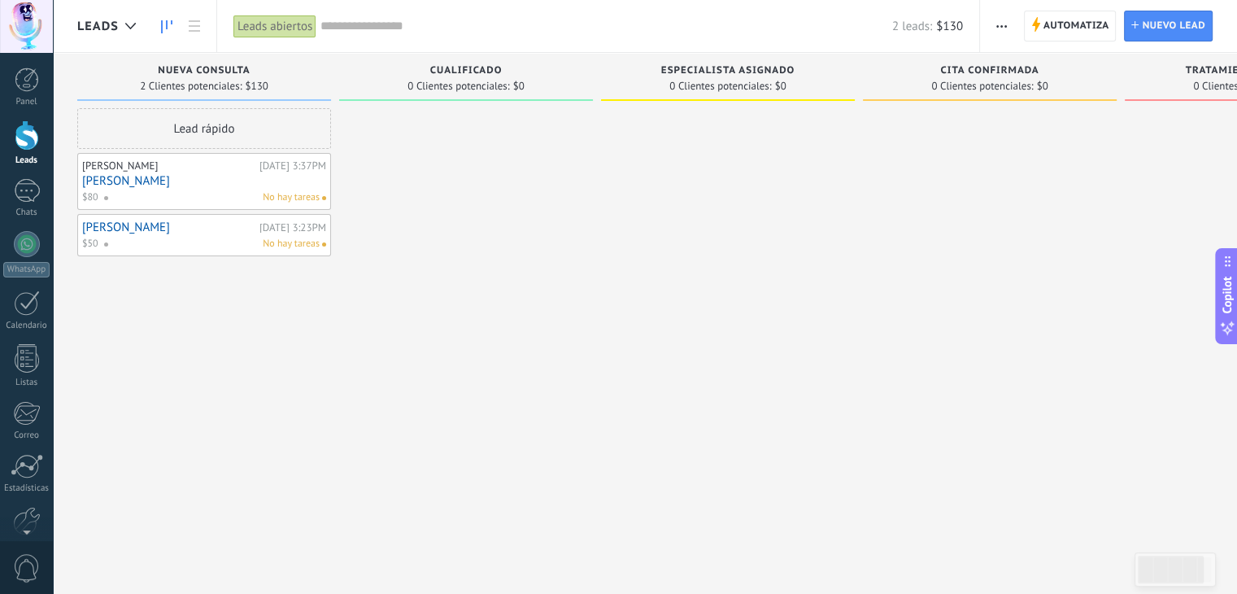
click at [547, 290] on div at bounding box center [466, 298] width 254 height 381
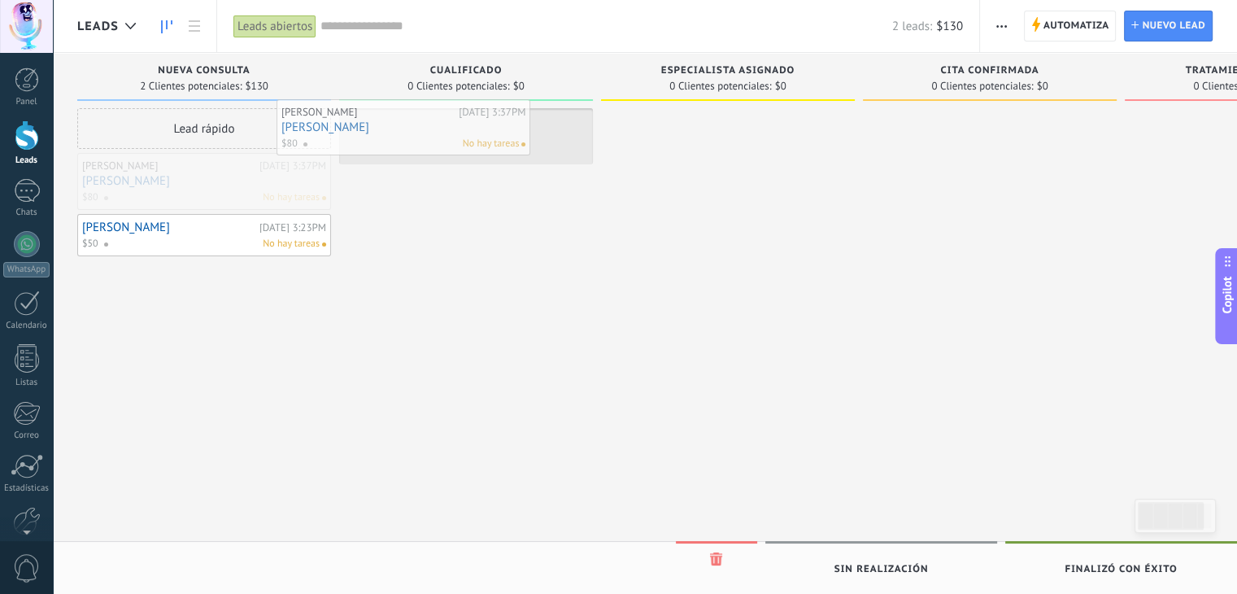
drag, startPoint x: 247, startPoint y: 188, endPoint x: 449, endPoint y: 134, distance: 208.7
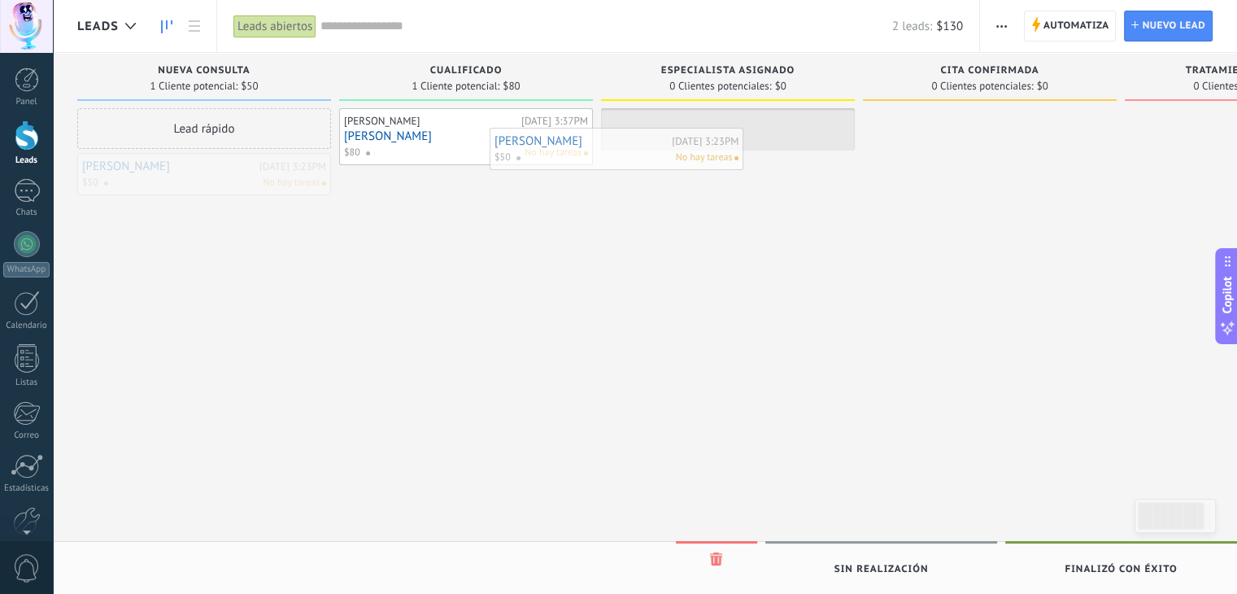
drag, startPoint x: 253, startPoint y: 170, endPoint x: 667, endPoint y: 146, distance: 414.7
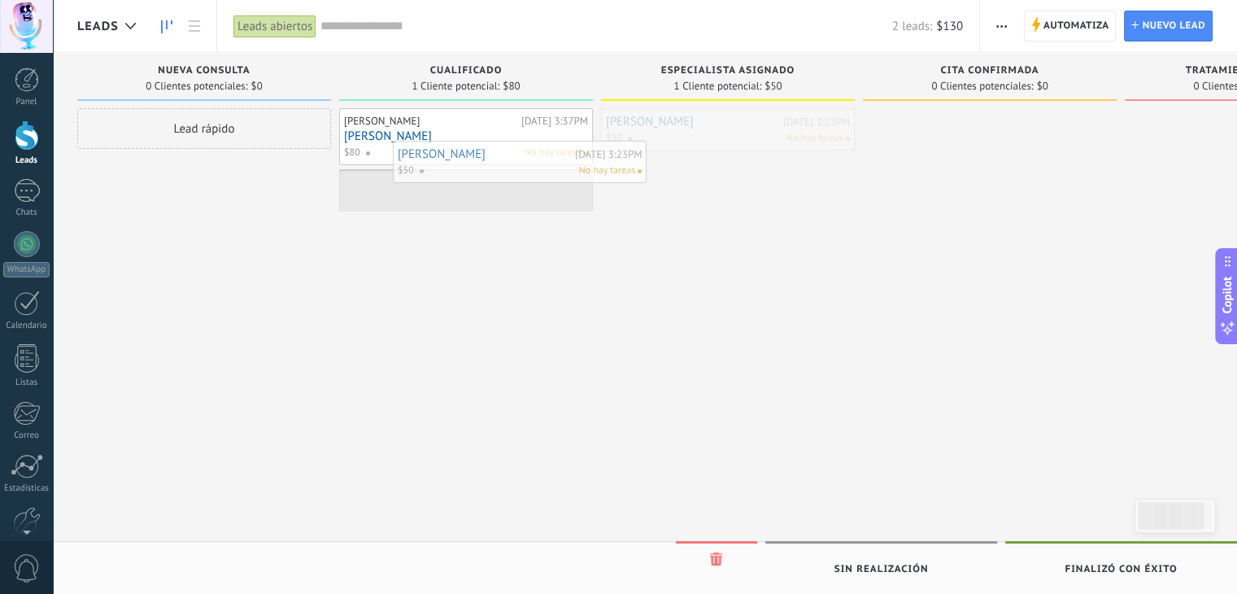
drag, startPoint x: 687, startPoint y: 133, endPoint x: 476, endPoint y: 165, distance: 213.2
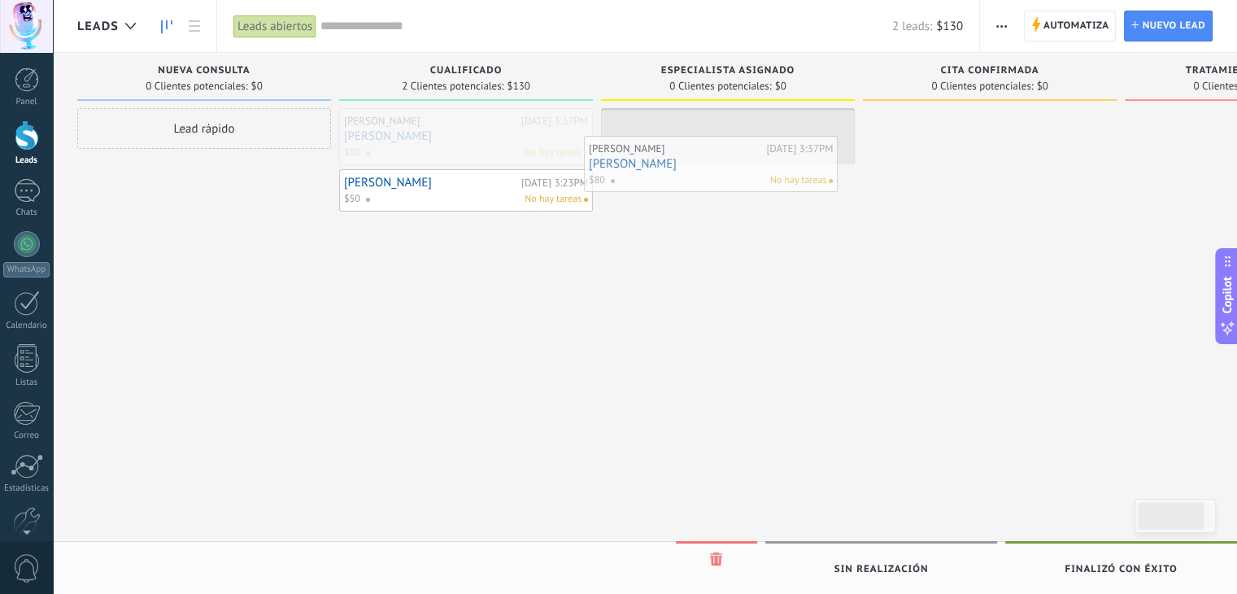
drag, startPoint x: 537, startPoint y: 122, endPoint x: 779, endPoint y: 150, distance: 244.0
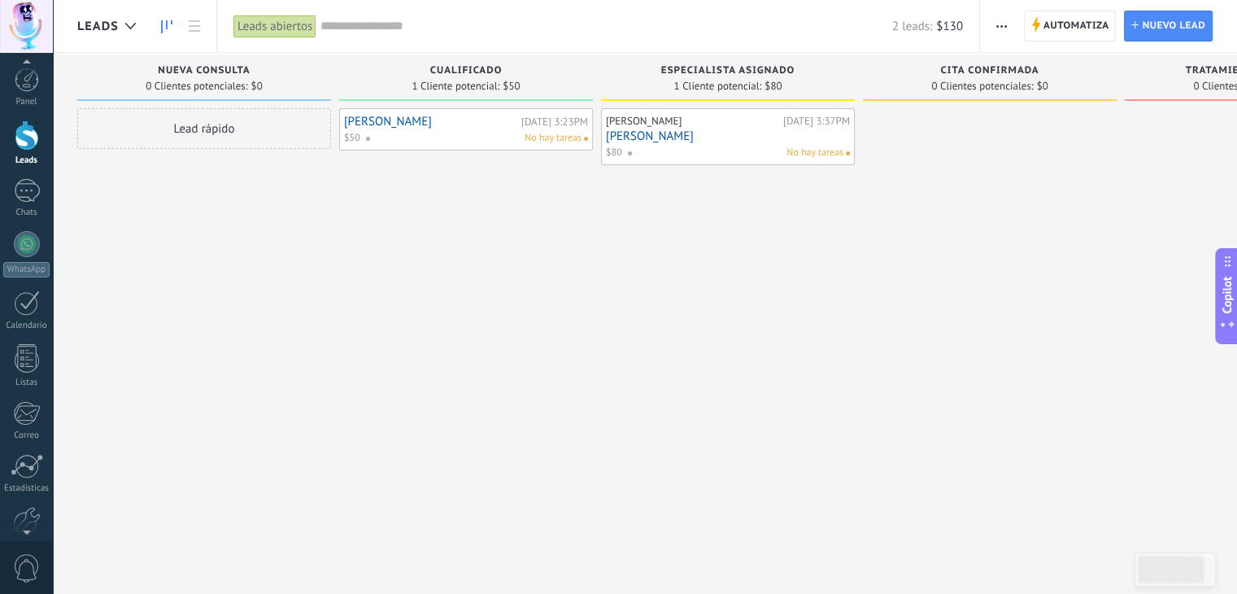
scroll to position [81, 0]
click at [24, 385] on div at bounding box center [27, 385] width 33 height 24
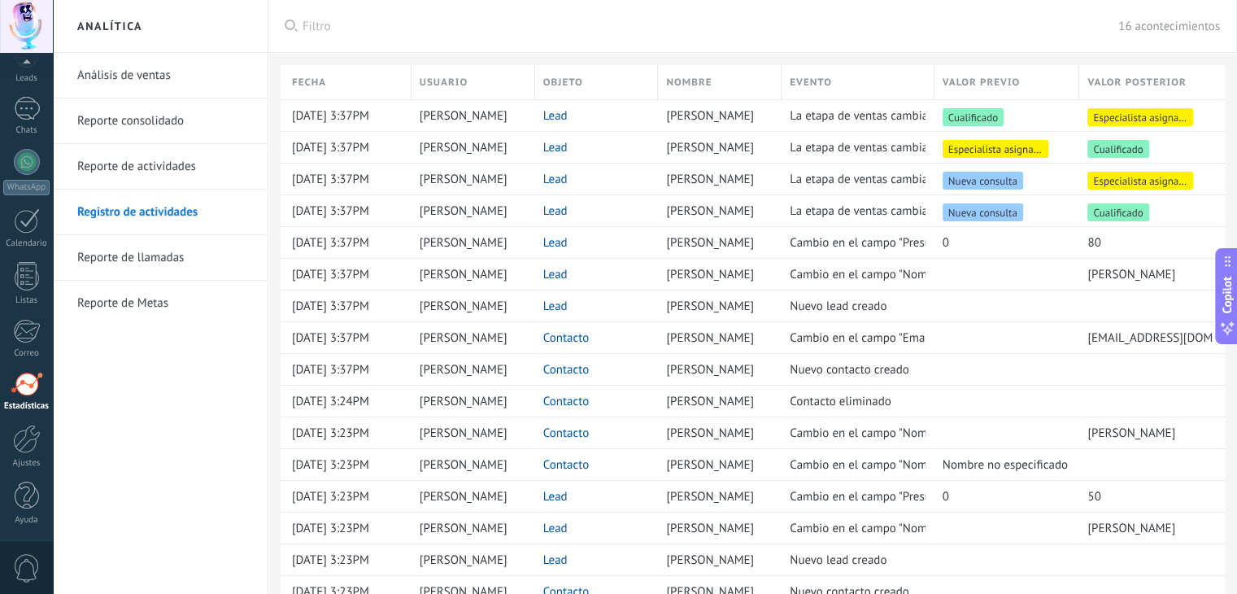
click at [163, 162] on link "Reporte de actividades" at bounding box center [164, 167] width 174 height 46
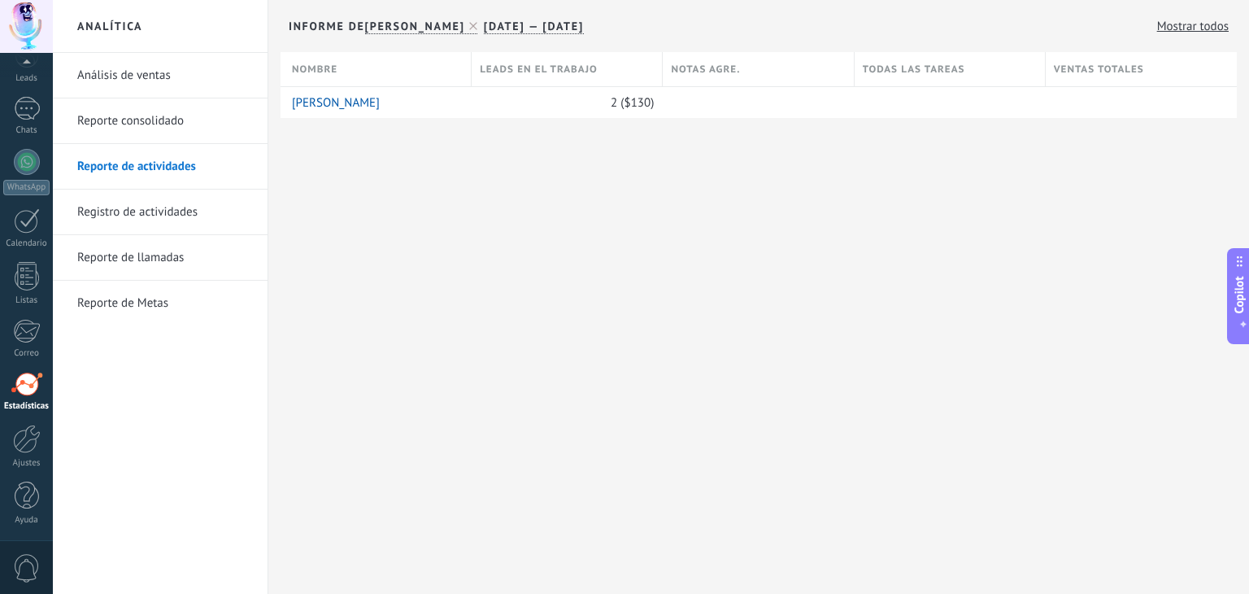
click at [159, 113] on link "Reporte consolidado" at bounding box center [164, 121] width 174 height 46
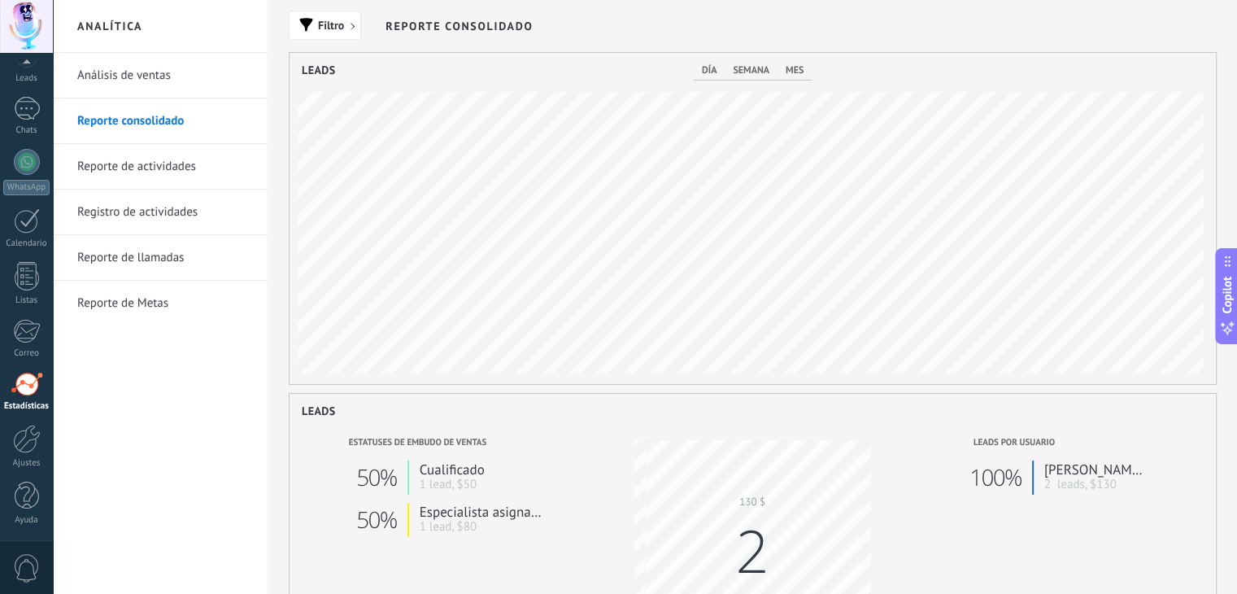
scroll to position [331, 926]
click at [163, 76] on link "Análisis de ventas" at bounding box center [164, 76] width 174 height 46
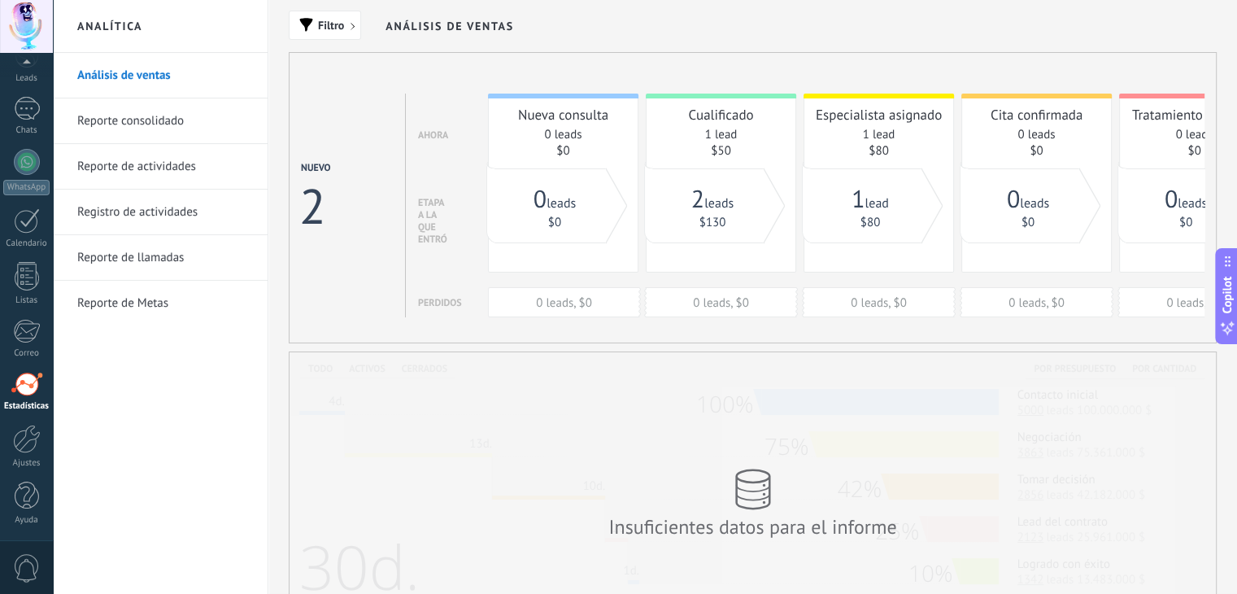
click at [185, 209] on link "Registro de actividades" at bounding box center [164, 213] width 174 height 46
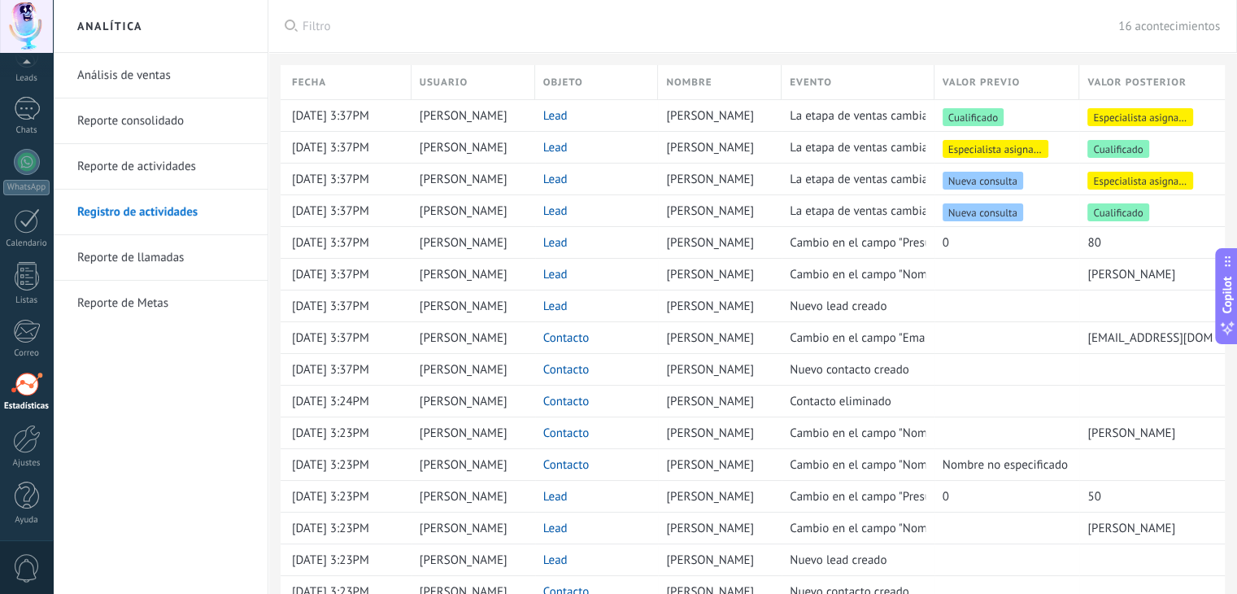
click at [190, 259] on link "Reporte de llamadas" at bounding box center [164, 258] width 174 height 46
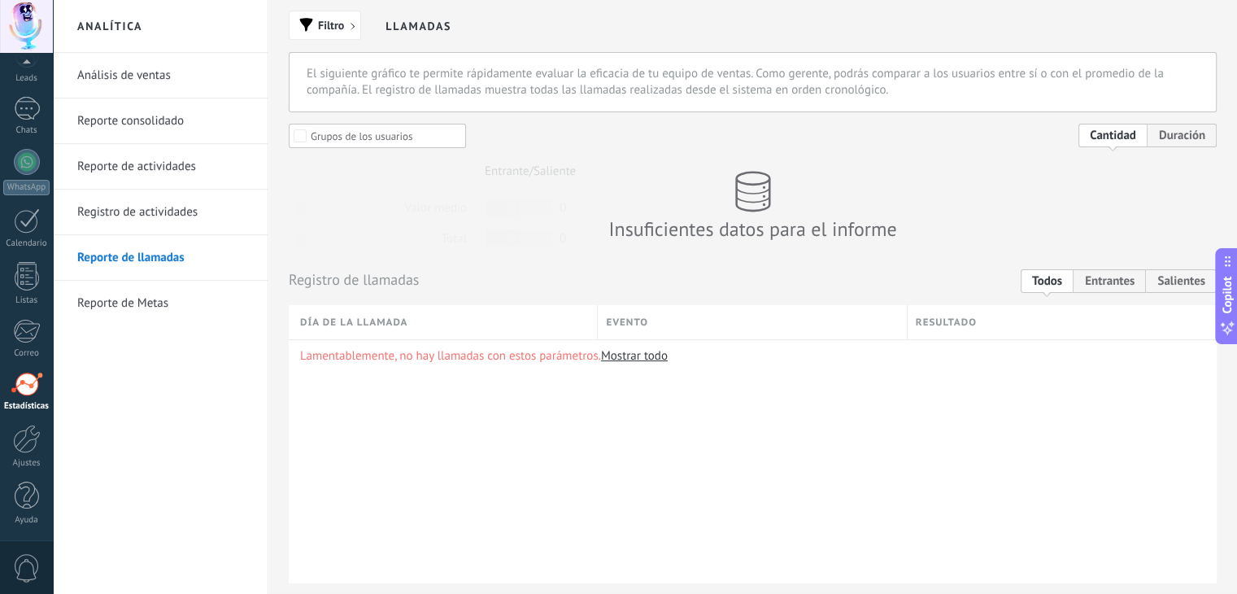
click at [119, 307] on link "Reporte de Metas" at bounding box center [164, 304] width 174 height 46
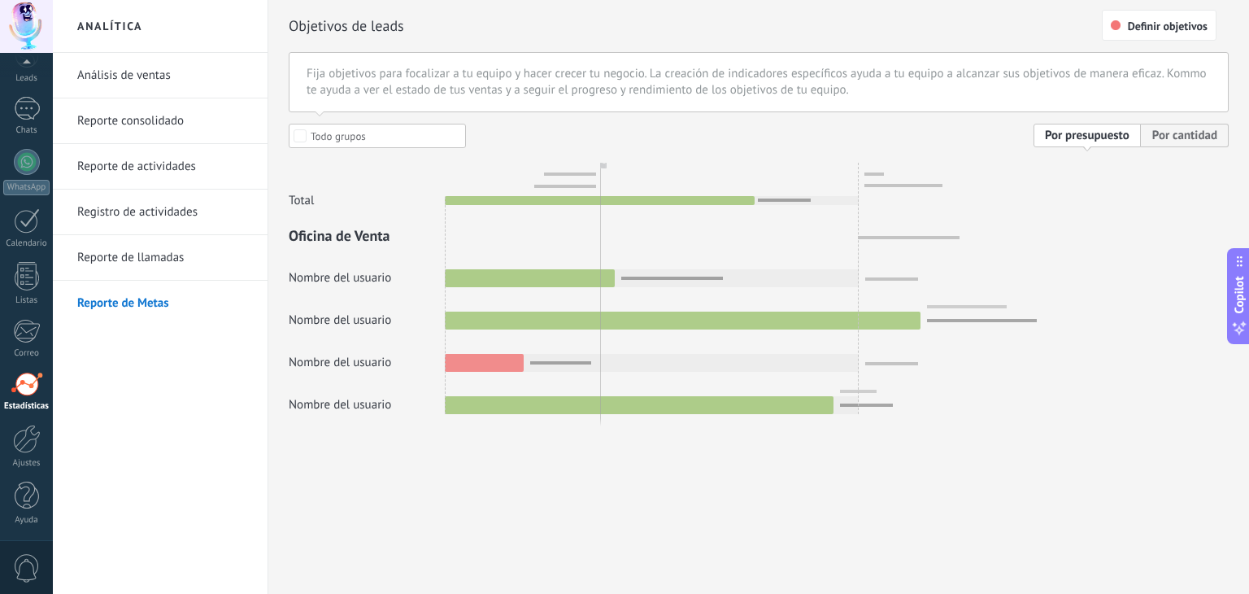
click at [1160, 134] on div at bounding box center [759, 269] width 940 height 290
click at [306, 136] on div at bounding box center [759, 269] width 940 height 290
click at [303, 137] on div at bounding box center [759, 269] width 940 height 290
click at [294, 138] on div at bounding box center [759, 269] width 940 height 290
click at [302, 129] on div at bounding box center [759, 269] width 940 height 290
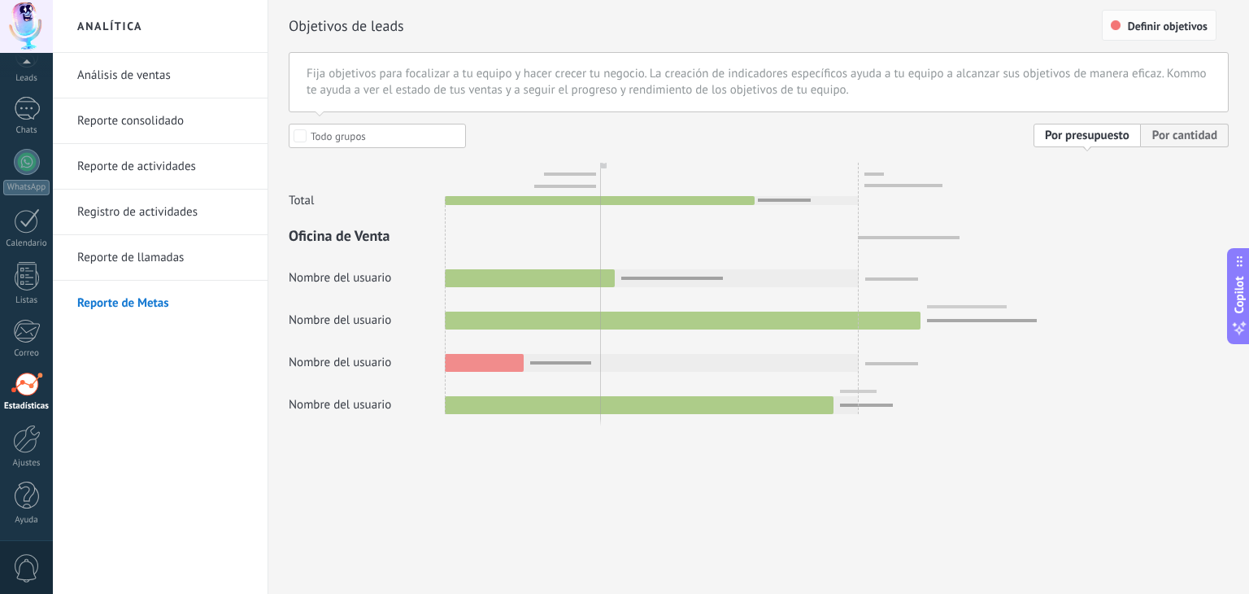
click at [1143, 20] on span "Definir objetivos" at bounding box center [1168, 25] width 80 height 11
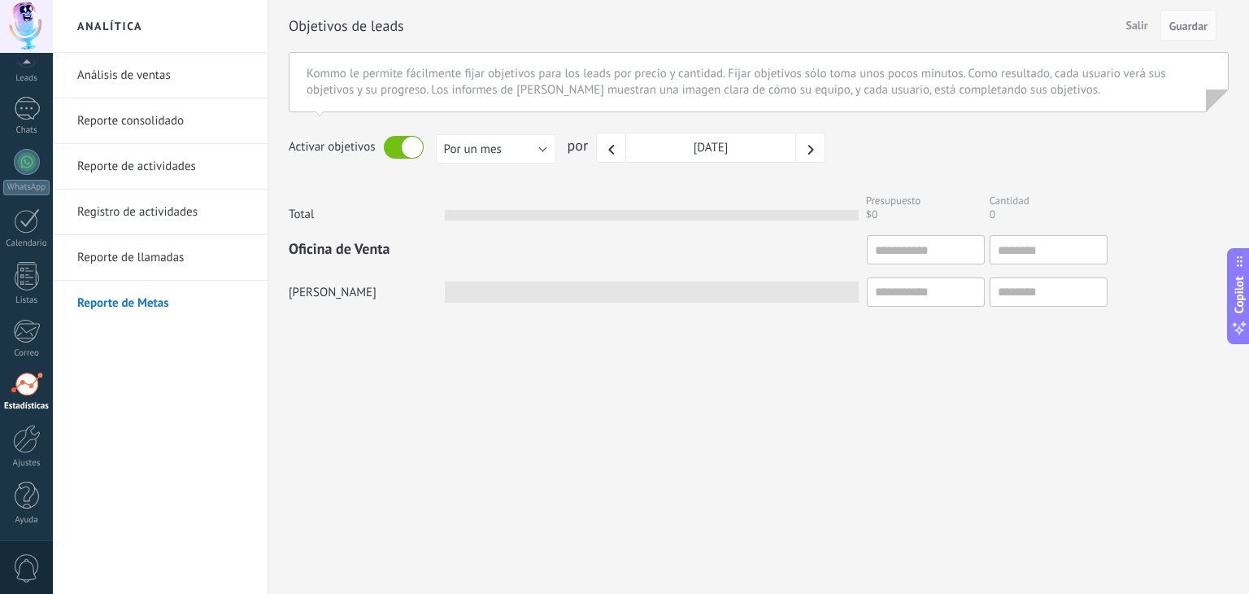
click at [677, 243] on div "Oficina de Venta" at bounding box center [759, 249] width 940 height 29
click at [917, 251] on input "text" at bounding box center [926, 249] width 118 height 29
type input "*"
type input "**"
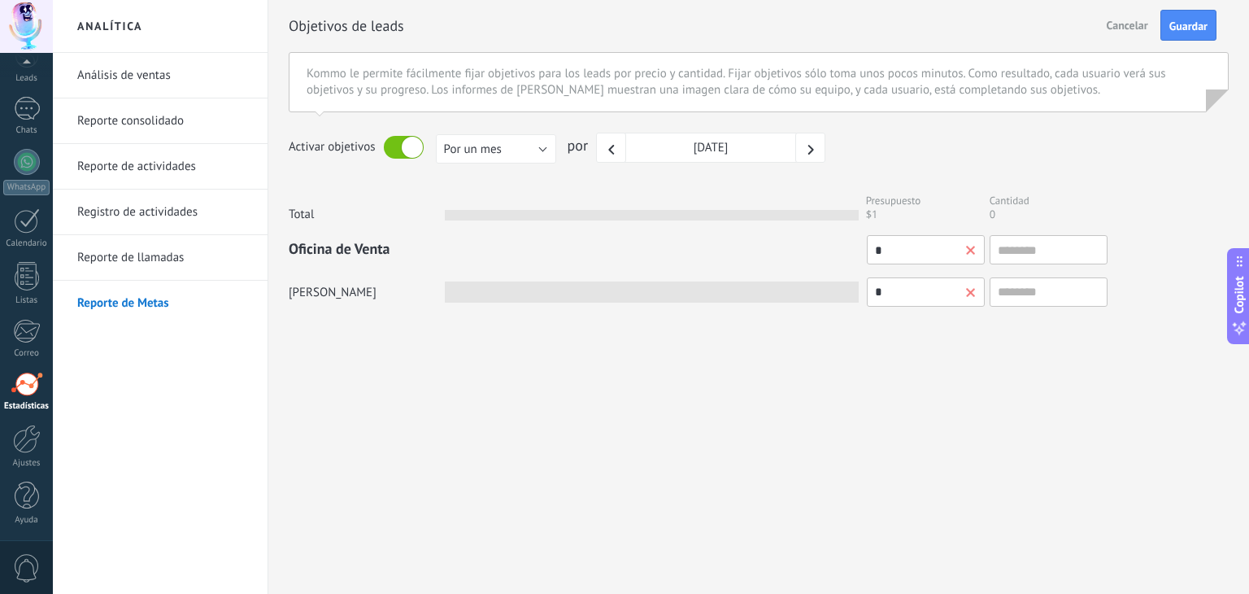
type input "**"
type input "***"
click at [1177, 24] on span "Guardar" at bounding box center [1189, 25] width 38 height 11
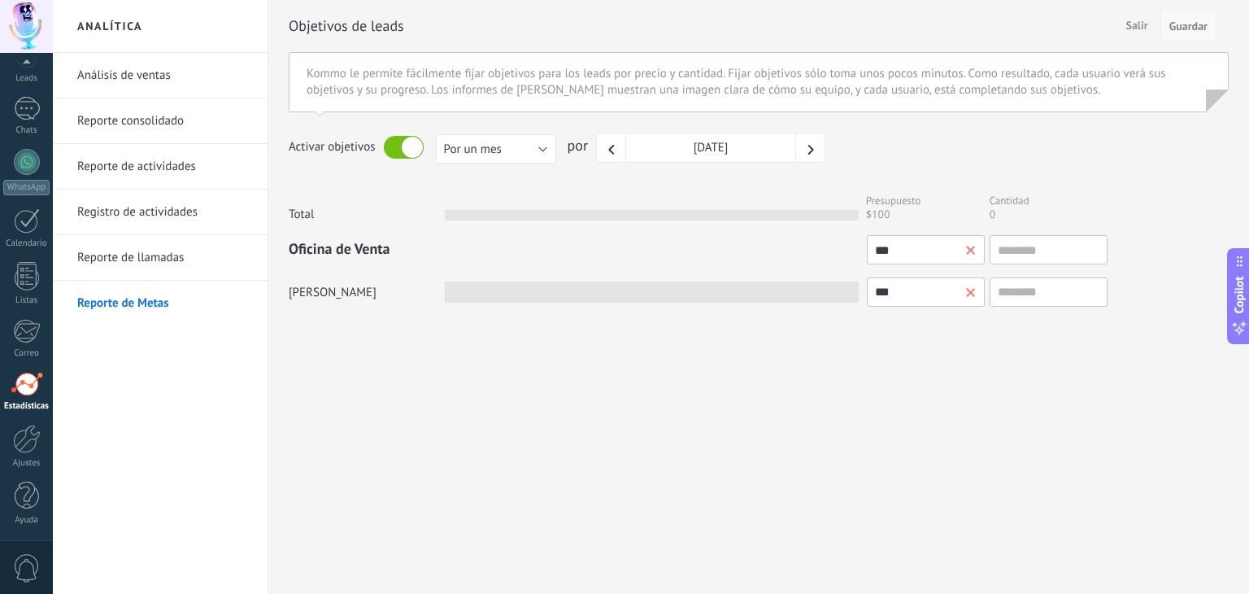
click at [1183, 30] on span "Guardar" at bounding box center [1189, 25] width 38 height 11
click at [1140, 23] on span "Salir" at bounding box center [1137, 25] width 35 height 24
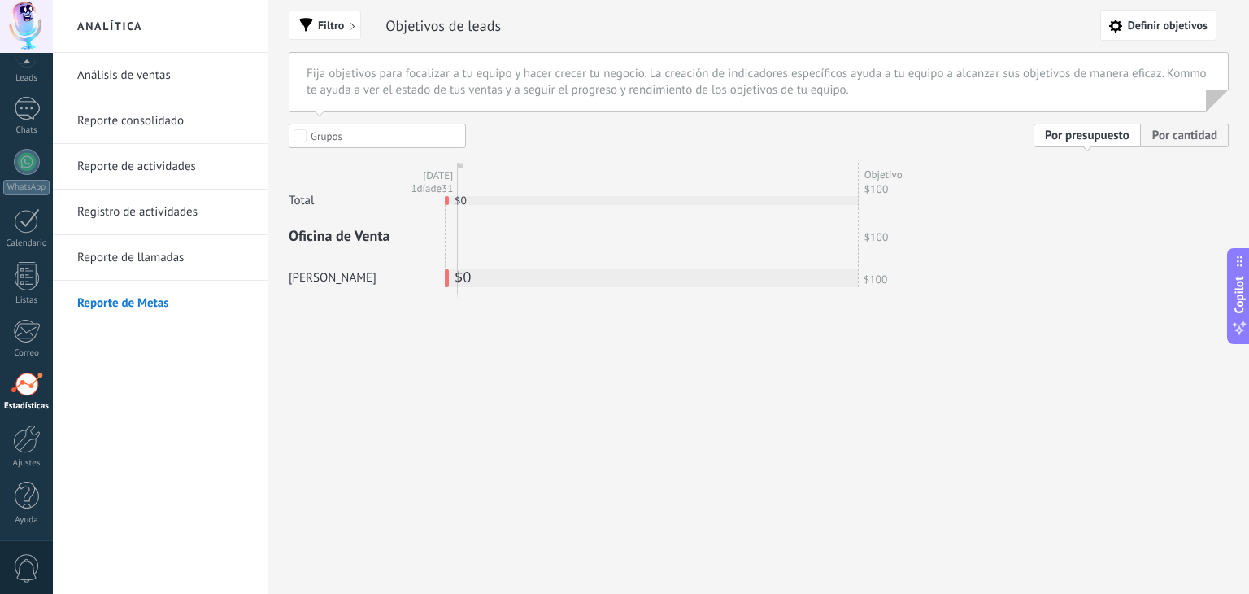
click at [846, 172] on div "[DATE] 1 día de 31" at bounding box center [652, 227] width 414 height 129
click at [124, 262] on link "Reporte de llamadas" at bounding box center [164, 258] width 174 height 46
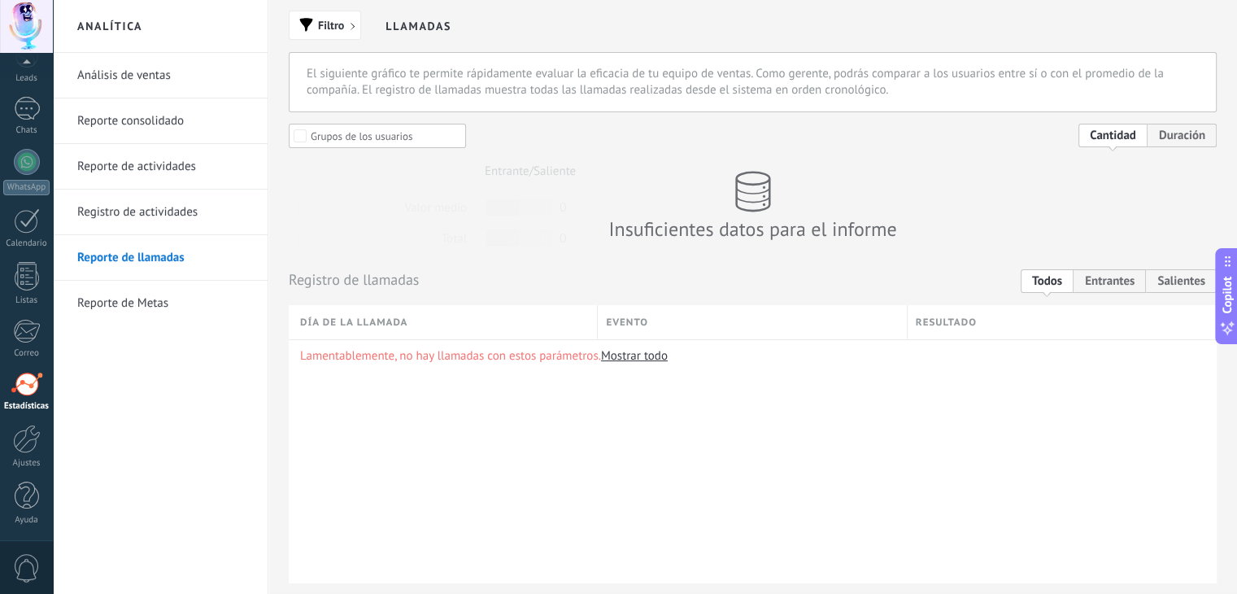
click at [169, 88] on link "Análisis de ventas" at bounding box center [164, 76] width 174 height 46
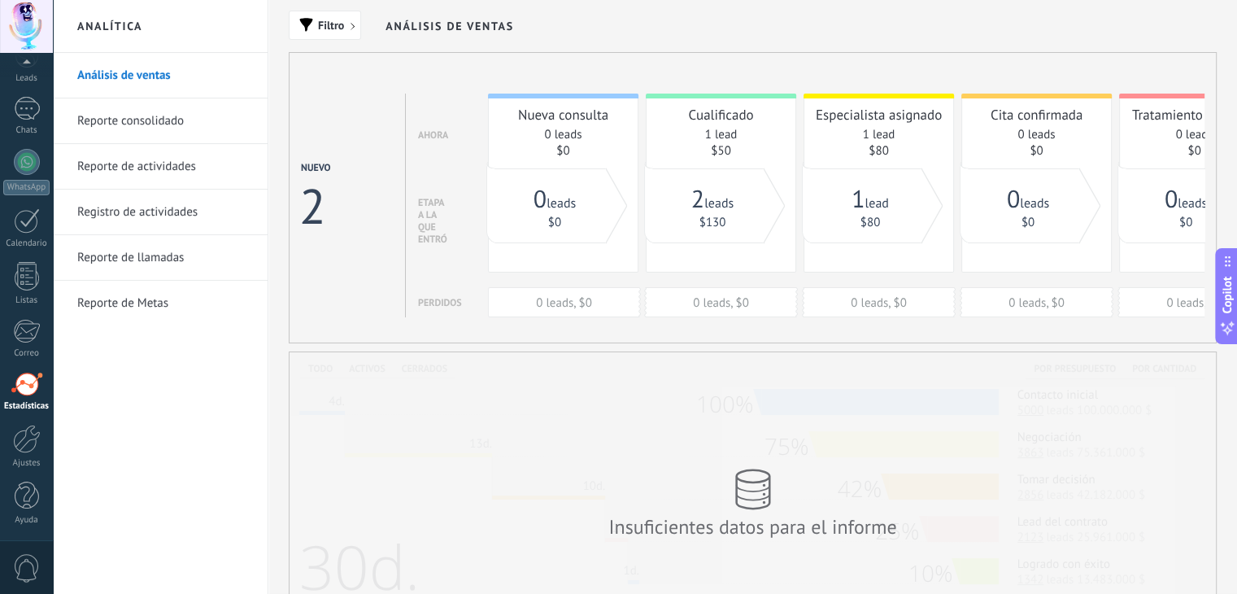
click at [203, 261] on link "Reporte de llamadas" at bounding box center [164, 258] width 174 height 46
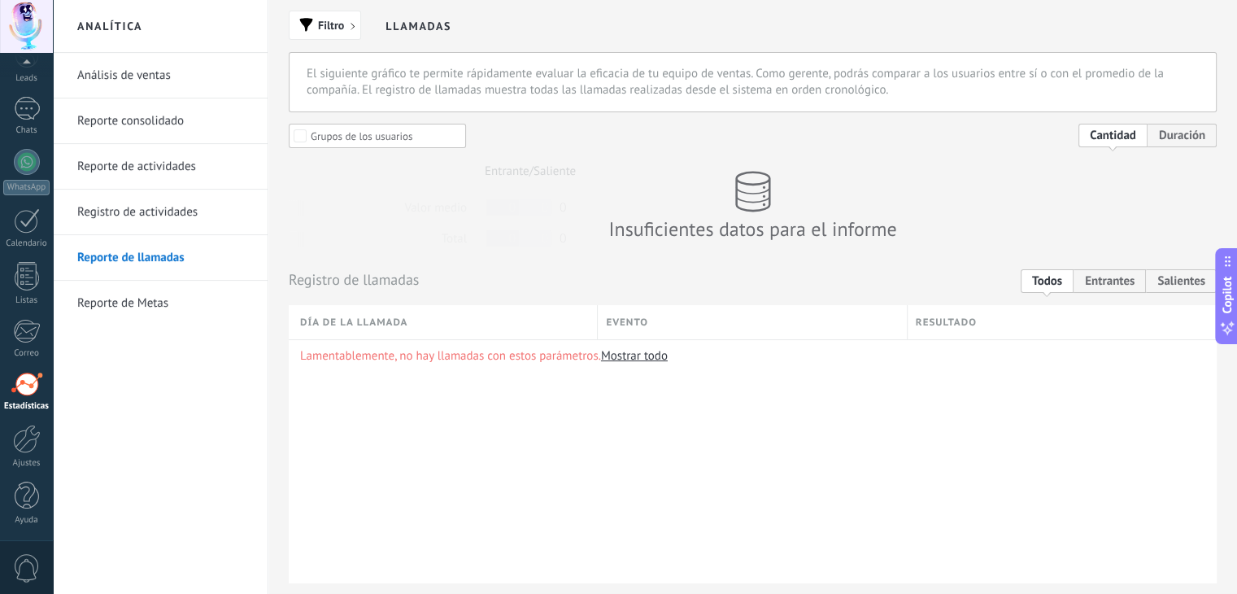
click at [182, 300] on link "Reporte de Metas" at bounding box center [164, 304] width 174 height 46
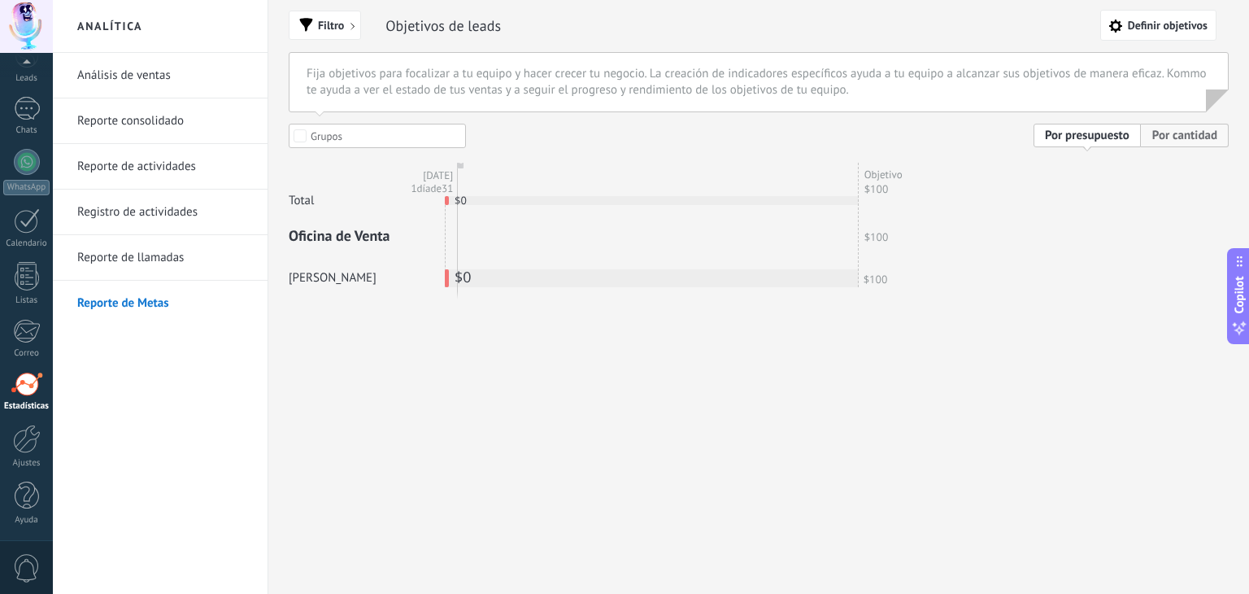
click at [1175, 137] on span "Por cantidad" at bounding box center [1185, 136] width 88 height 24
click at [1064, 135] on span "Por presupuesto" at bounding box center [1087, 136] width 107 height 24
drag, startPoint x: 459, startPoint y: 166, endPoint x: 485, endPoint y: 170, distance: 26.3
click at [491, 163] on div "[DATE] 1 día de 31" at bounding box center [652, 227] width 414 height 129
click at [118, 63] on link "Análisis de ventas" at bounding box center [164, 76] width 174 height 46
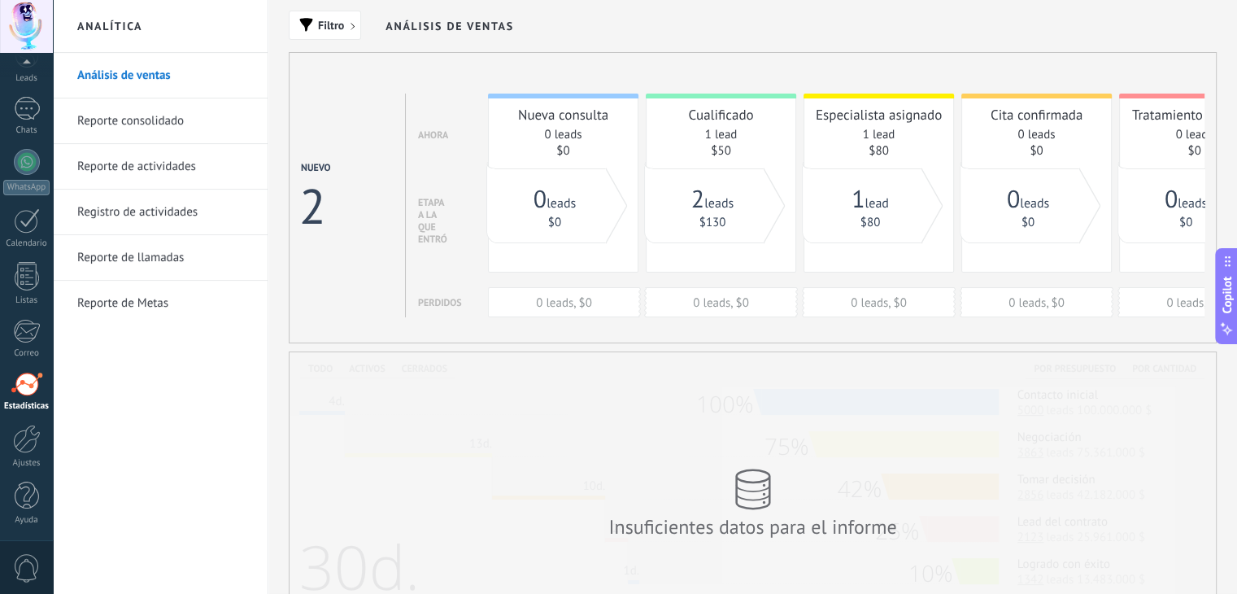
click at [137, 115] on link "Reporte consolidado" at bounding box center [164, 121] width 174 height 46
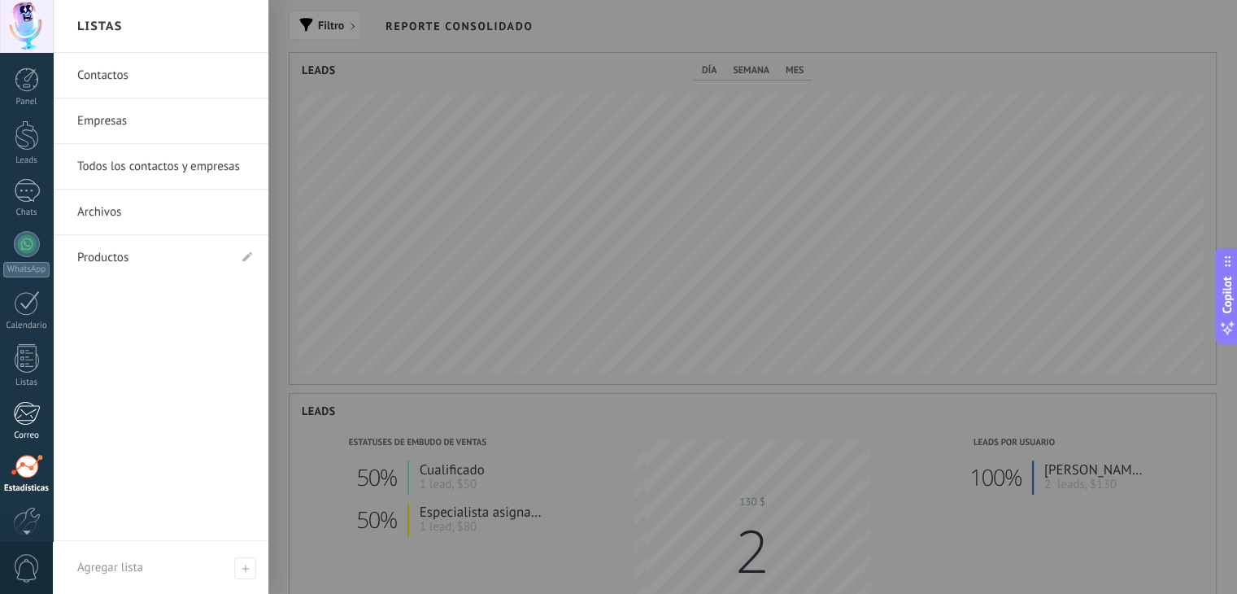
scroll to position [813067, 812471]
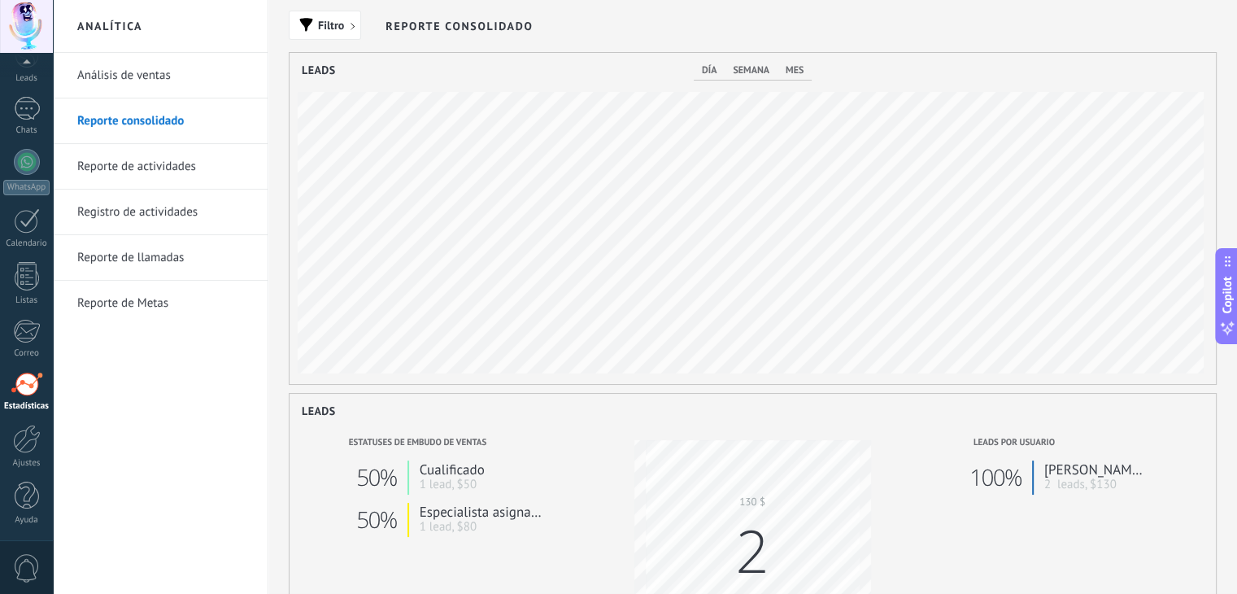
click at [37, 89] on div "Panel Leads Chats WhatsApp Clientes" at bounding box center [26, 263] width 53 height 556
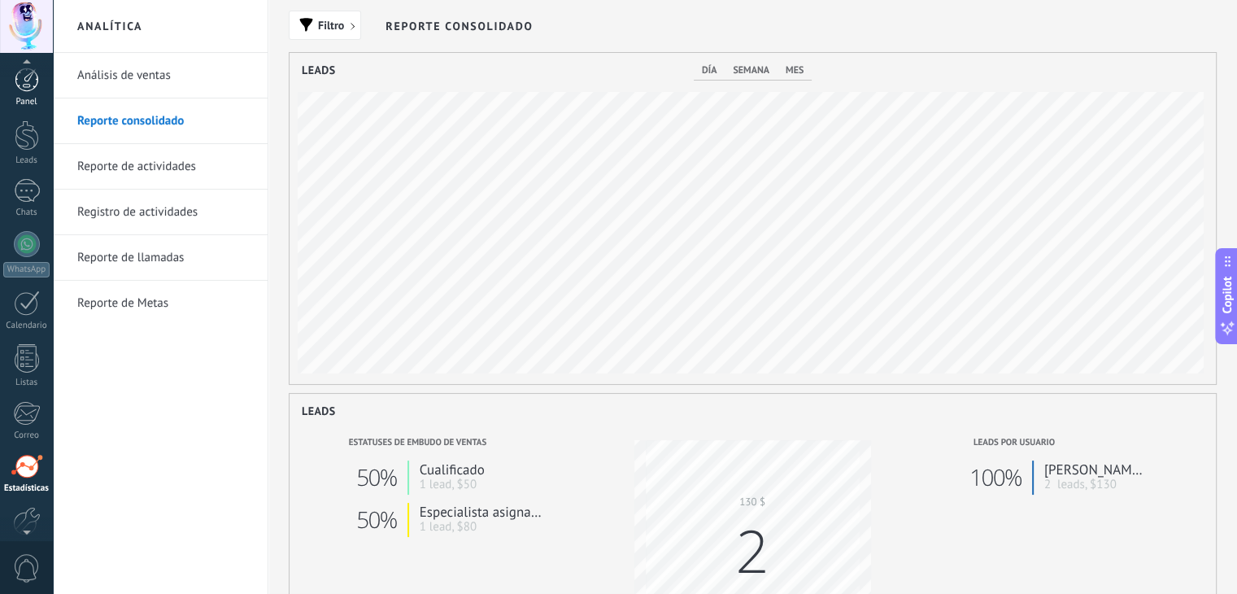
click at [26, 84] on div at bounding box center [27, 80] width 24 height 24
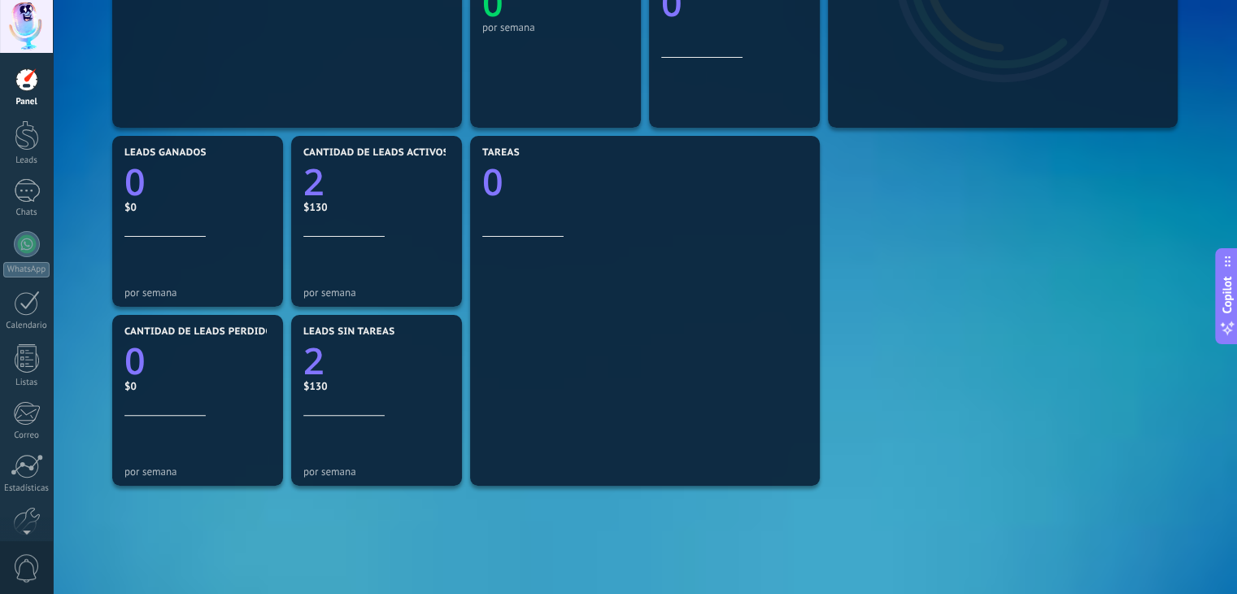
scroll to position [557, 0]
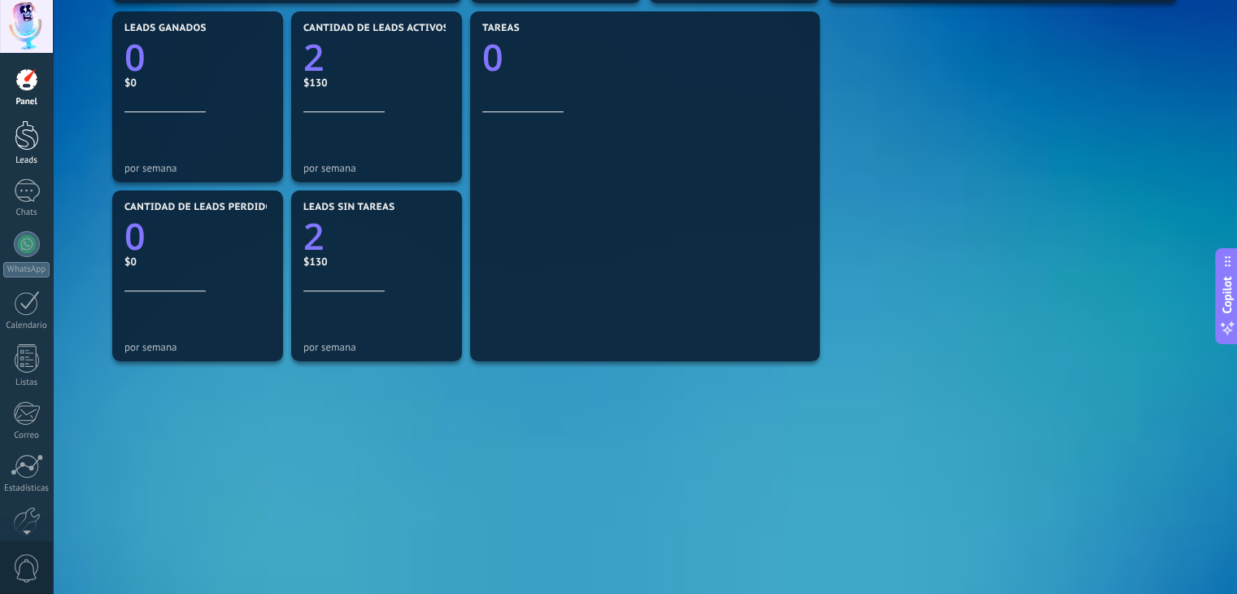
click at [19, 139] on div at bounding box center [27, 135] width 24 height 30
